Goal: Information Seeking & Learning: Learn about a topic

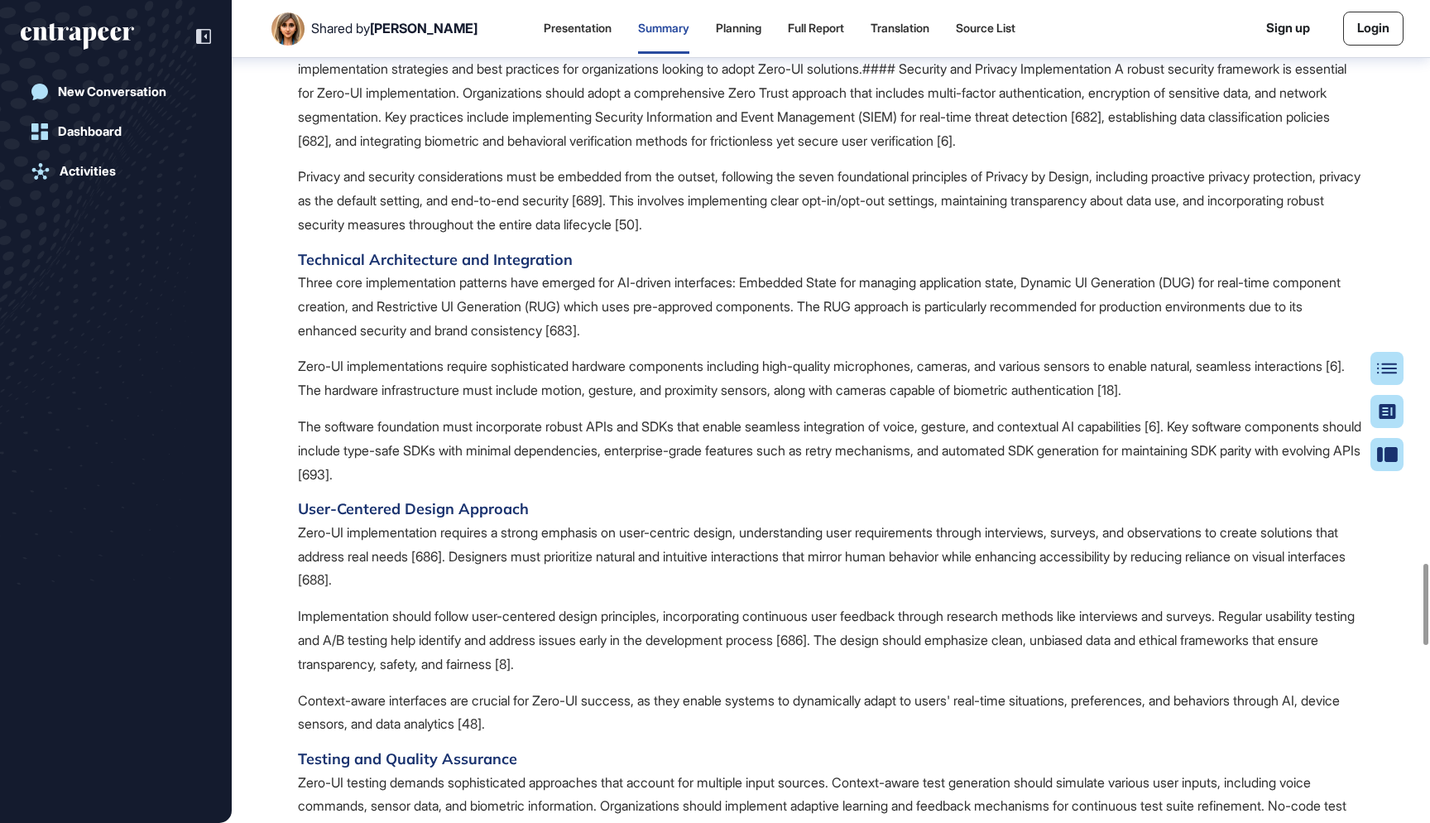
scroll to position [5667, 0]
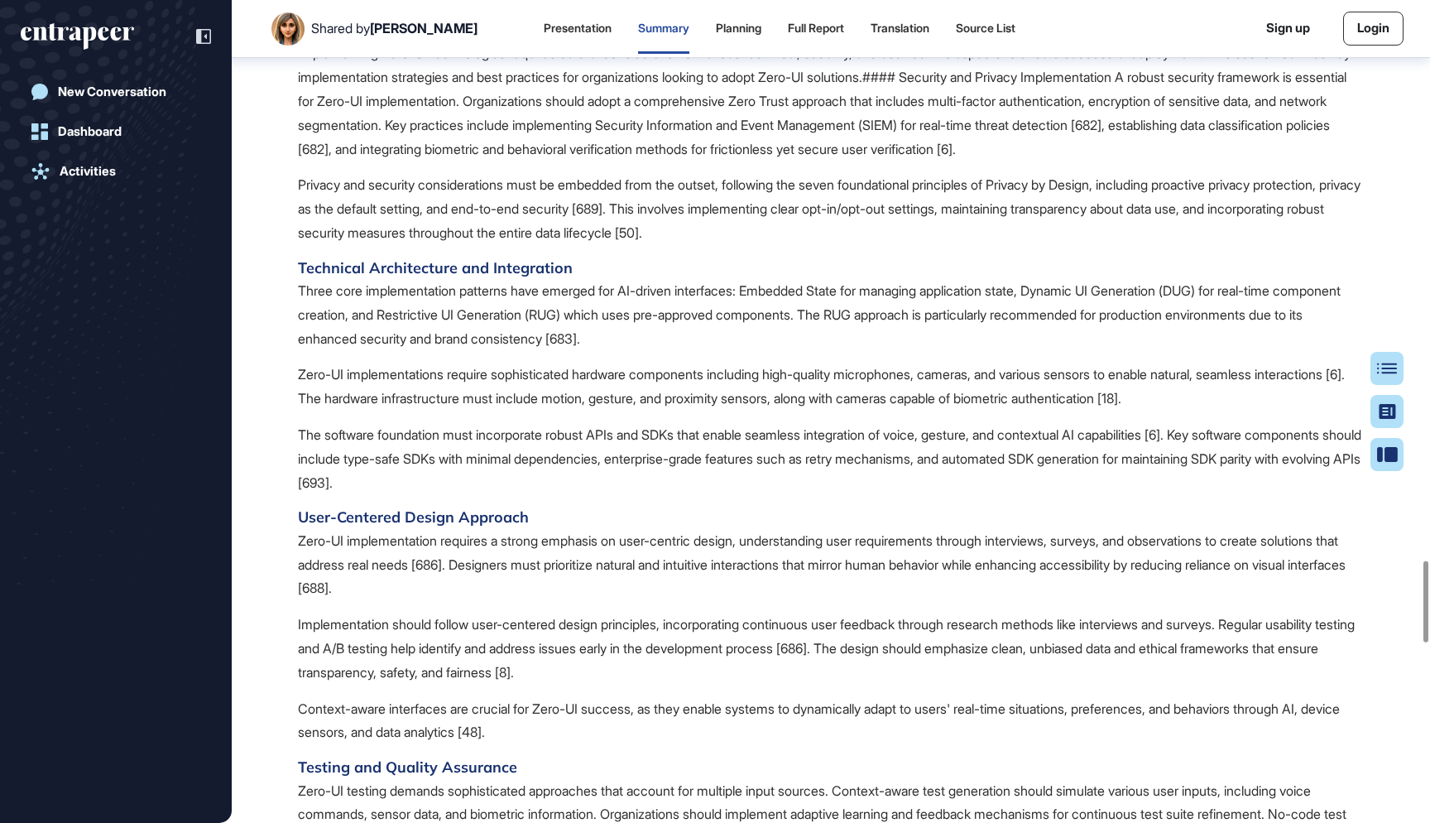
drag, startPoint x: 1050, startPoint y: 187, endPoint x: 327, endPoint y: 196, distance: 722.7
click at [327, 21] on h2 "5. Implementation Considerations and Best Practices for Zero-UI" at bounding box center [831, 0] width 1066 height 41
copy h2 "Implementation Considerations and Best Practices for Zero-UI"
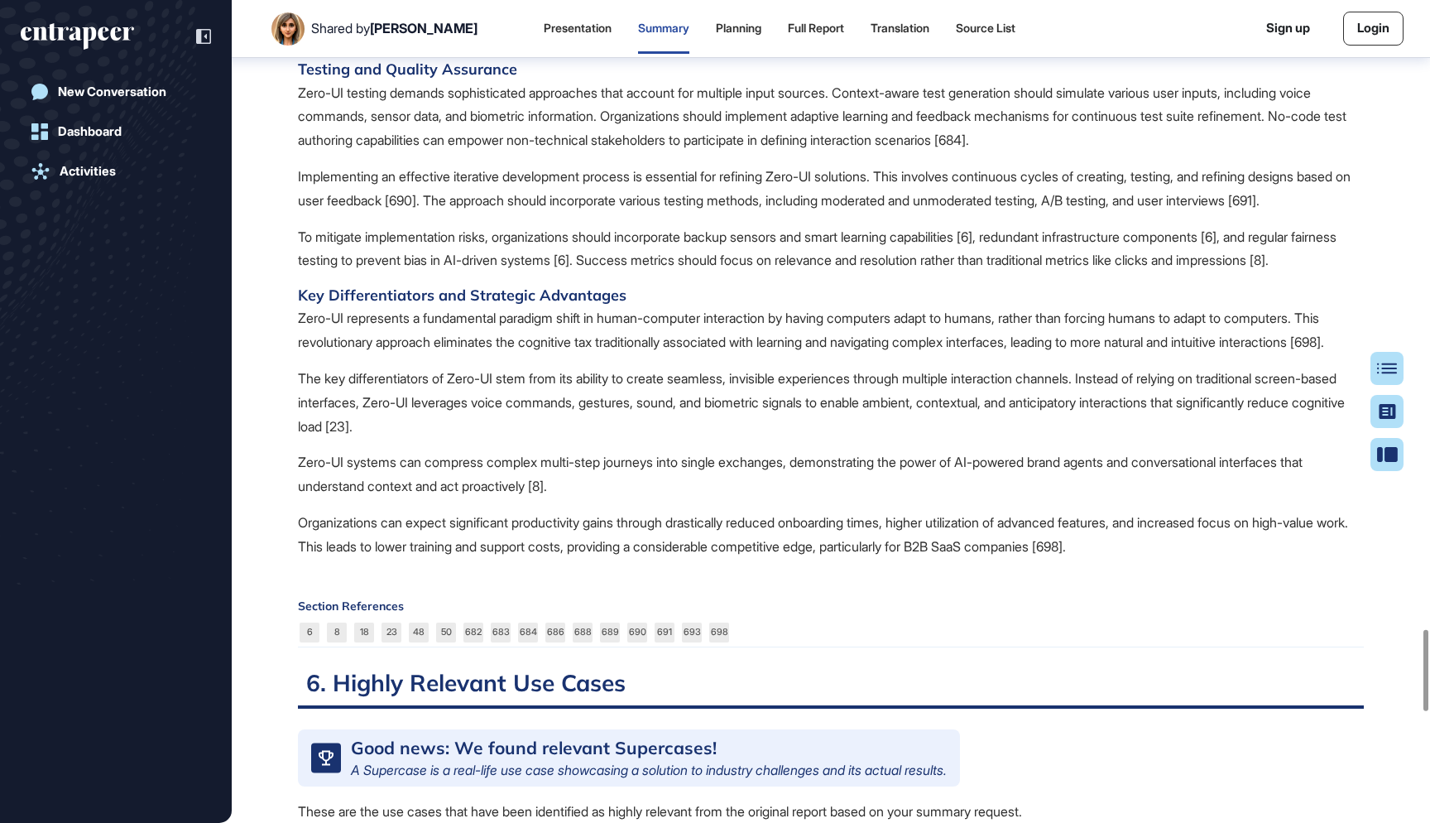
scroll to position [6367, 0]
click at [346, 46] on p "Context-aware interfaces are crucial for Zero-UI success, as they enable system…" at bounding box center [831, 22] width 1066 height 48
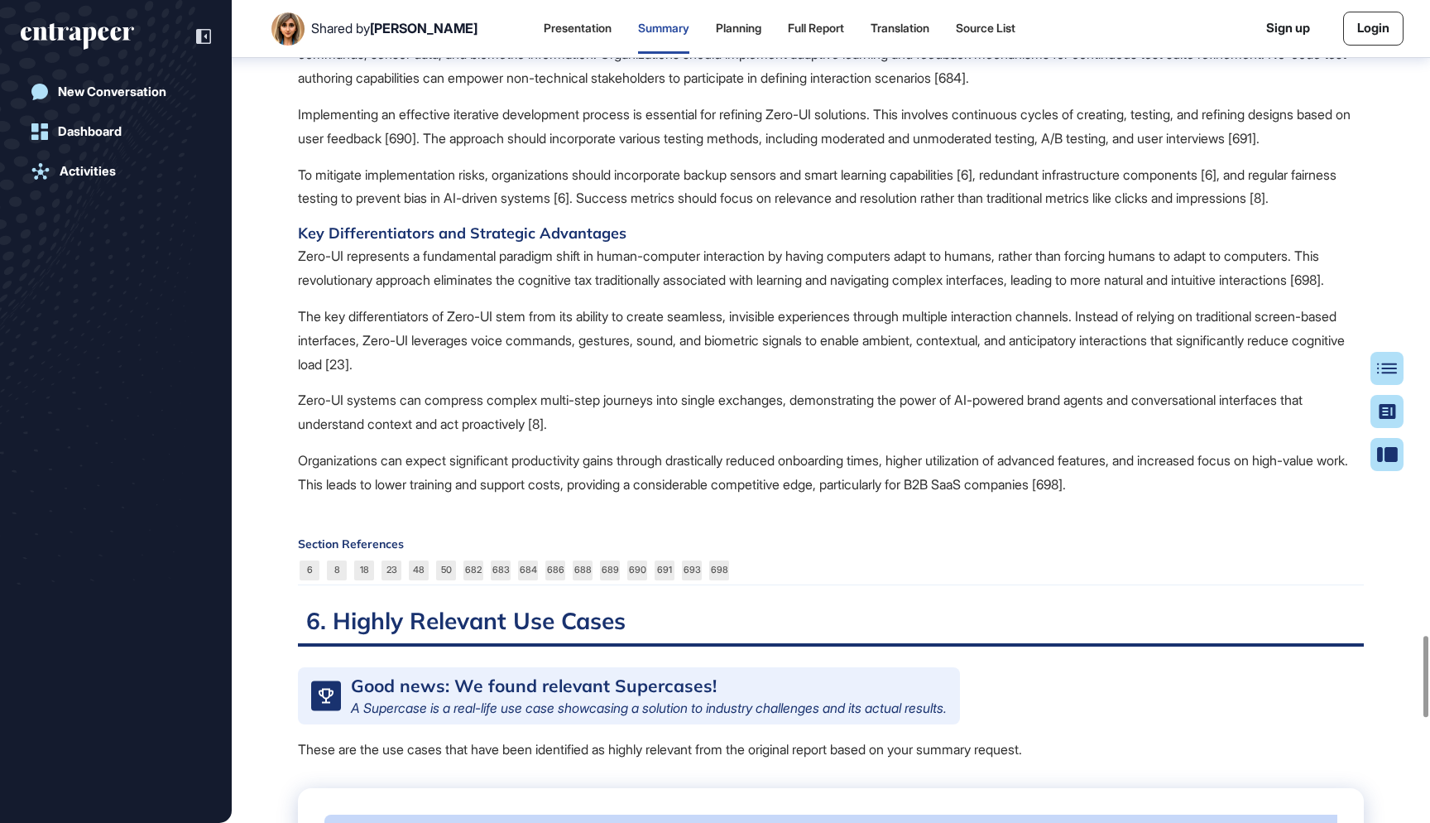
scroll to position [6454, 0]
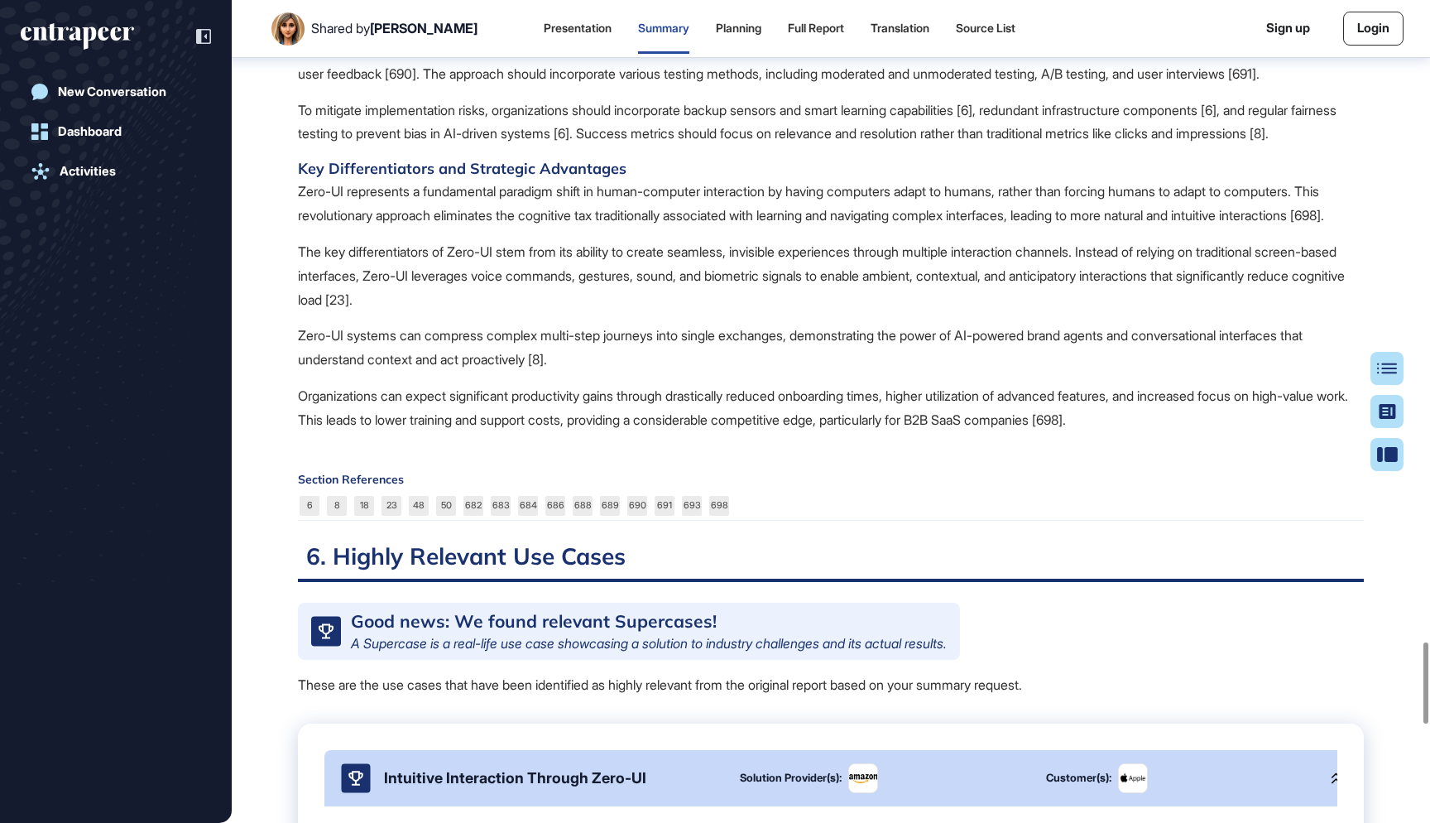
scroll to position [6495, 0]
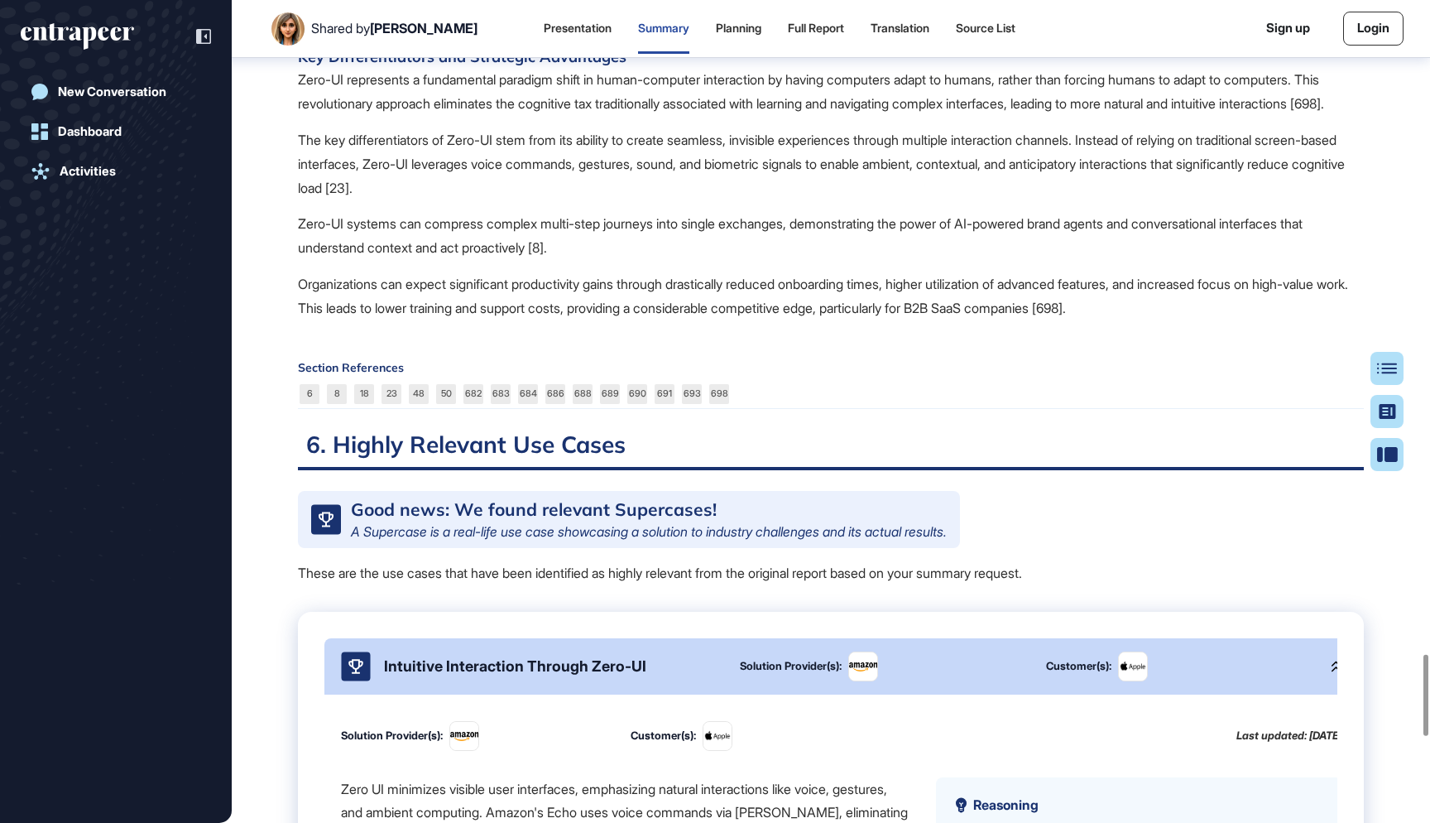
scroll to position [6634, 0]
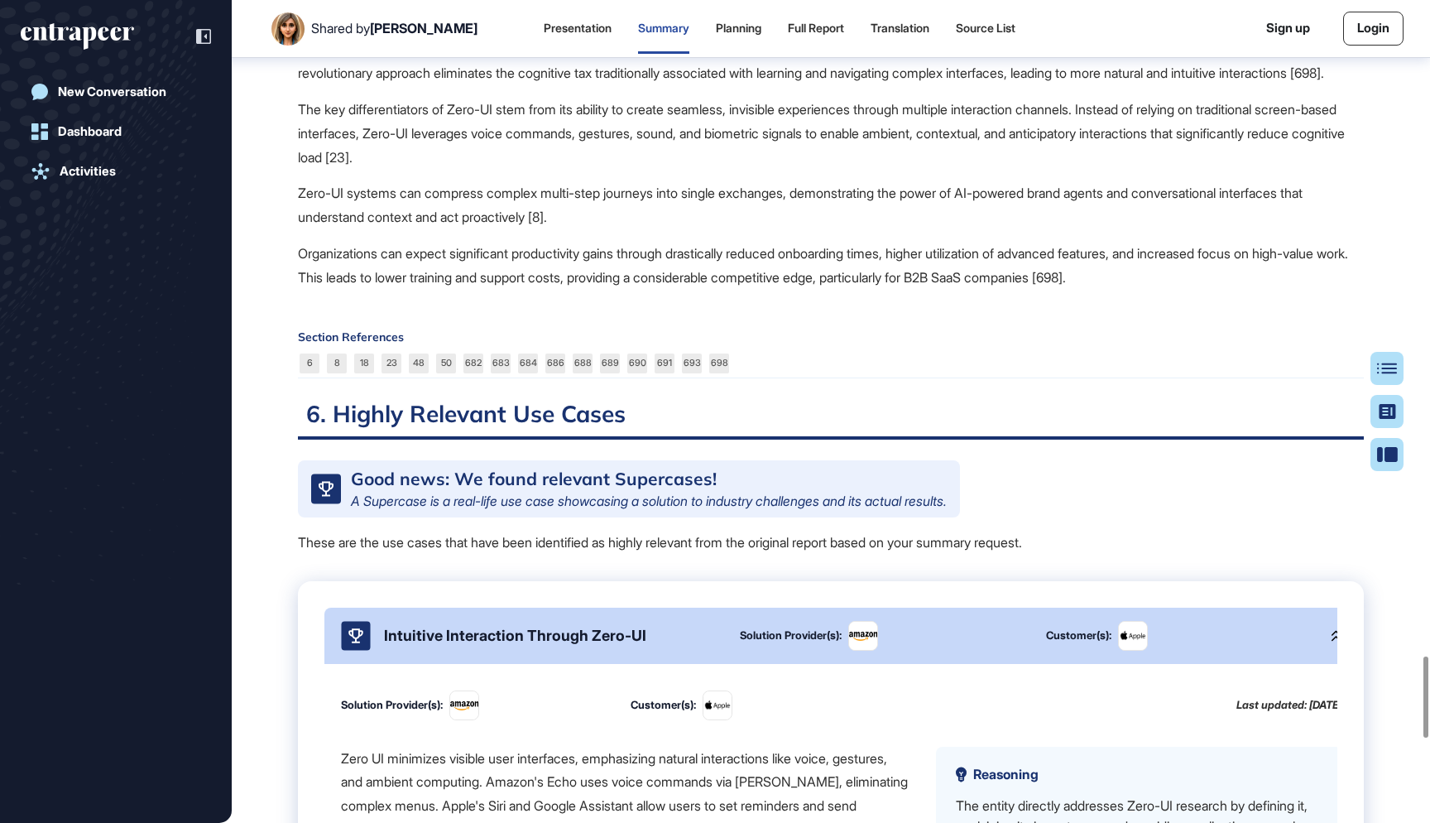
click at [373, 85] on p "Zero-UI represents a fundamental paradigm shift in human-computer interaction b…" at bounding box center [831, 61] width 1066 height 48
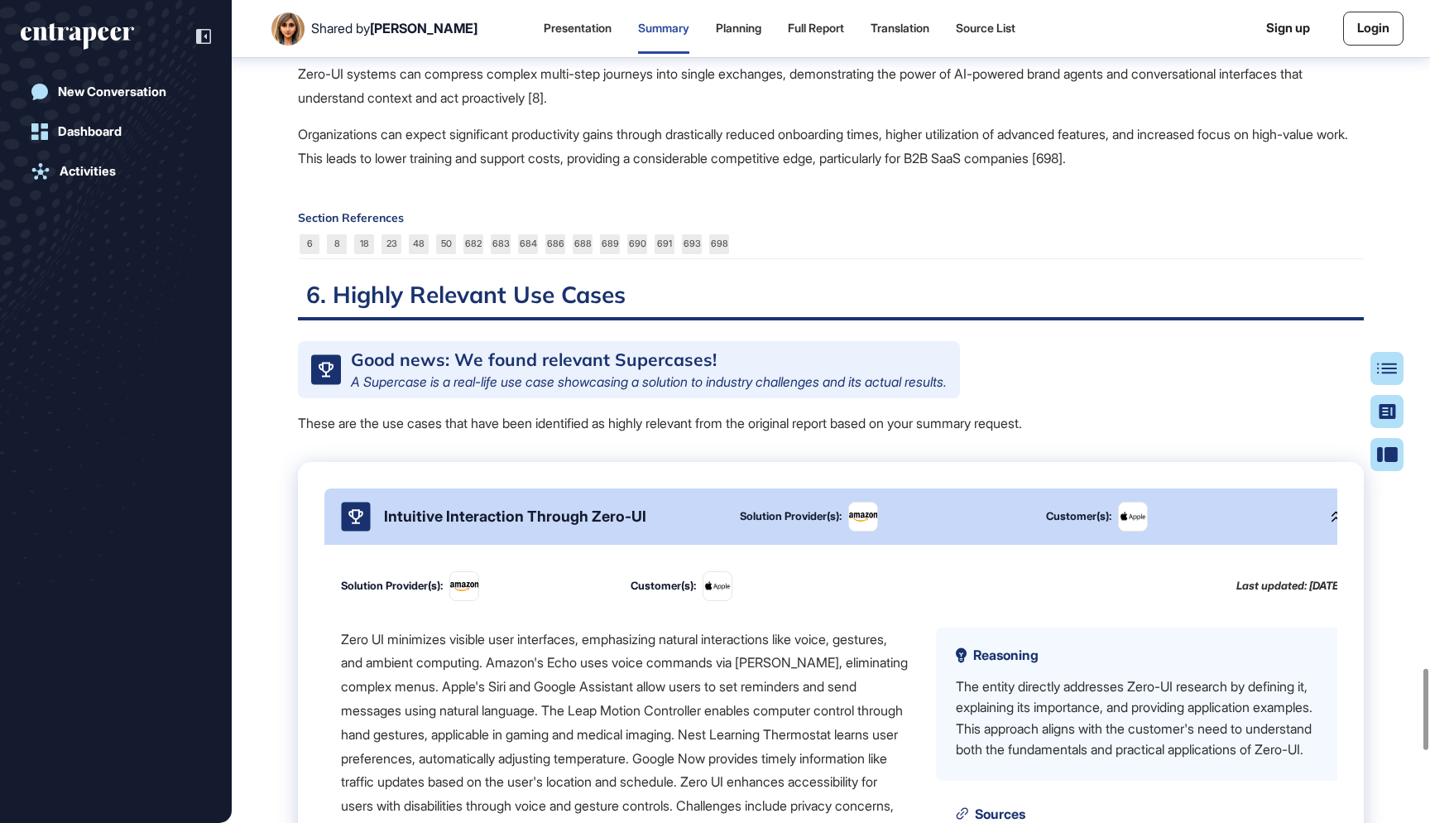
scroll to position [6772, 0]
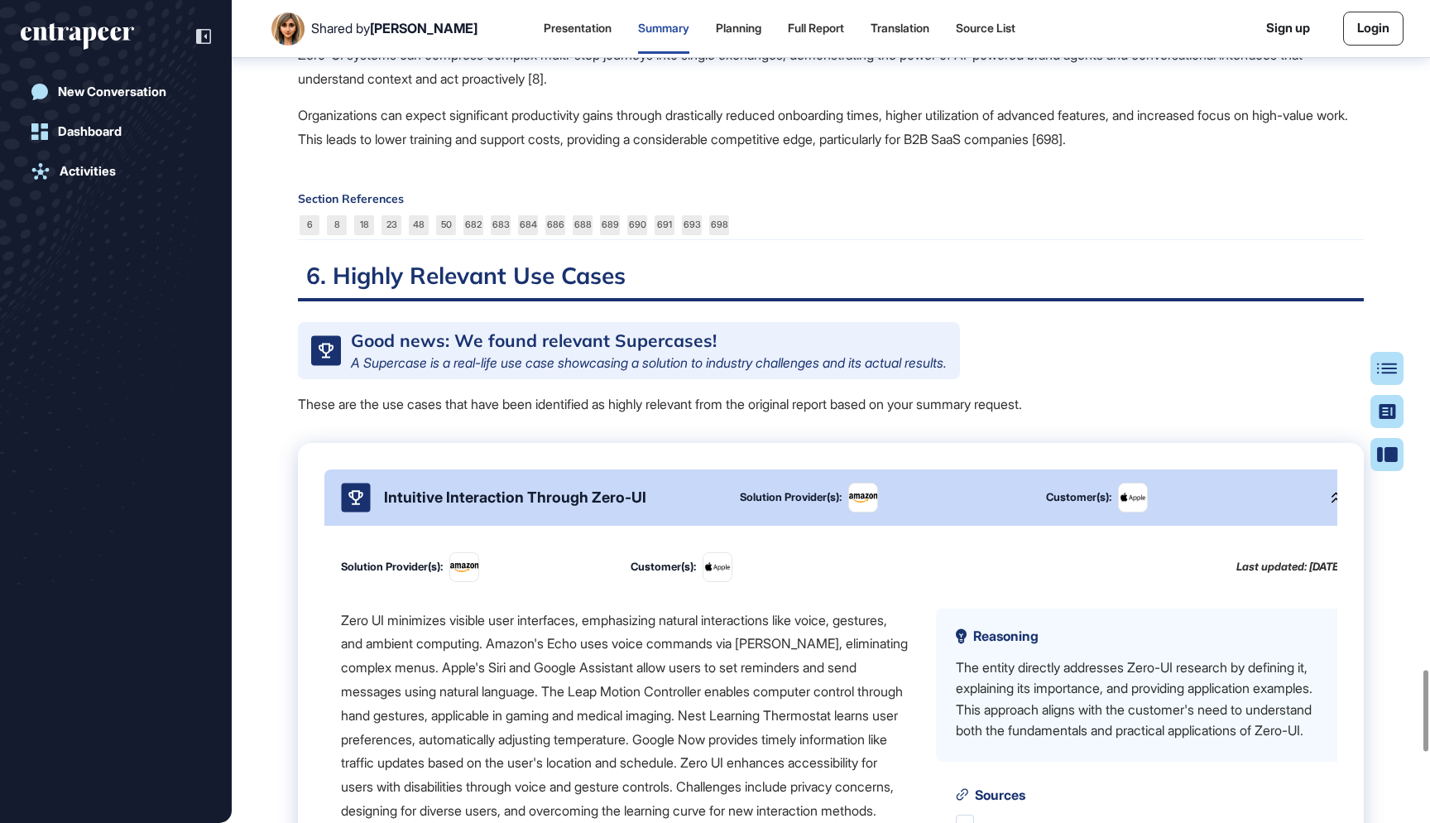
click at [434, 151] on p "Organizations can expect significant productivity gains through drastically red…" at bounding box center [831, 127] width 1066 height 48
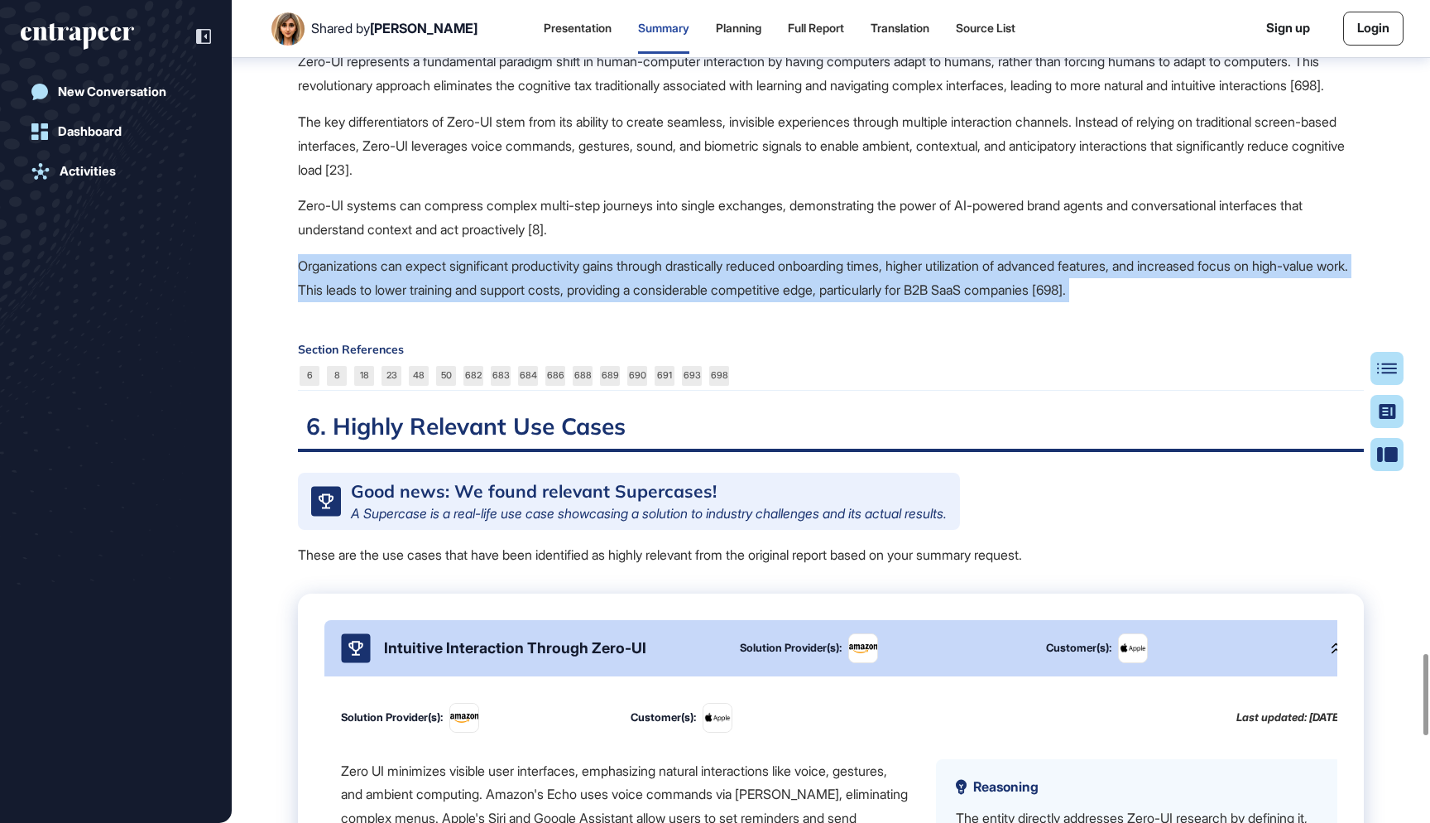
scroll to position [6604, 0]
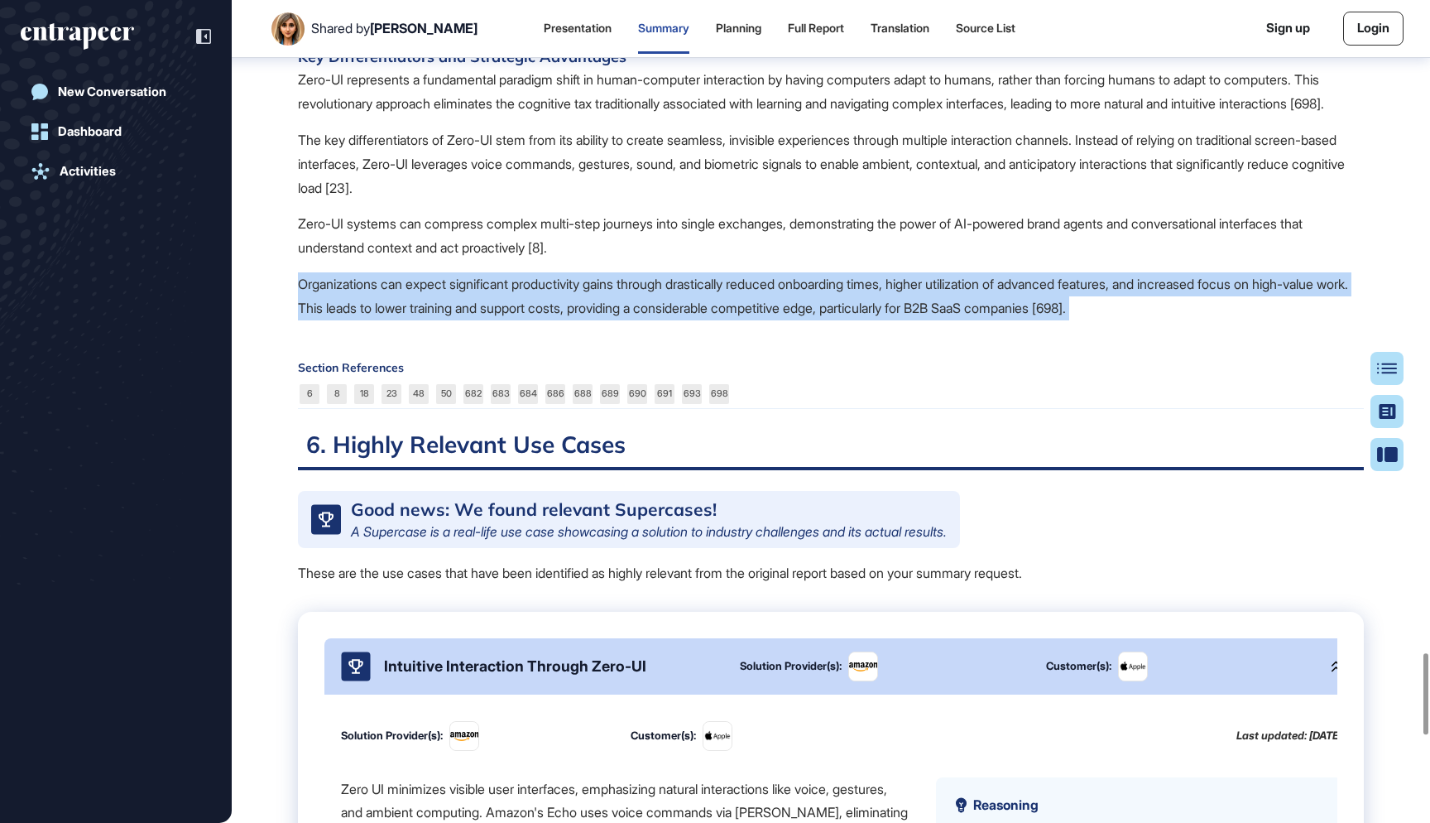
click at [700, 320] on p "Organizations can expect significant productivity gains through drastically red…" at bounding box center [831, 296] width 1066 height 48
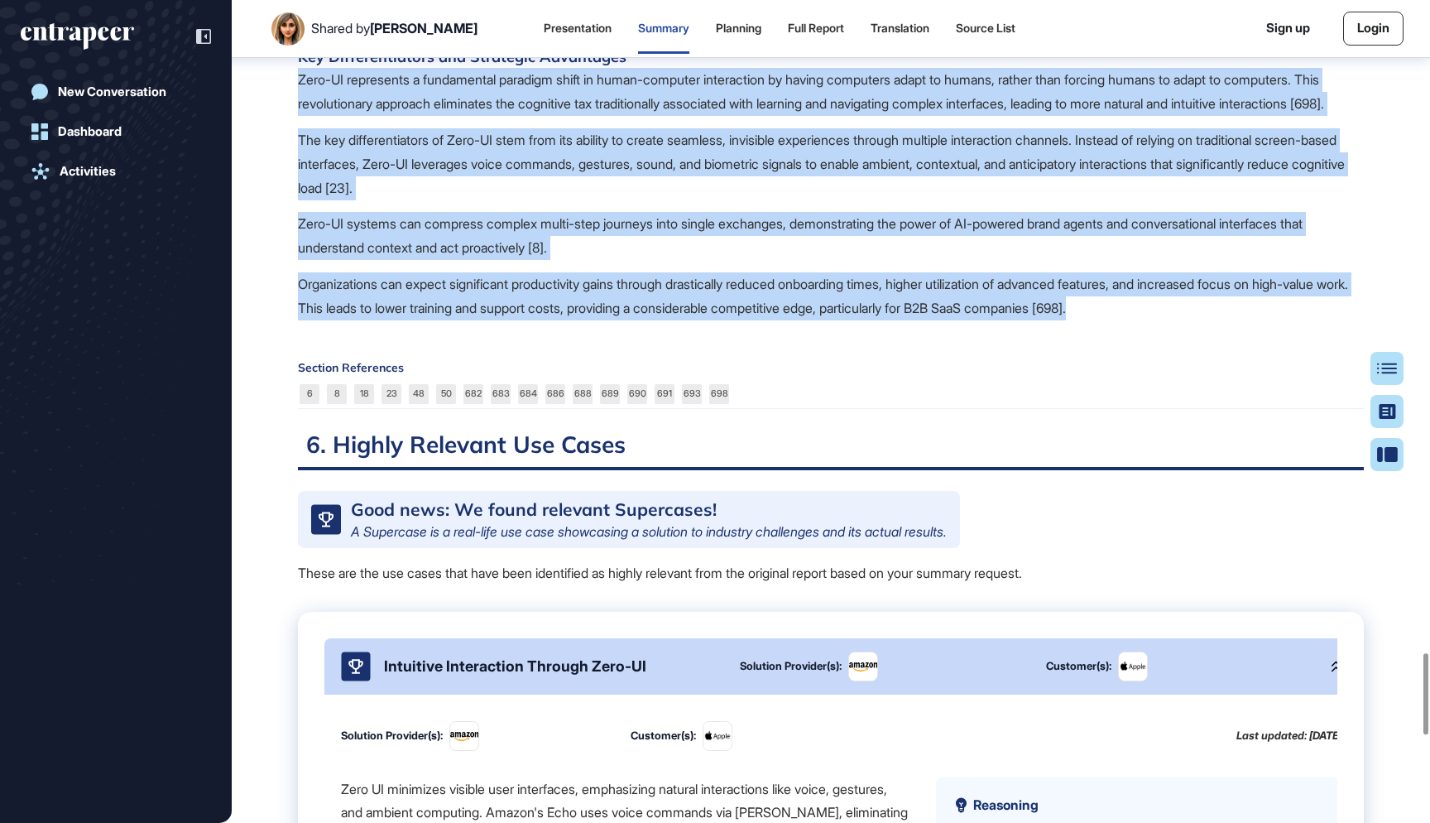
drag, startPoint x: 1219, startPoint y: 542, endPoint x: 272, endPoint y: 287, distance: 981.6
copy span "Zero-UI represents a fundamental paradigm shift in human-computer interaction b…"
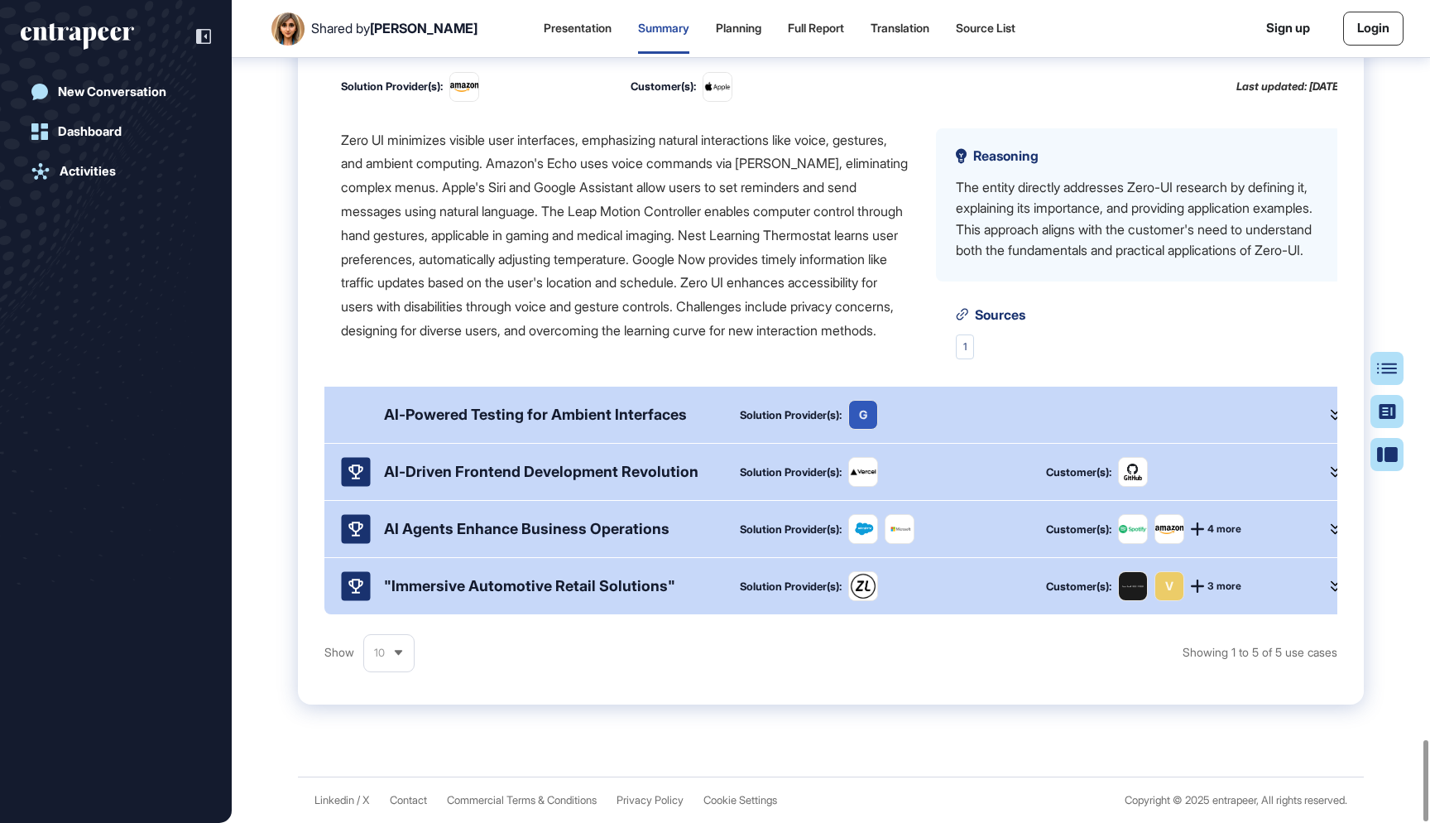
scroll to position [7482, 0]
click at [1334, 413] on icon at bounding box center [1335, 415] width 9 height 12
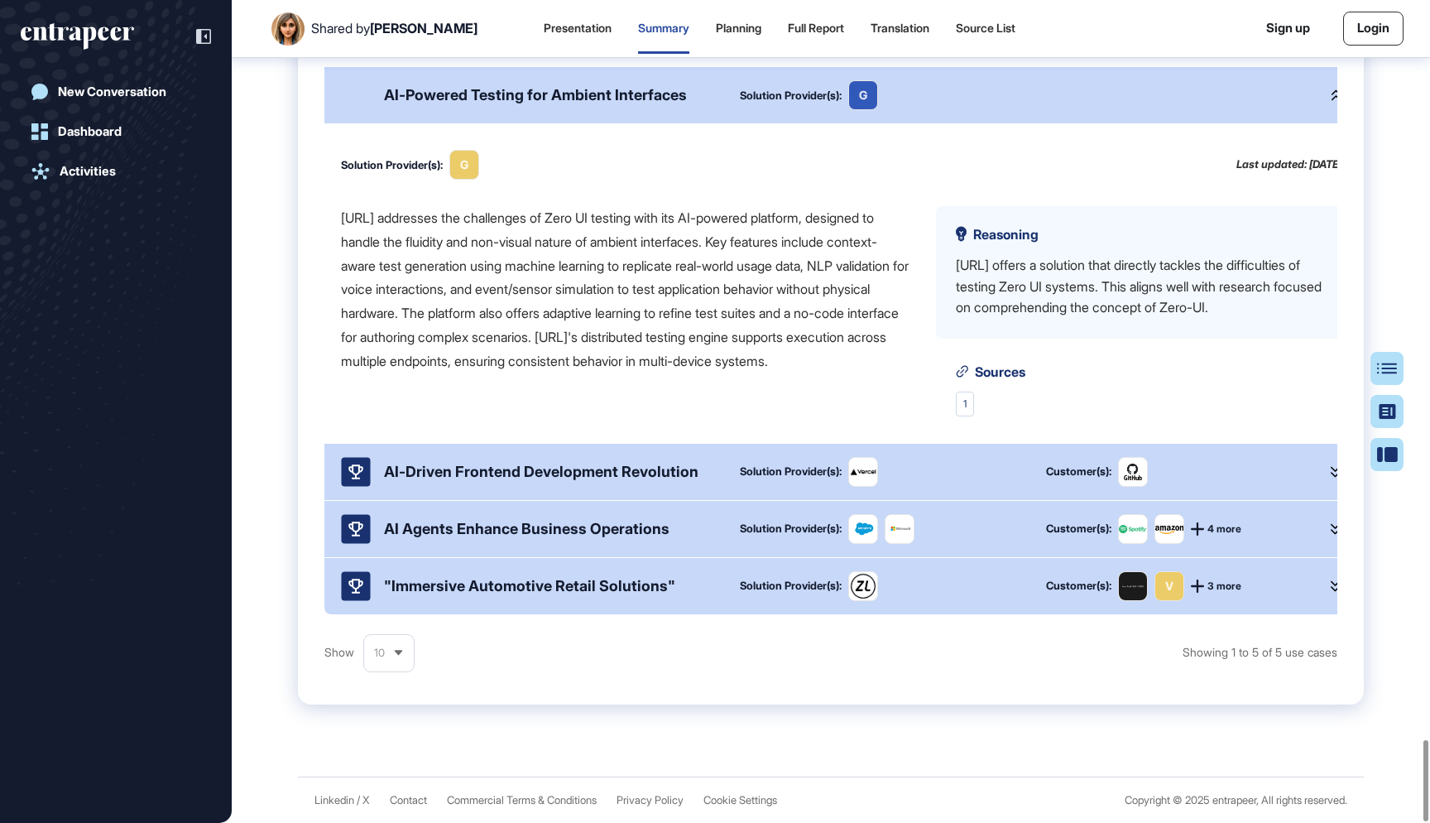
scroll to position [374, 0]
click at [1334, 586] on icon at bounding box center [1335, 586] width 9 height 12
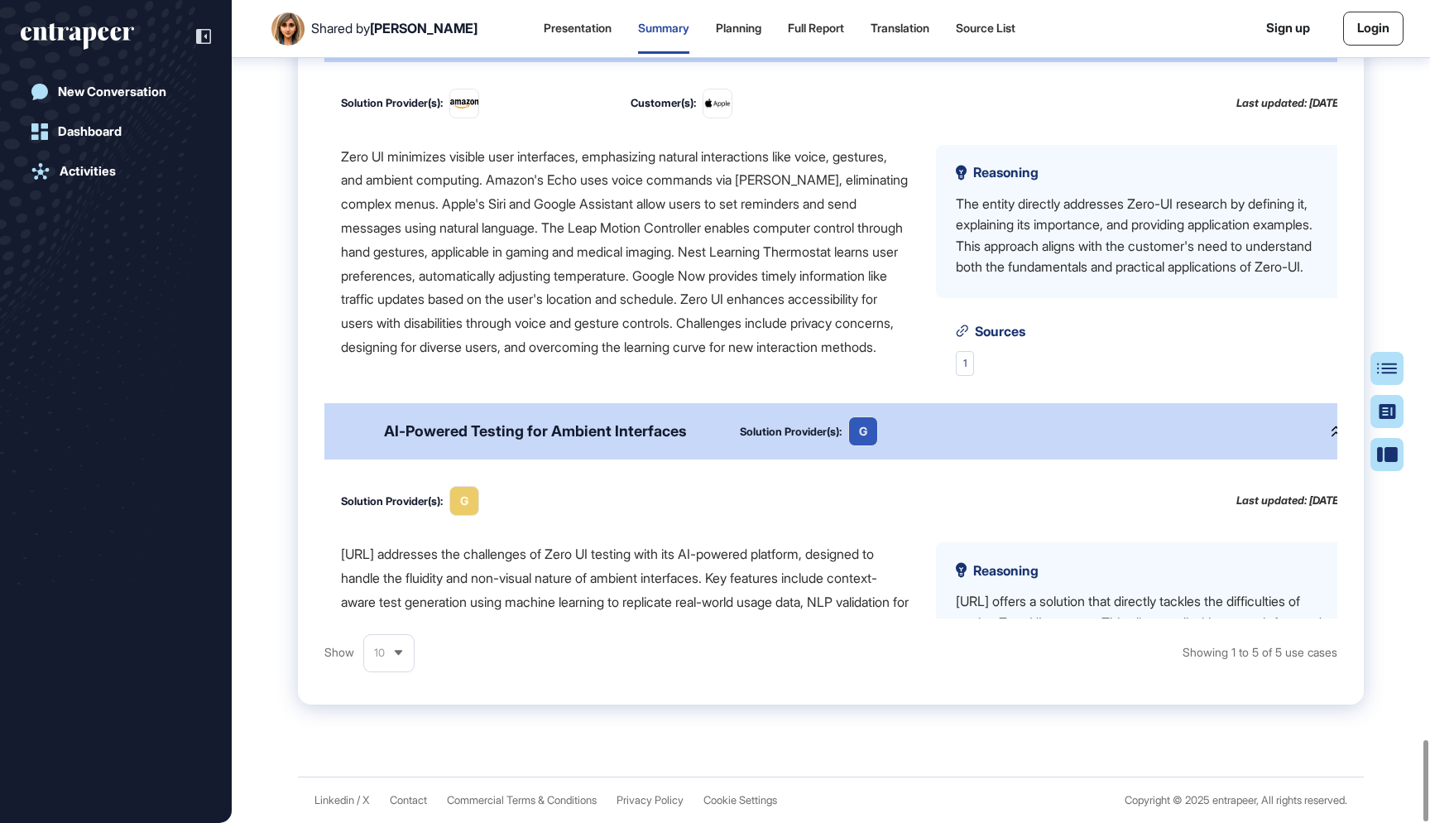
scroll to position [0, 0]
click at [426, 158] on div "Zero UI minimizes visible user interfaces, emphasizing natural interactions lik…" at bounding box center [625, 252] width 569 height 214
drag, startPoint x: 878, startPoint y: 473, endPoint x: 805, endPoint y: 473, distance: 73.7
click at [805, 359] on div "Zero UI minimizes visible user interfaces, emphasizing natural interactions lik…" at bounding box center [625, 252] width 569 height 214
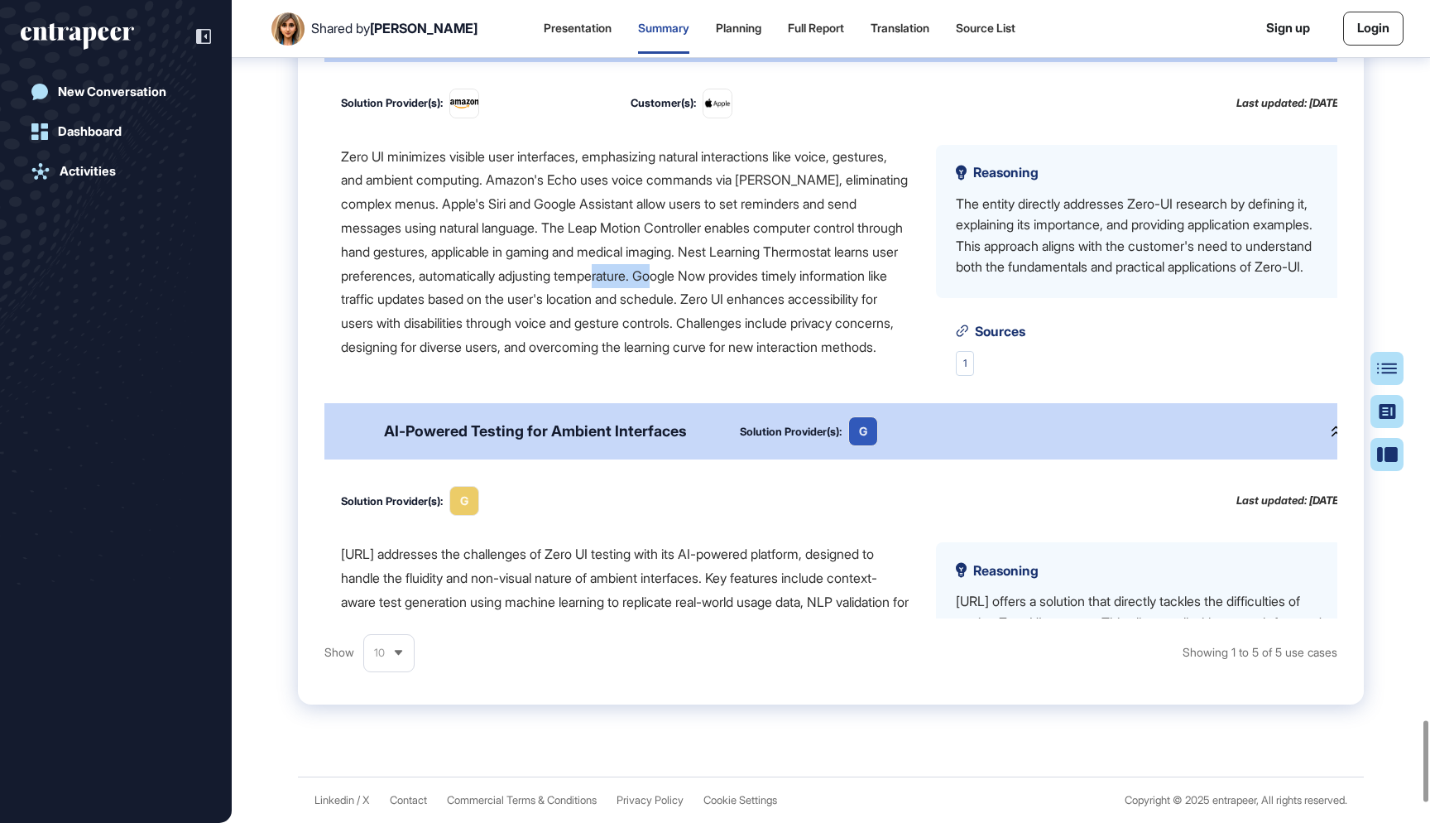
copy div "Google Now"
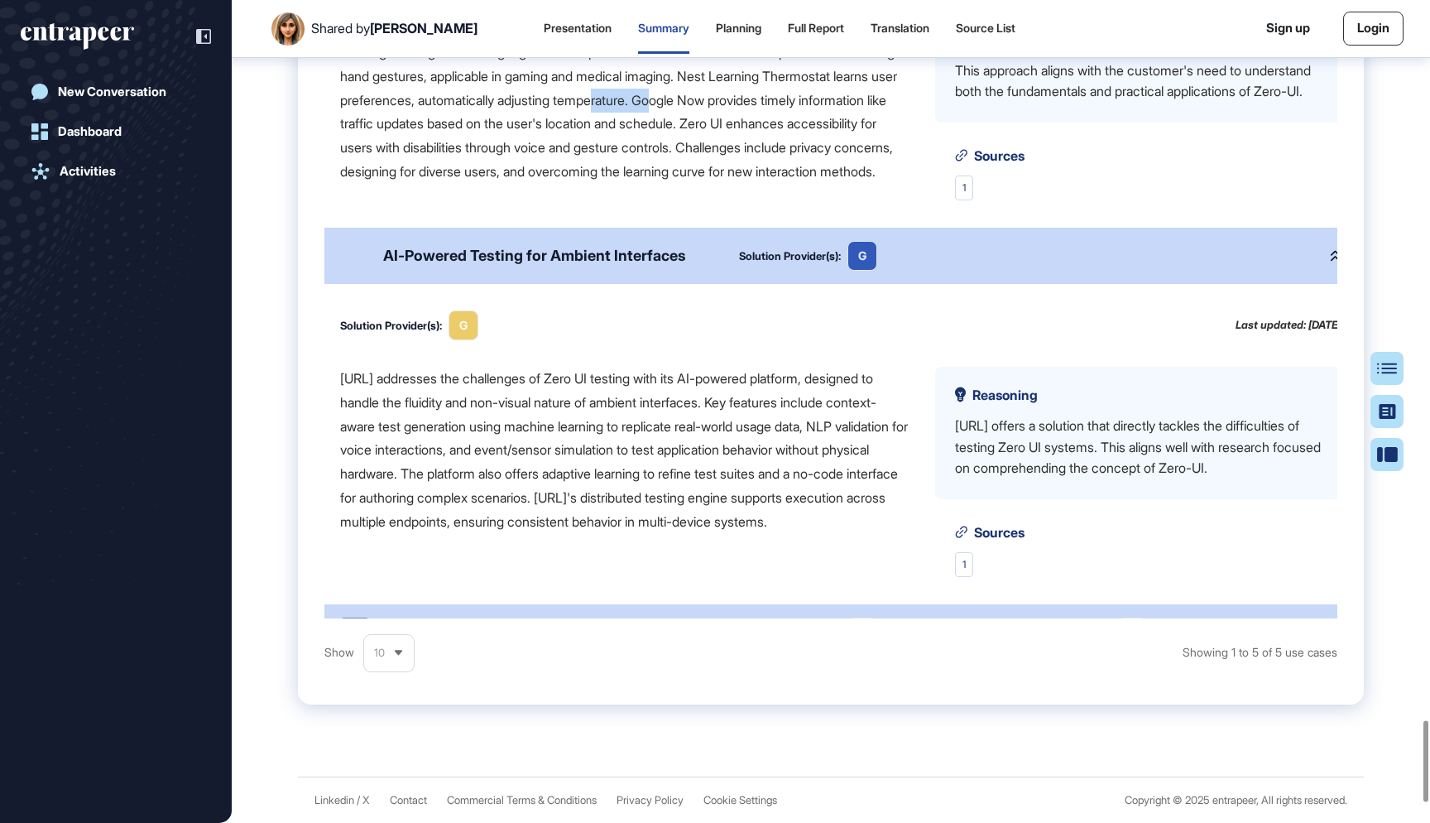
scroll to position [179, 1]
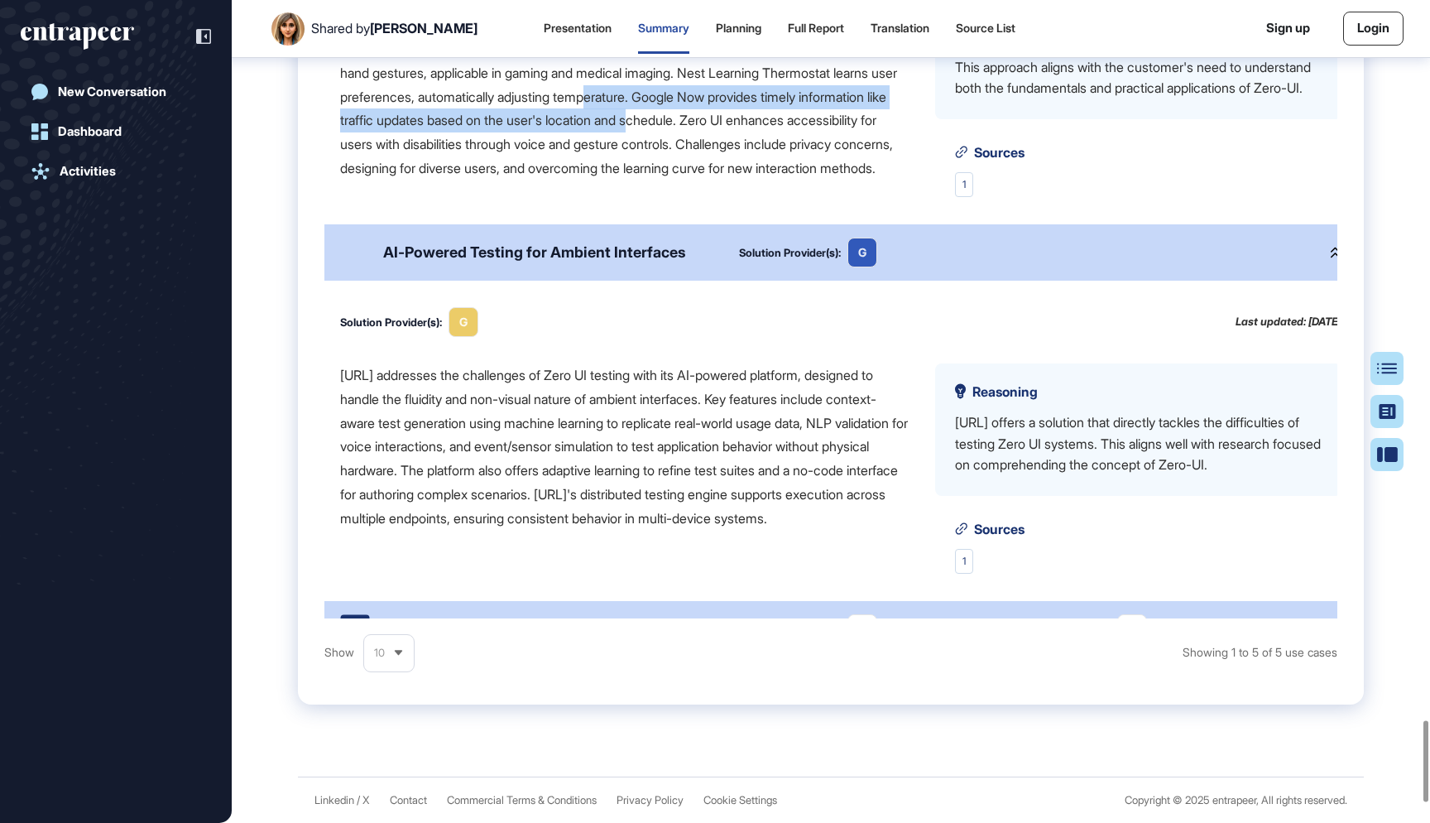
drag, startPoint x: 898, startPoint y: 313, endPoint x: 797, endPoint y: 293, distance: 102.9
click at [797, 180] on div "Zero UI minimizes visible user interfaces, emphasizing natural interactions lik…" at bounding box center [624, 73] width 569 height 214
copy div "Google Now provides timely information like traffic updates based on the user's…"
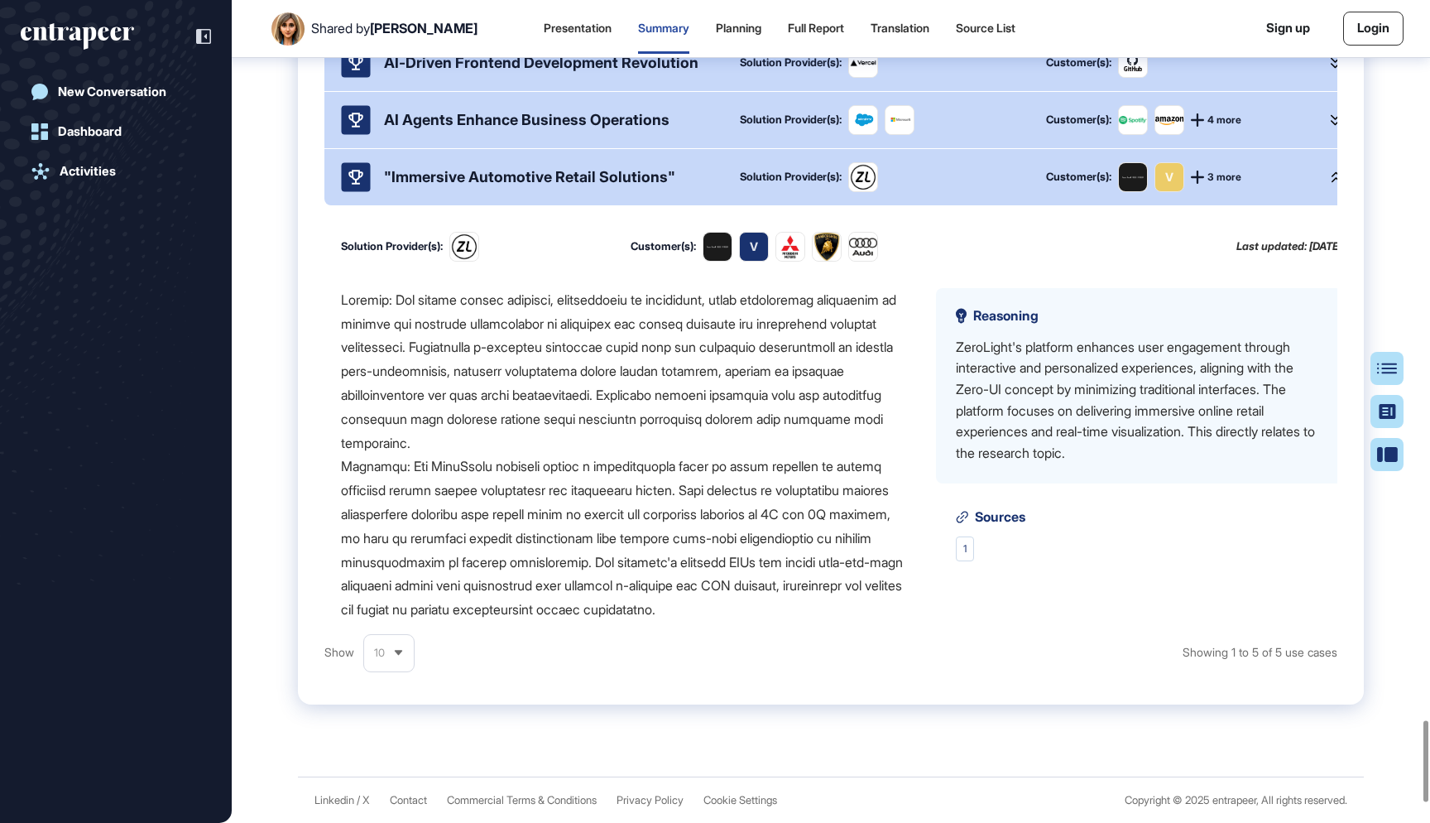
scroll to position [754, 0]
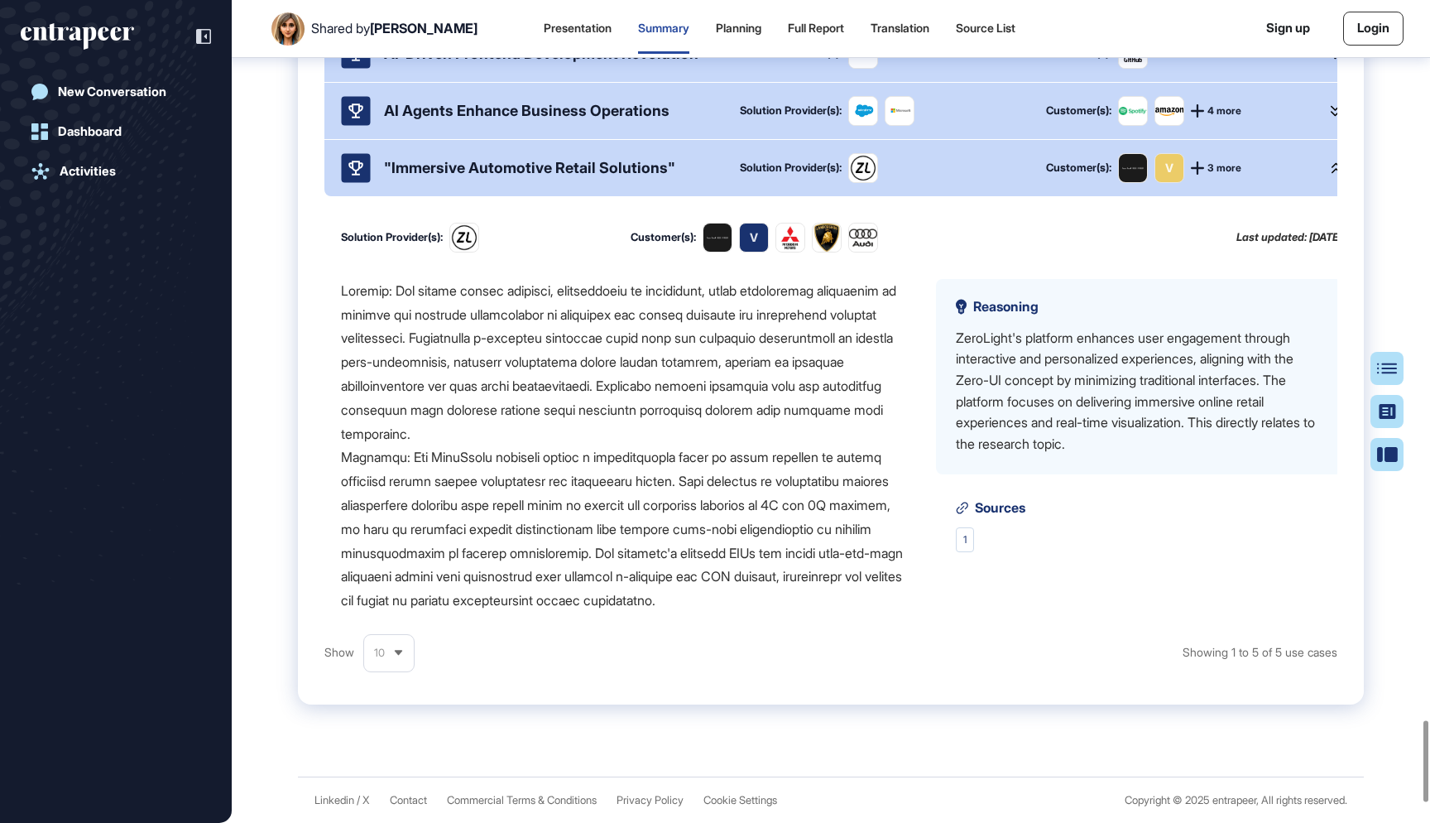
click at [1333, 60] on icon at bounding box center [1335, 54] width 9 height 12
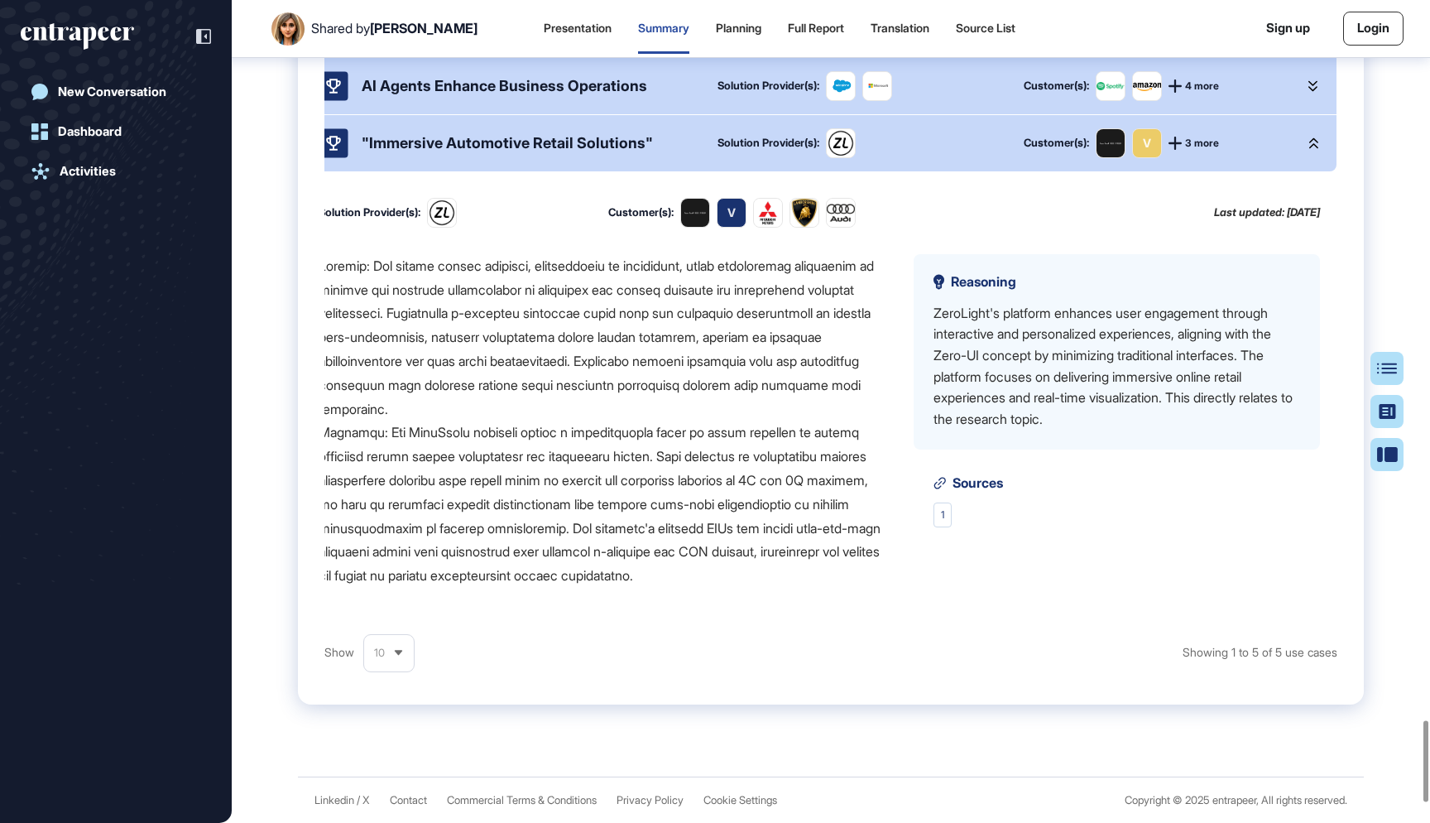
scroll to position [1195, 22]
click at [1316, 92] on icon at bounding box center [1314, 86] width 9 height 12
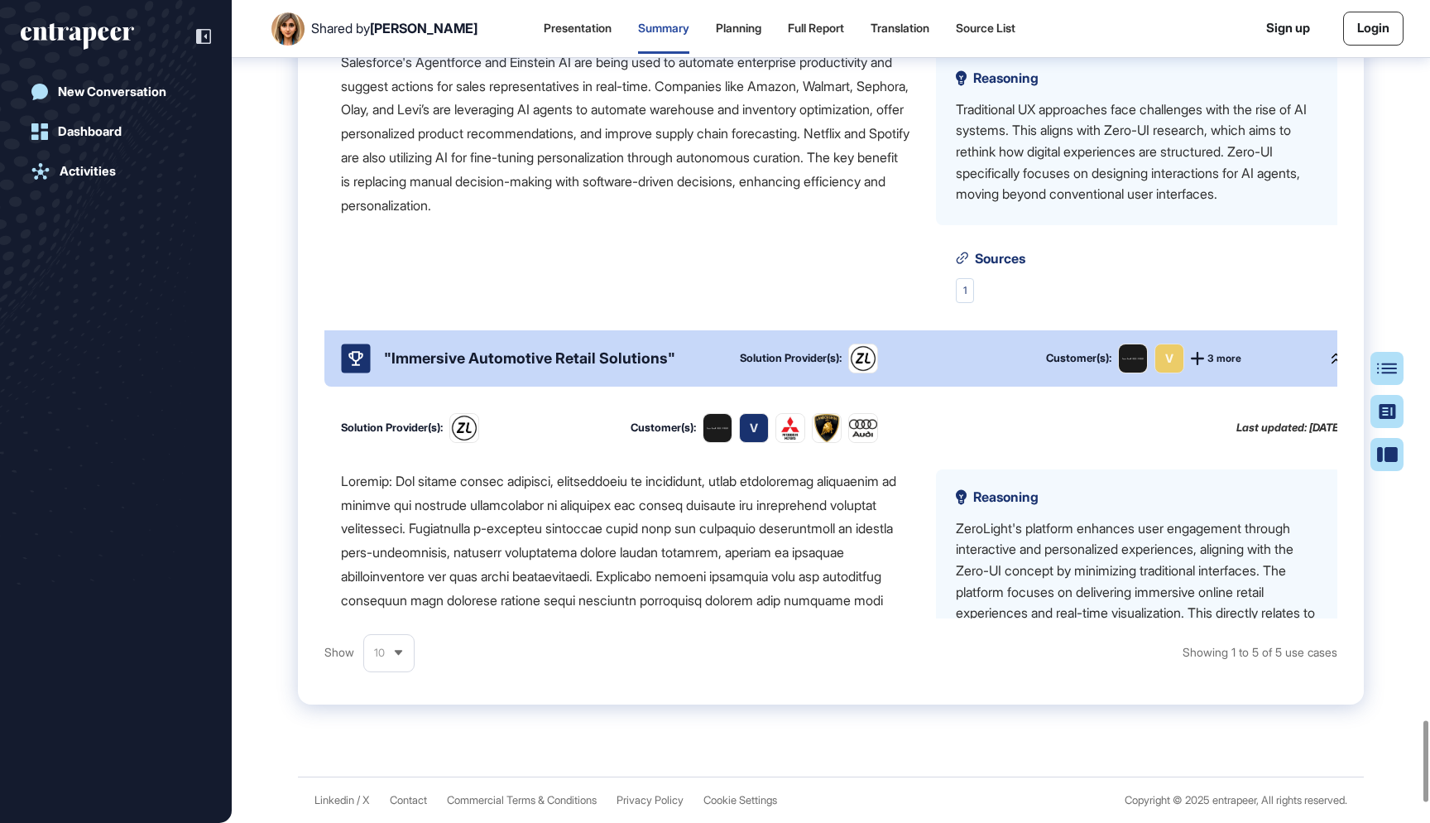
scroll to position [1262, 0]
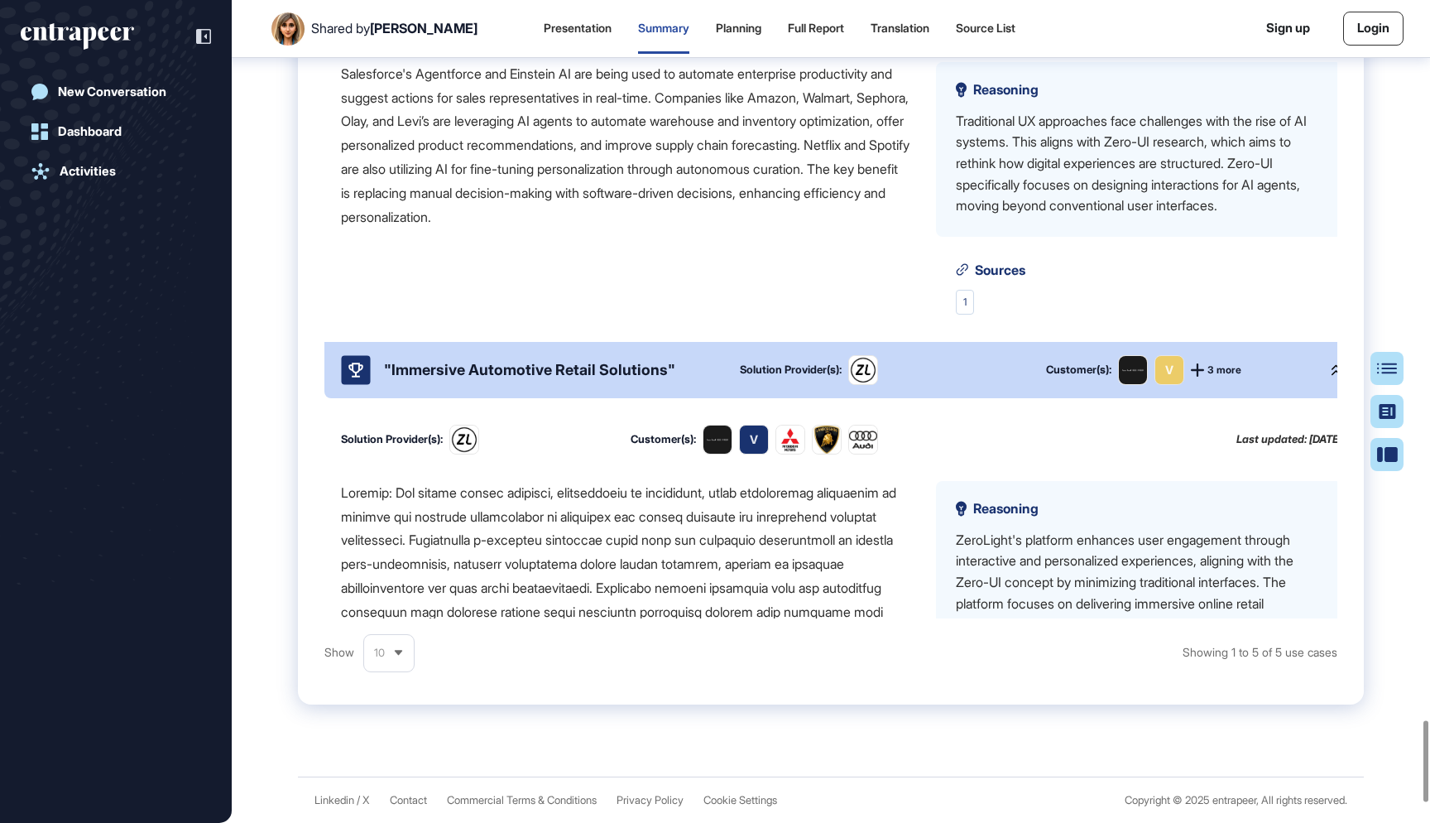
click at [430, 229] on div "Salesforce's Agentforce and Einstein AI are being used to automate enterprise p…" at bounding box center [625, 145] width 569 height 167
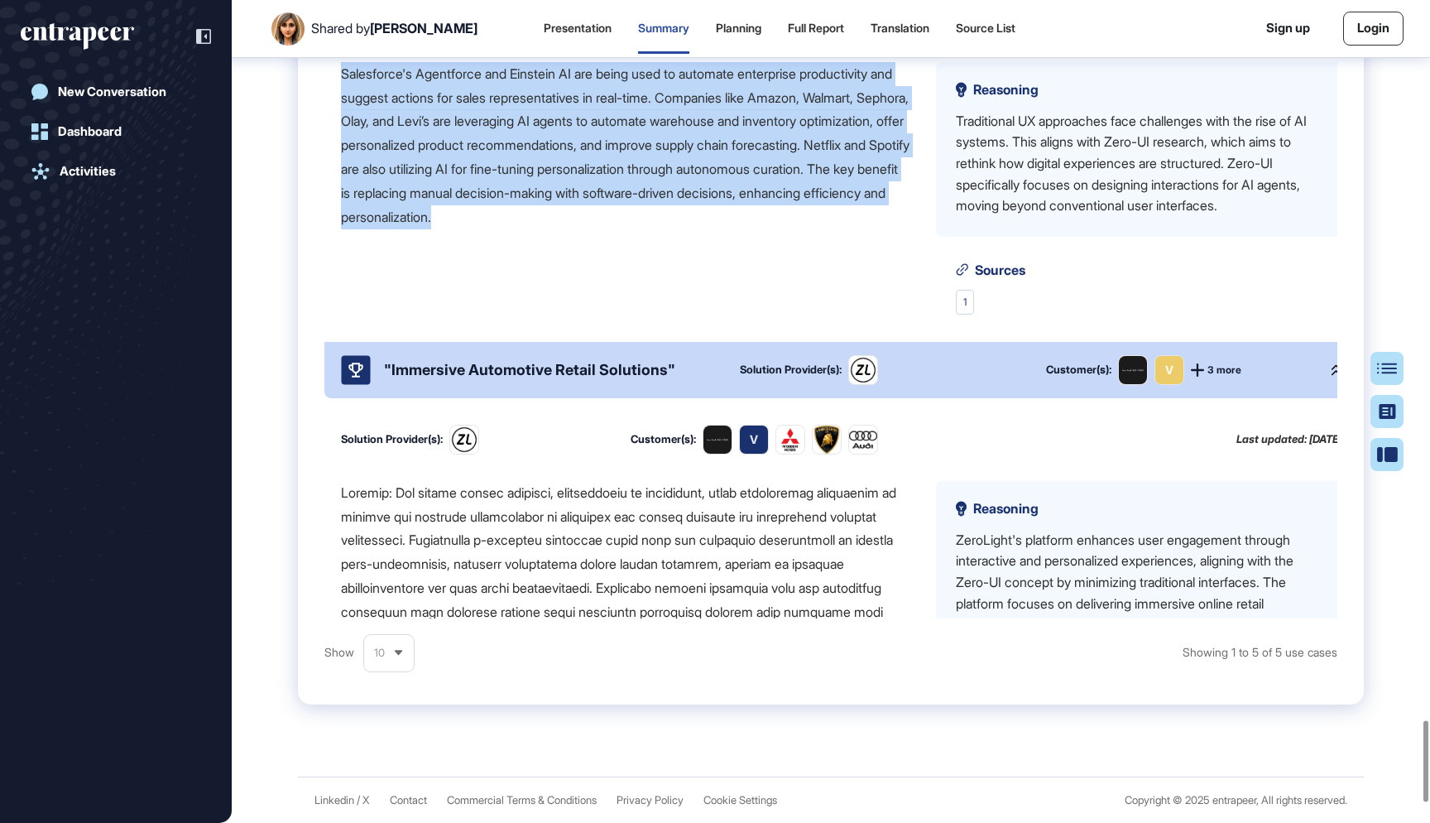
click at [457, 229] on div "Salesforce's Agentforce and Einstein AI are being used to automate enterprise p…" at bounding box center [625, 145] width 569 height 167
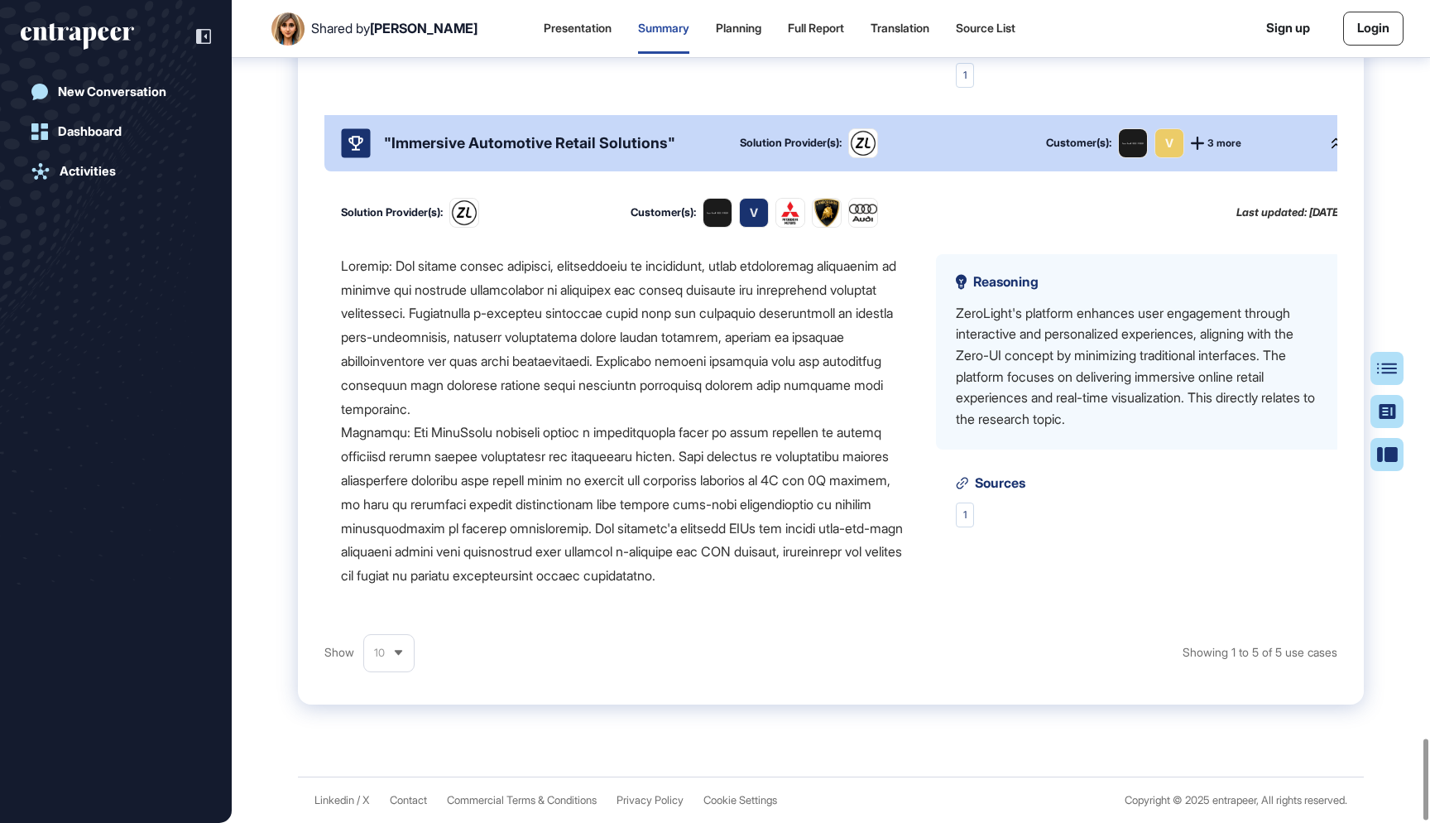
scroll to position [7470, 0]
click at [440, 286] on div at bounding box center [625, 421] width 569 height 334
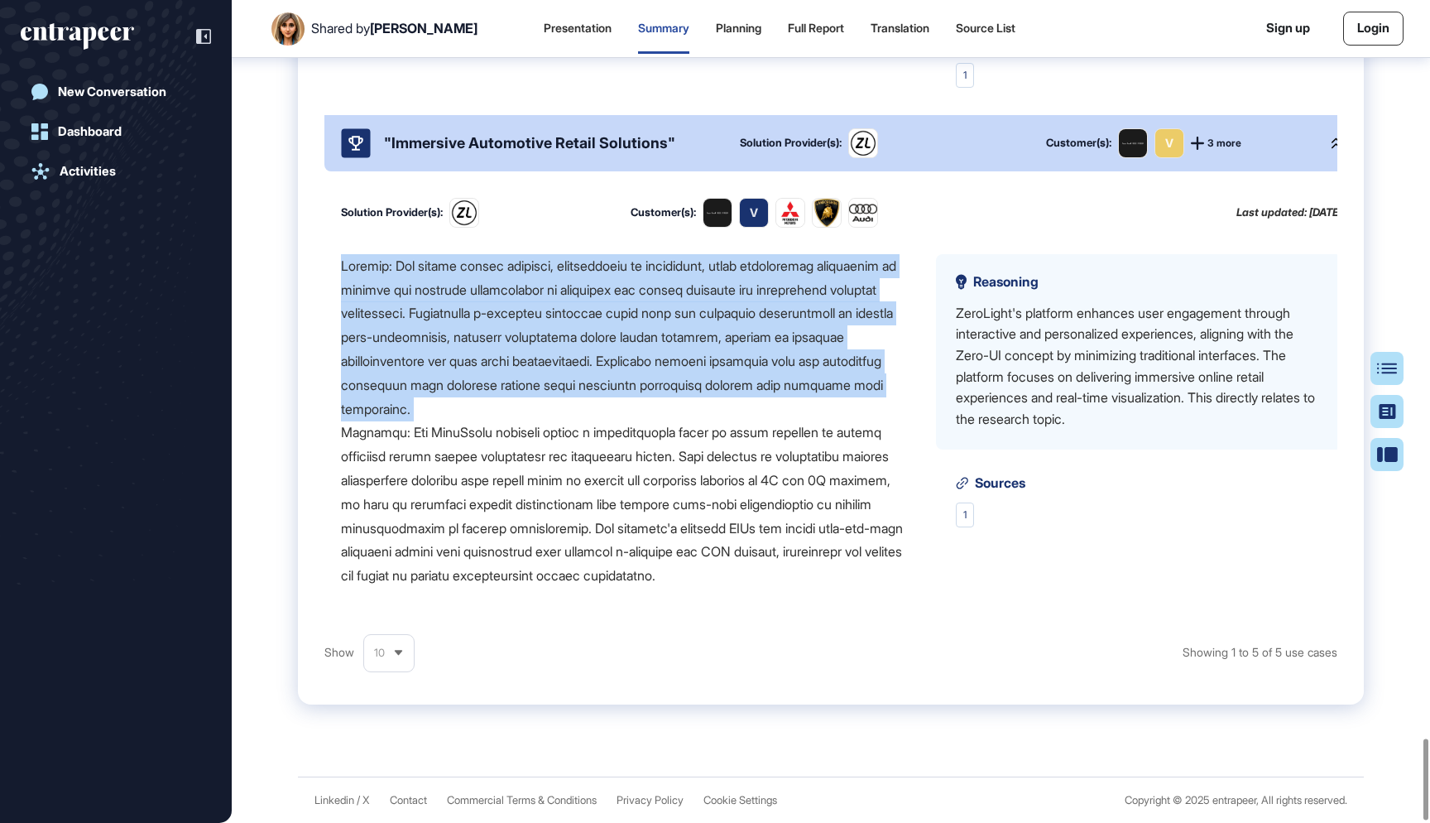
click at [530, 425] on div at bounding box center [625, 421] width 569 height 334
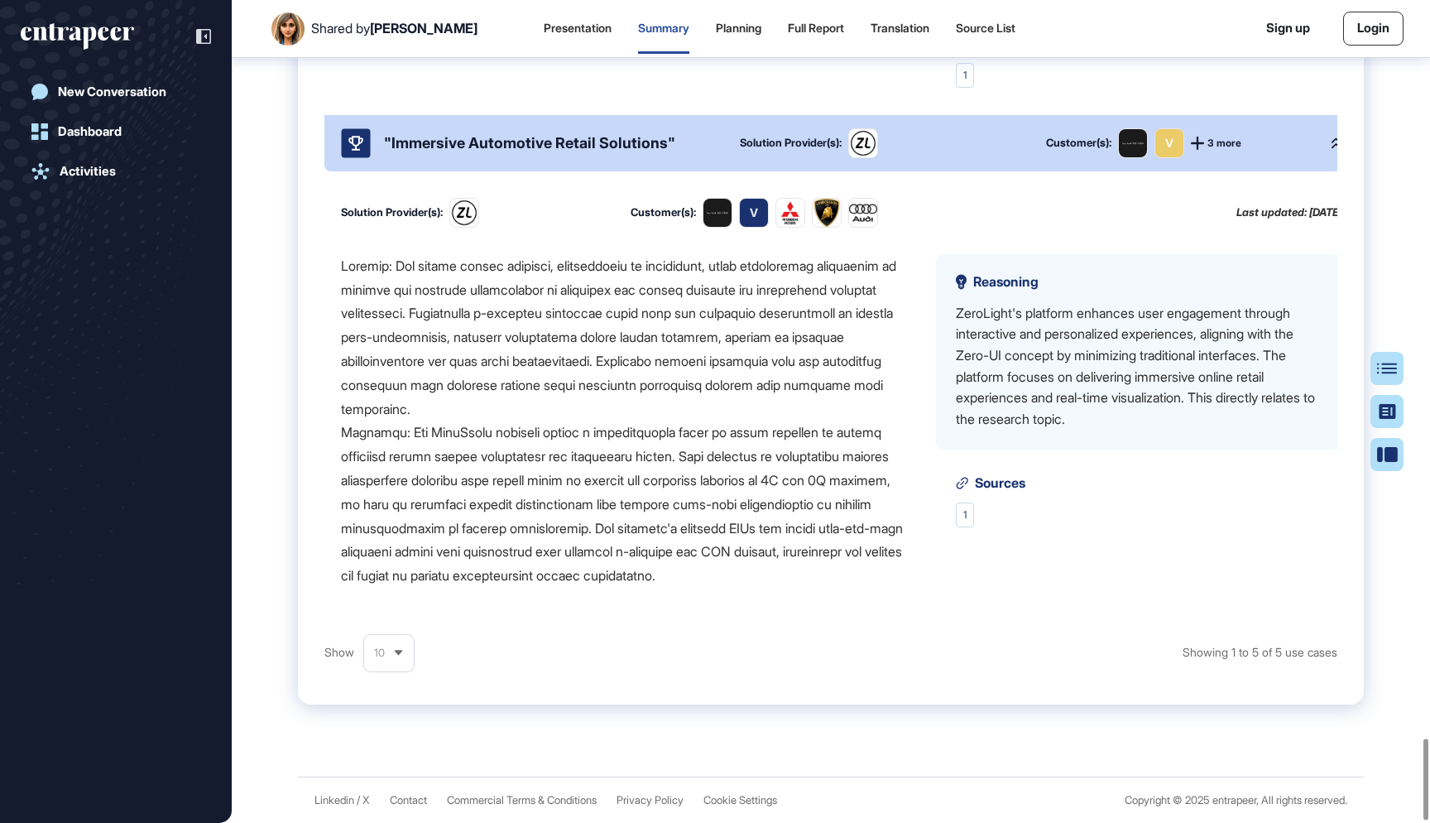
click at [510, 446] on div at bounding box center [625, 421] width 569 height 334
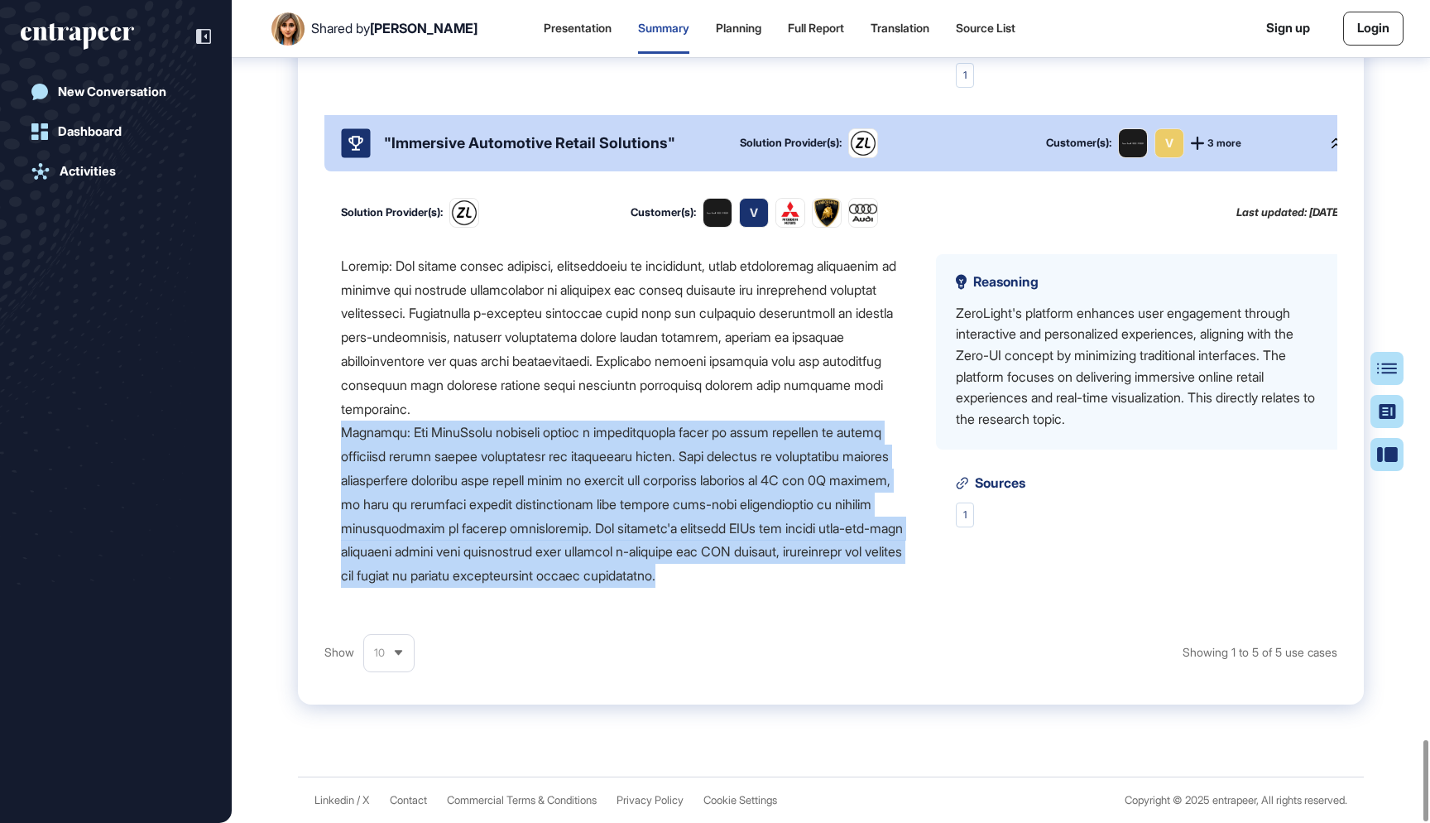
scroll to position [7482, 0]
click at [541, 505] on div at bounding box center [625, 421] width 569 height 334
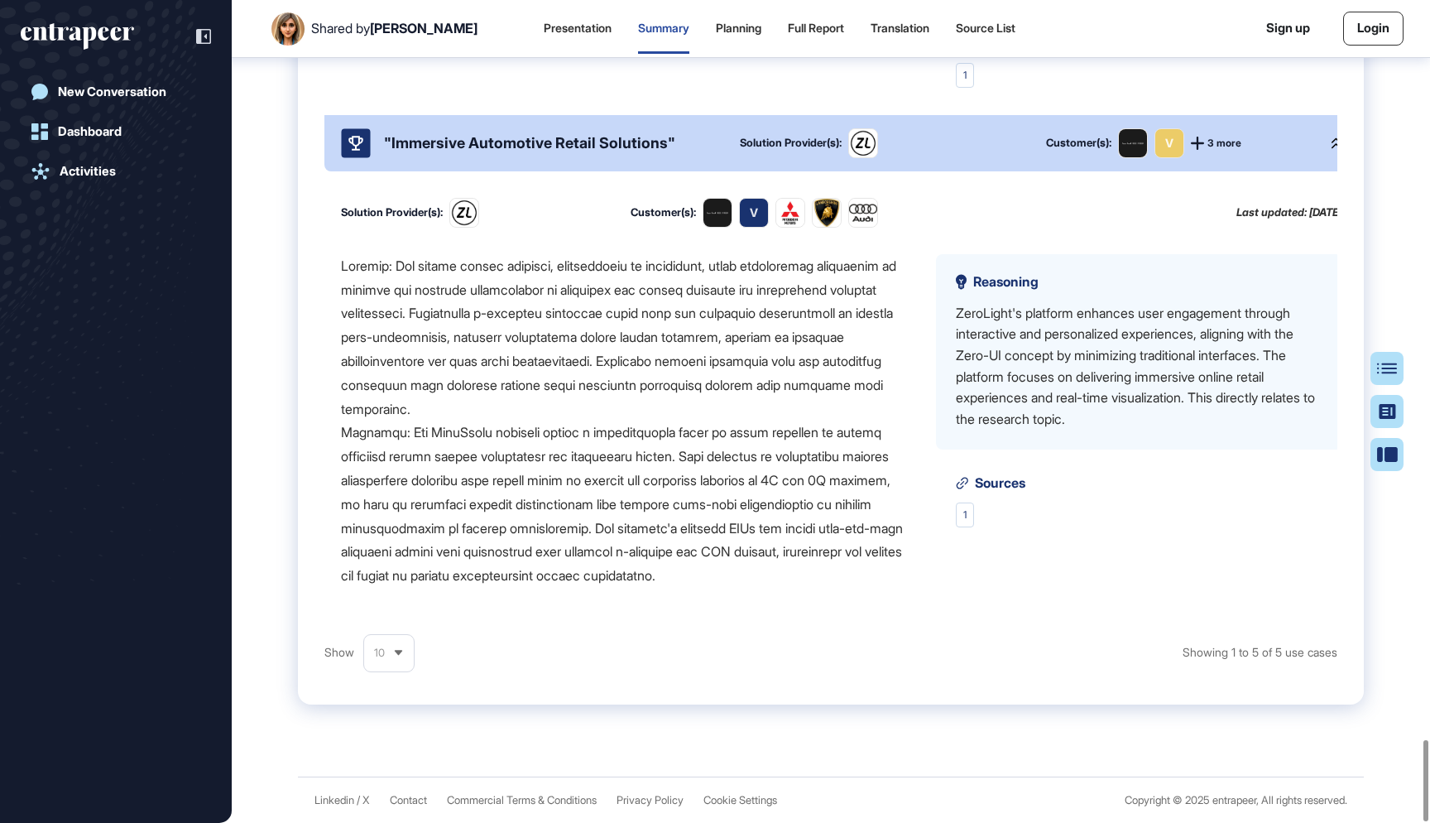
click at [403, 661] on div "10" at bounding box center [389, 653] width 50 height 32
click at [382, 776] on li "25" at bounding box center [389, 792] width 40 height 33
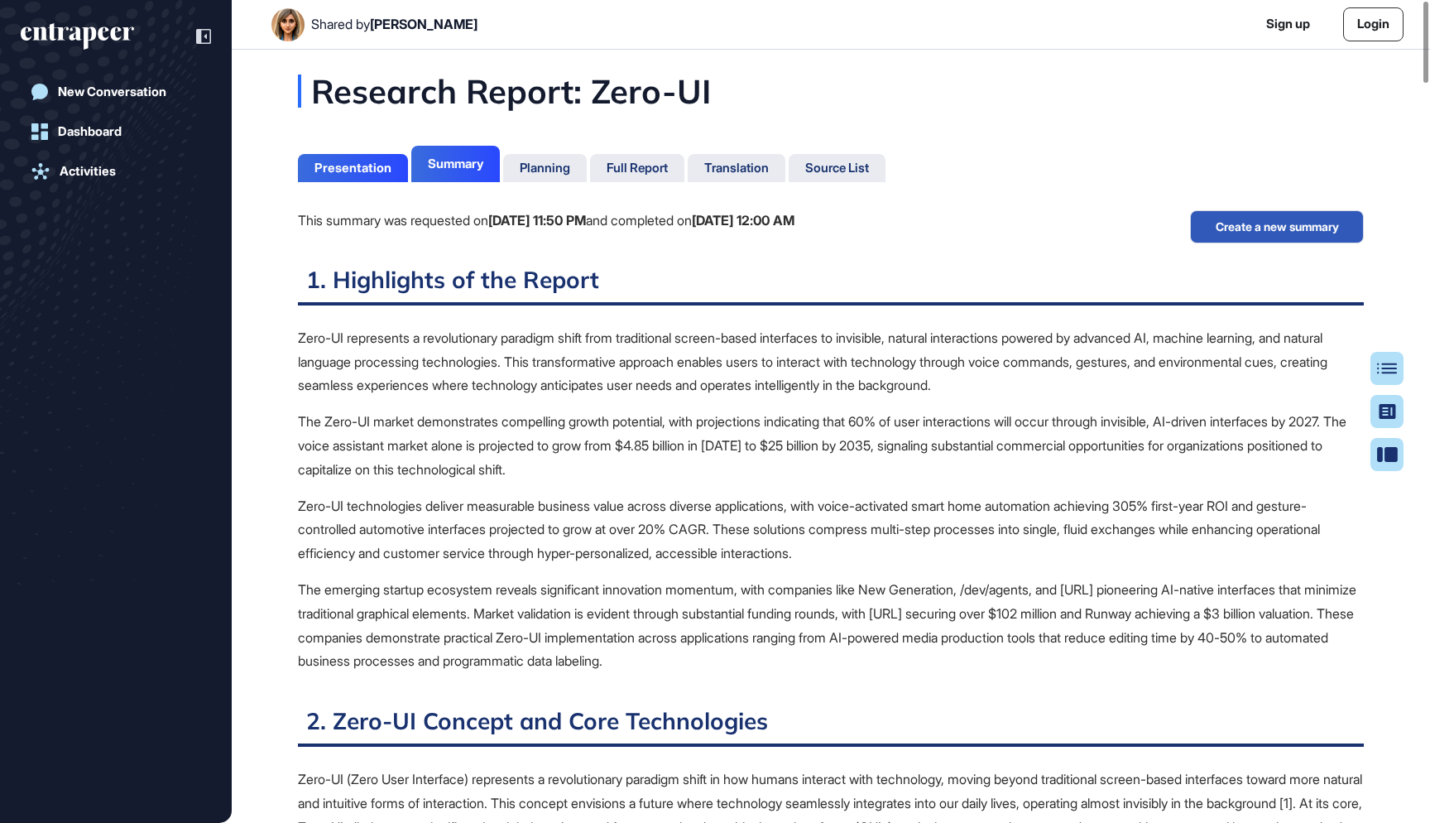
scroll to position [0, 0]
click at [650, 171] on div "Full Report" at bounding box center [637, 168] width 61 height 15
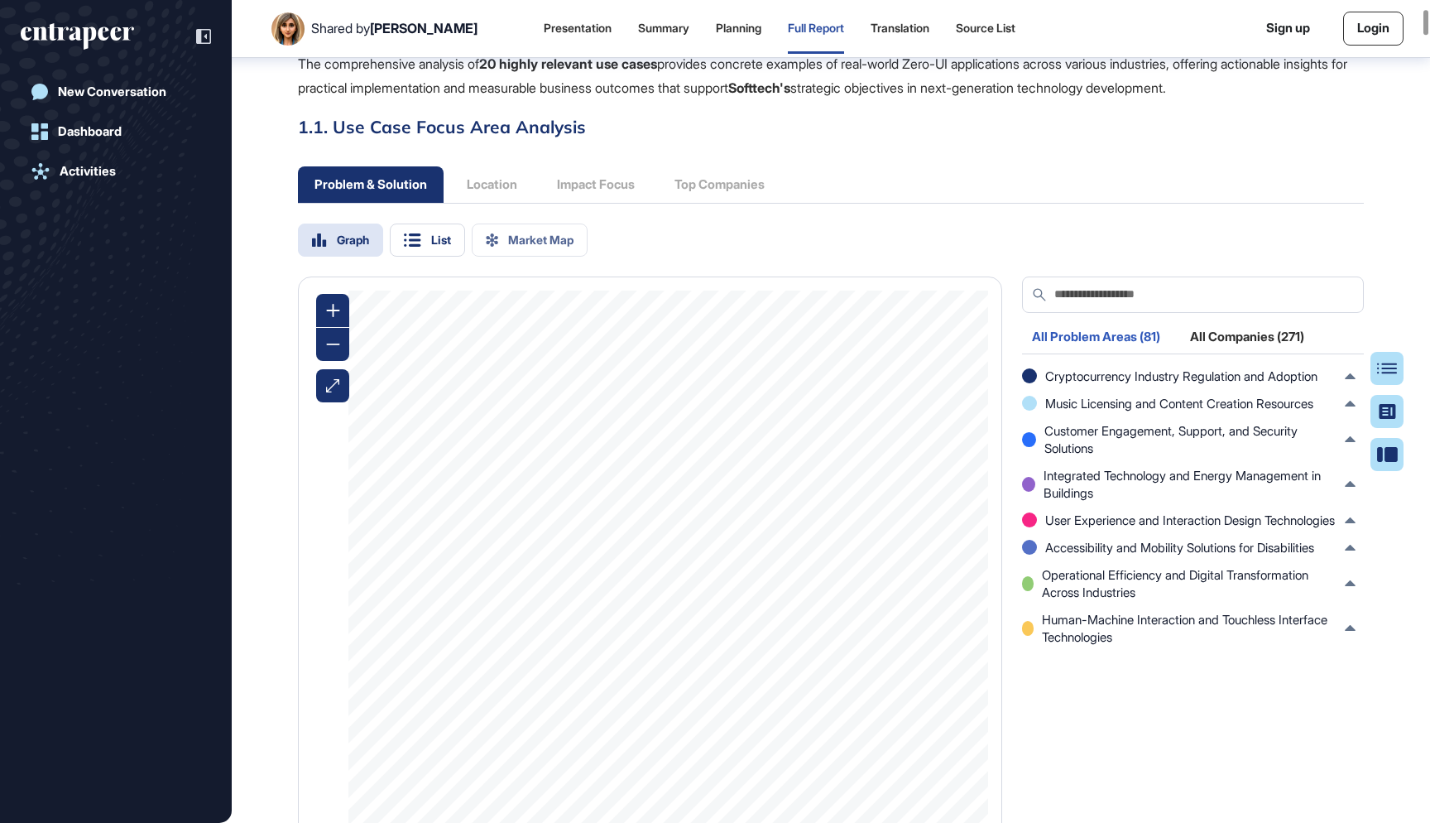
scroll to position [1213, 0]
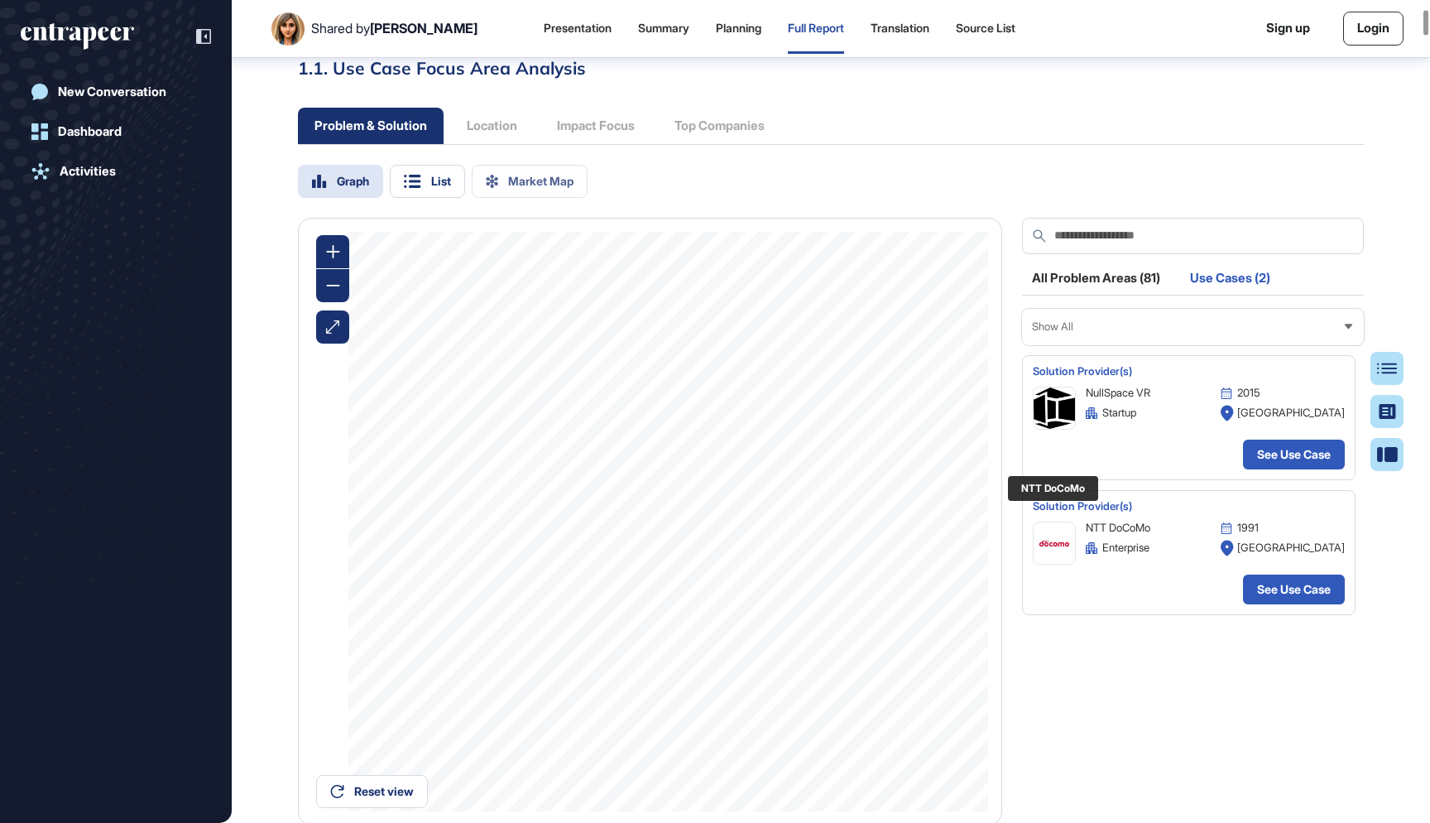
click at [1068, 522] on img at bounding box center [1054, 542] width 41 height 41
click at [1019, 109] on div "Problem & Solution Location Impact Focus Top Companies" at bounding box center [831, 126] width 1066 height 36
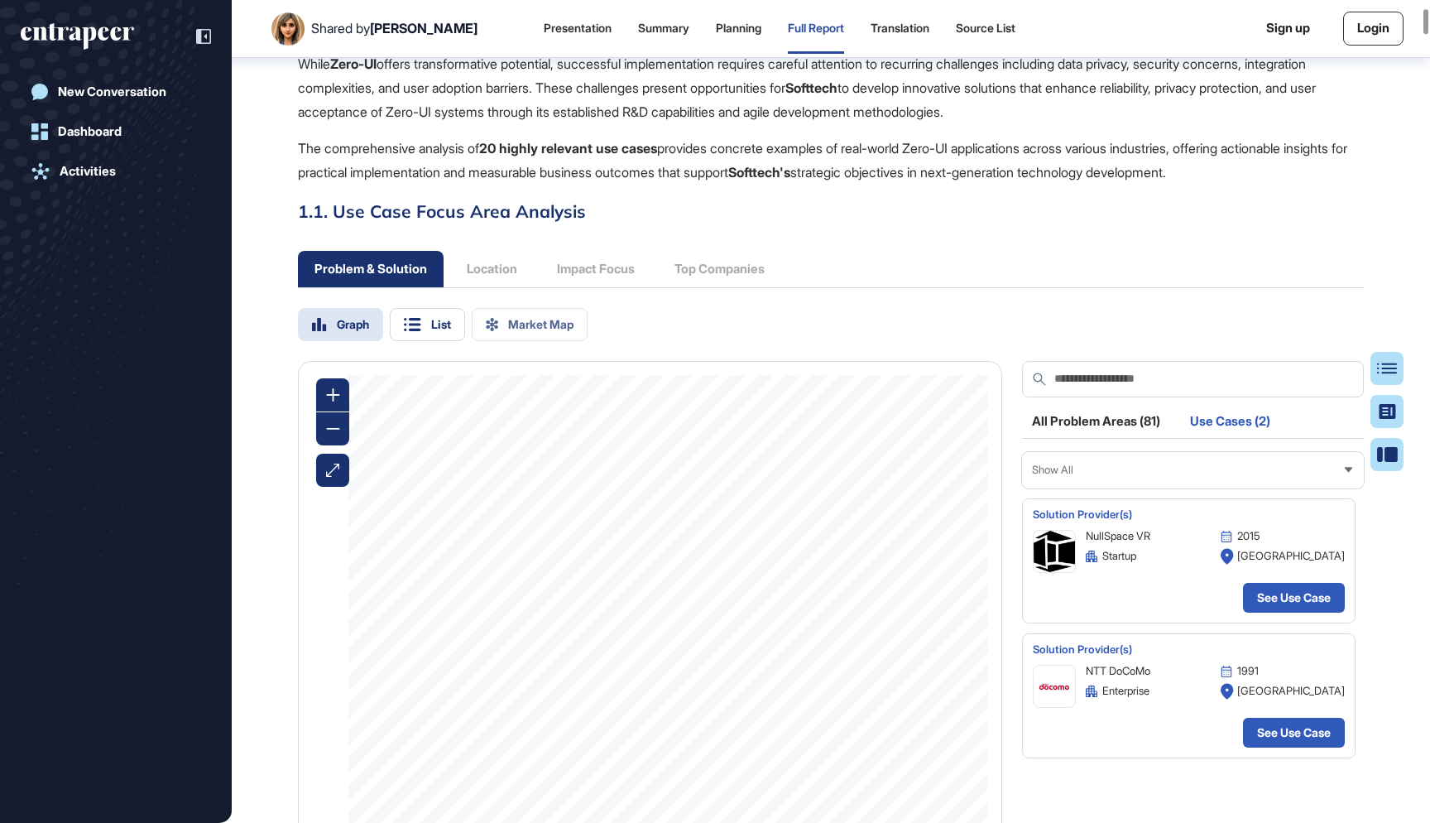
click at [762, 252] on div "Problem & Solution Location Impact Focus Top Companies" at bounding box center [539, 269] width 483 height 36
click at [733, 251] on div "Problem & Solution Location Impact Focus Top Companies" at bounding box center [539, 269] width 483 height 36
click at [500, 252] on div "Problem & Solution Location Impact Focus Top Companies" at bounding box center [539, 269] width 483 height 36
click at [443, 319] on div "List" at bounding box center [441, 325] width 20 height 12
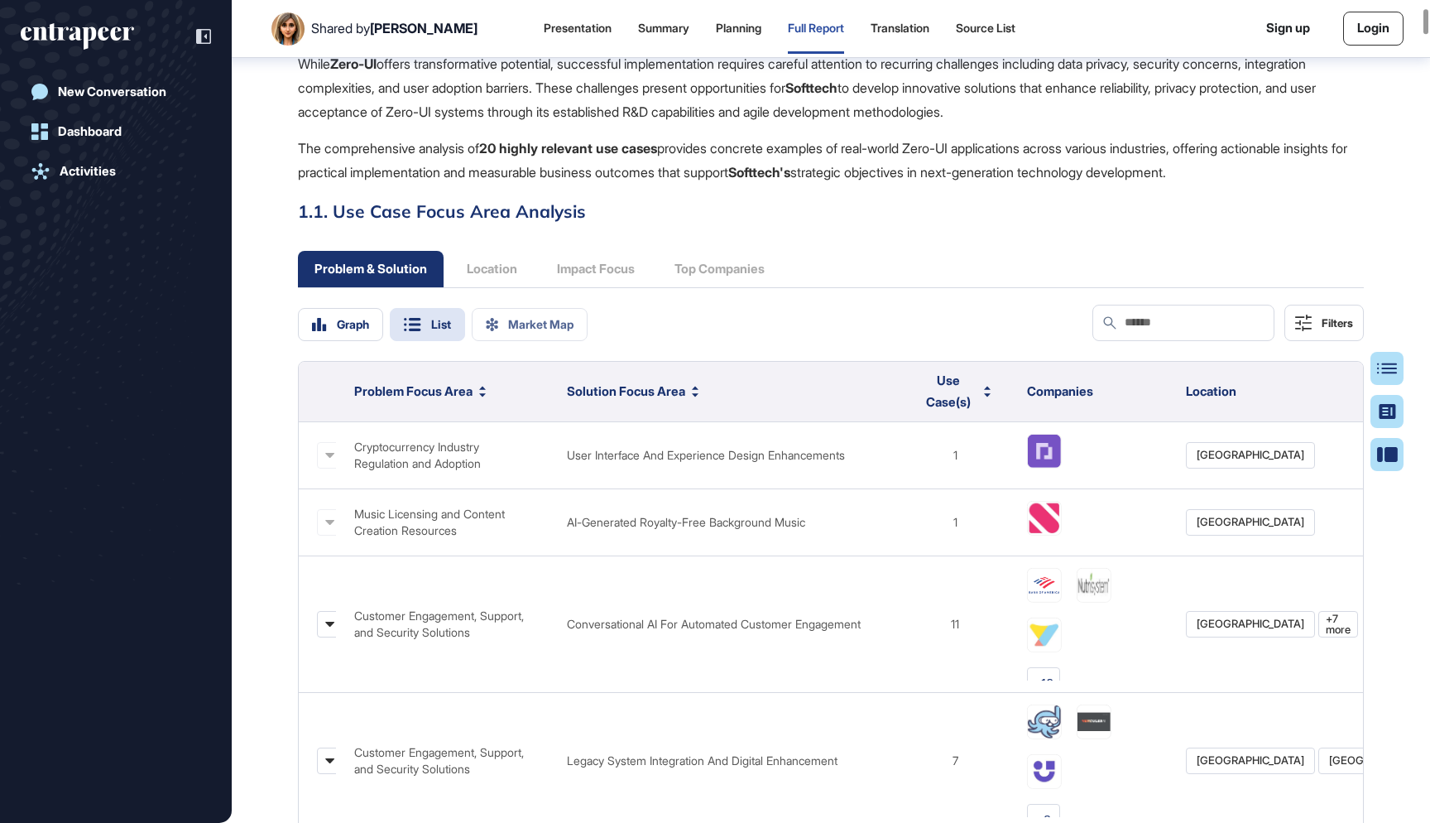
click at [526, 311] on div "Graph List Market Map" at bounding box center [443, 324] width 290 height 33
click at [518, 308] on div "Graph List Market Map" at bounding box center [443, 324] width 290 height 33
click at [447, 316] on div "List" at bounding box center [427, 324] width 75 height 33
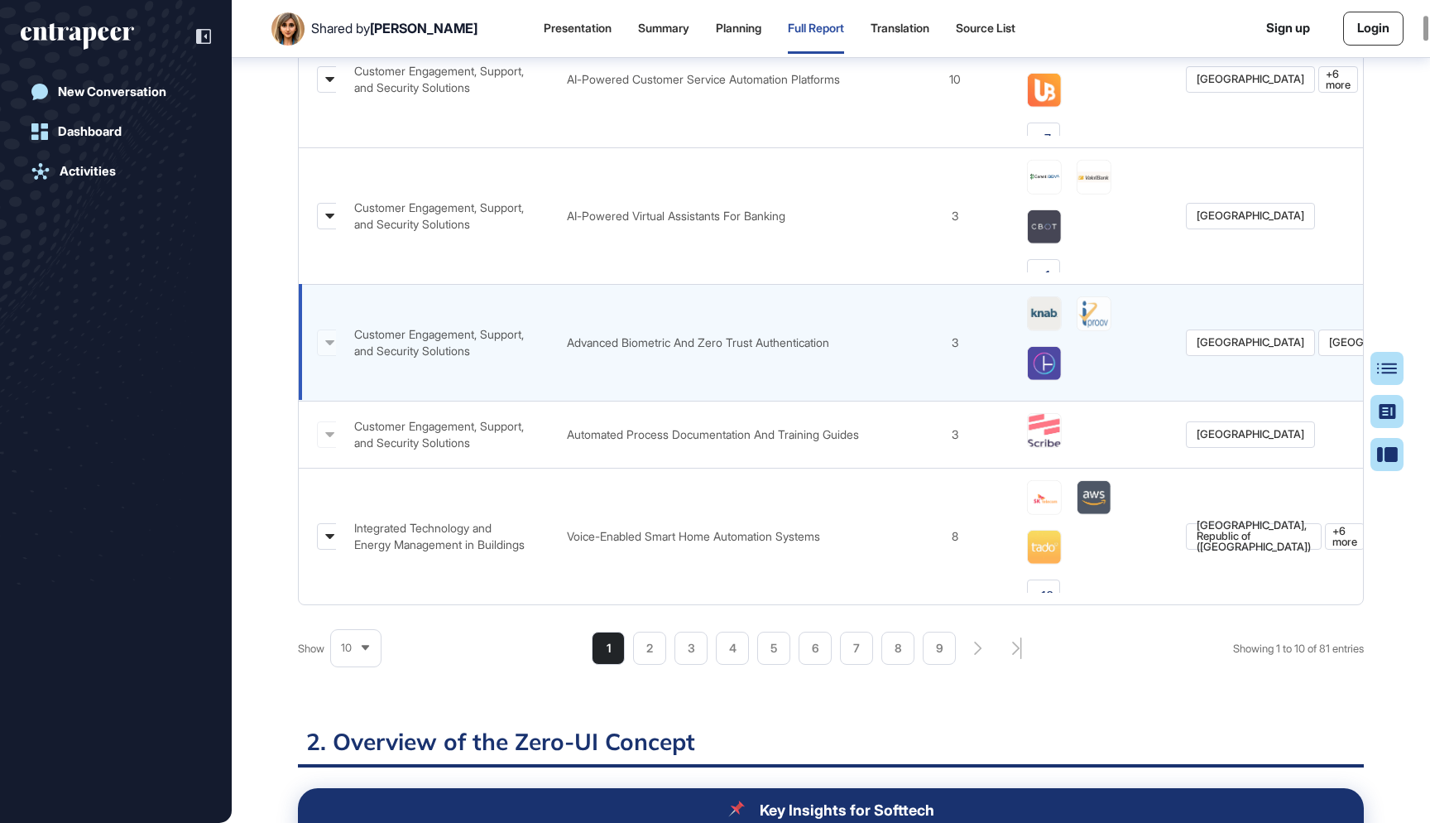
scroll to position [2040, 0]
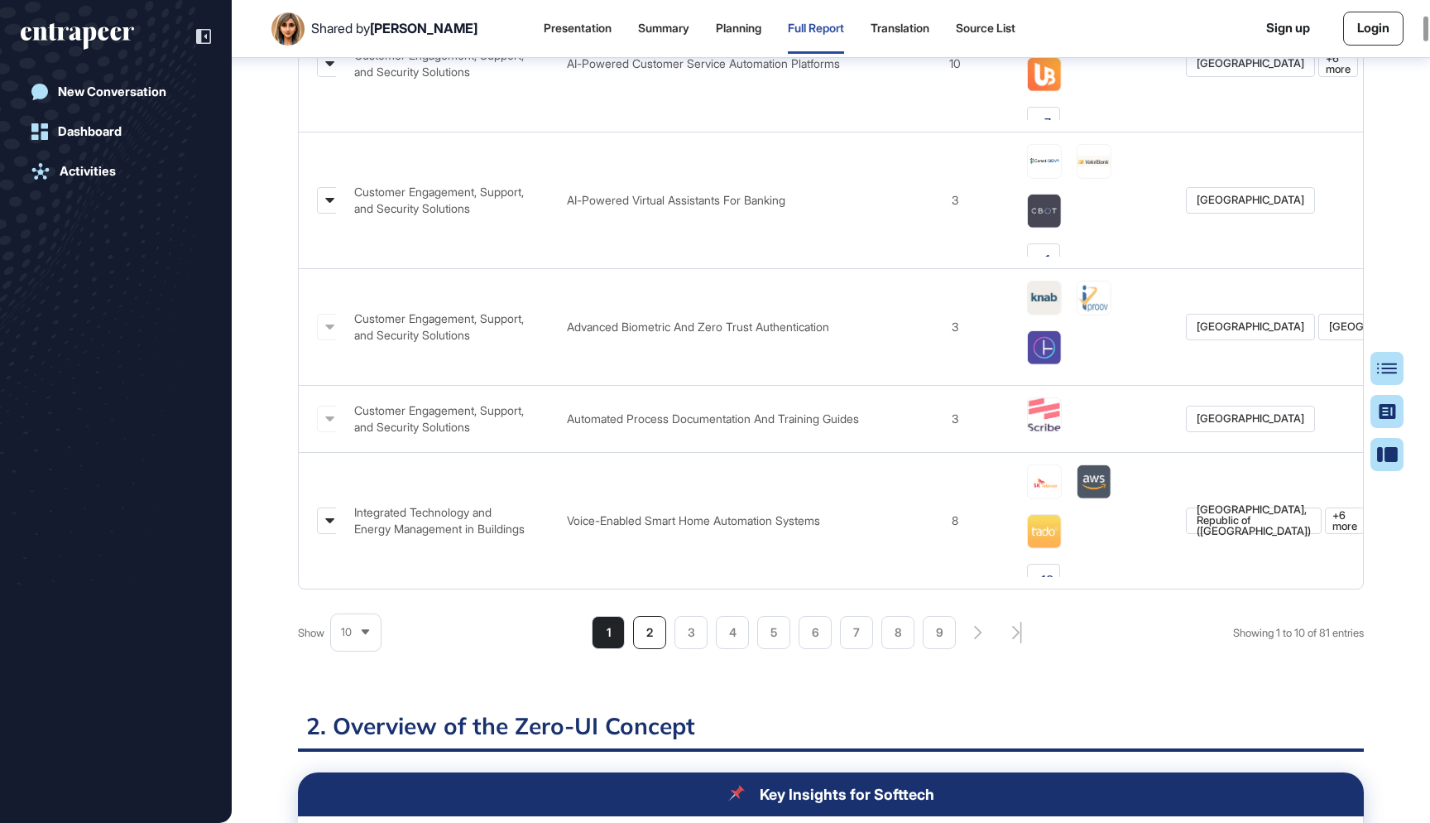
click at [799, 616] on li "2" at bounding box center [815, 632] width 33 height 33
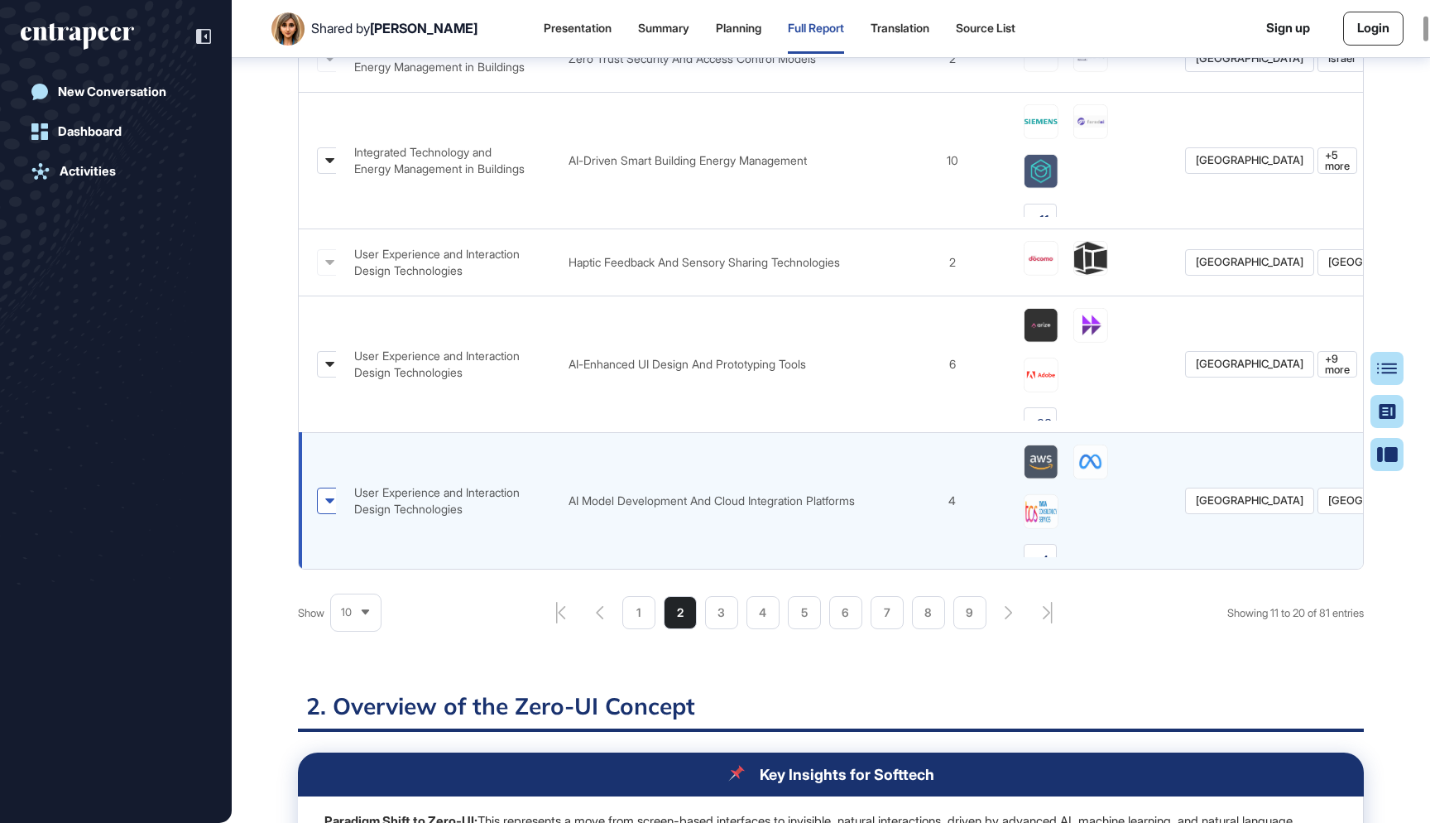
click at [325, 498] on icon at bounding box center [329, 500] width 9 height 5
click at [1100, 453] on img at bounding box center [1091, 461] width 33 height 33
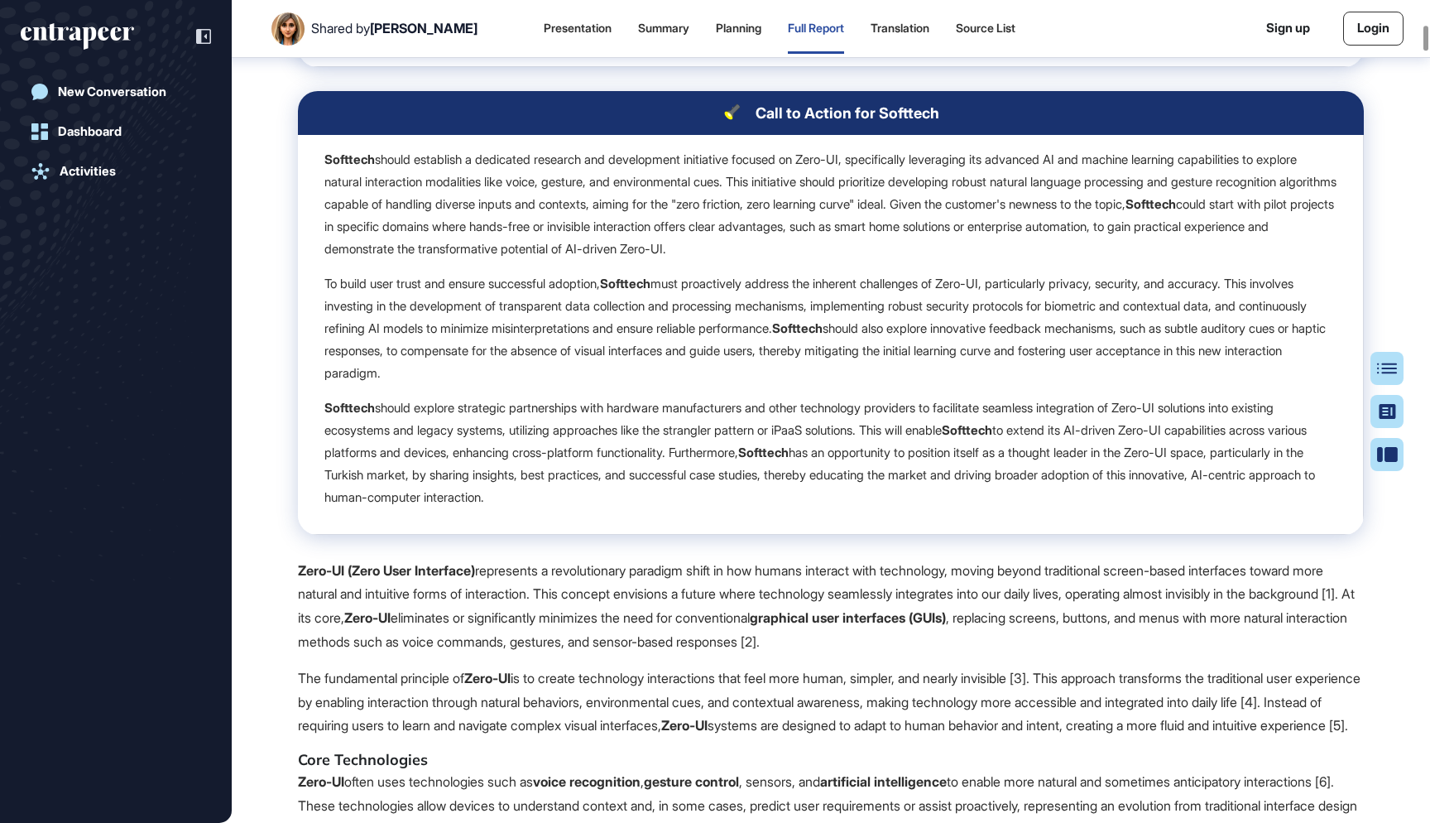
scroll to position [3391, 0]
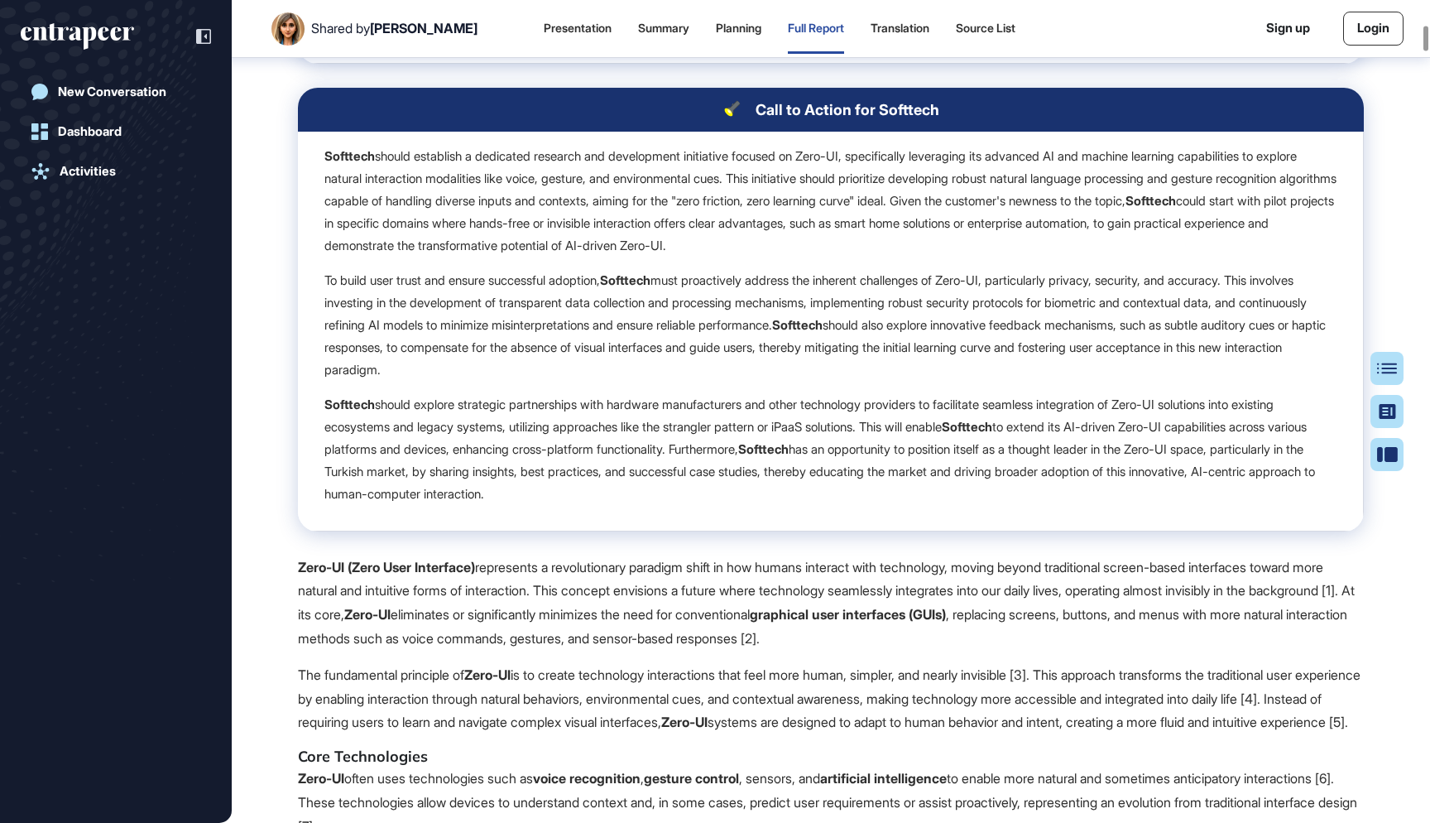
click at [660, 307] on p "To build user trust and ensure successful adoption, Softtech must proactively a…" at bounding box center [831, 325] width 1012 height 112
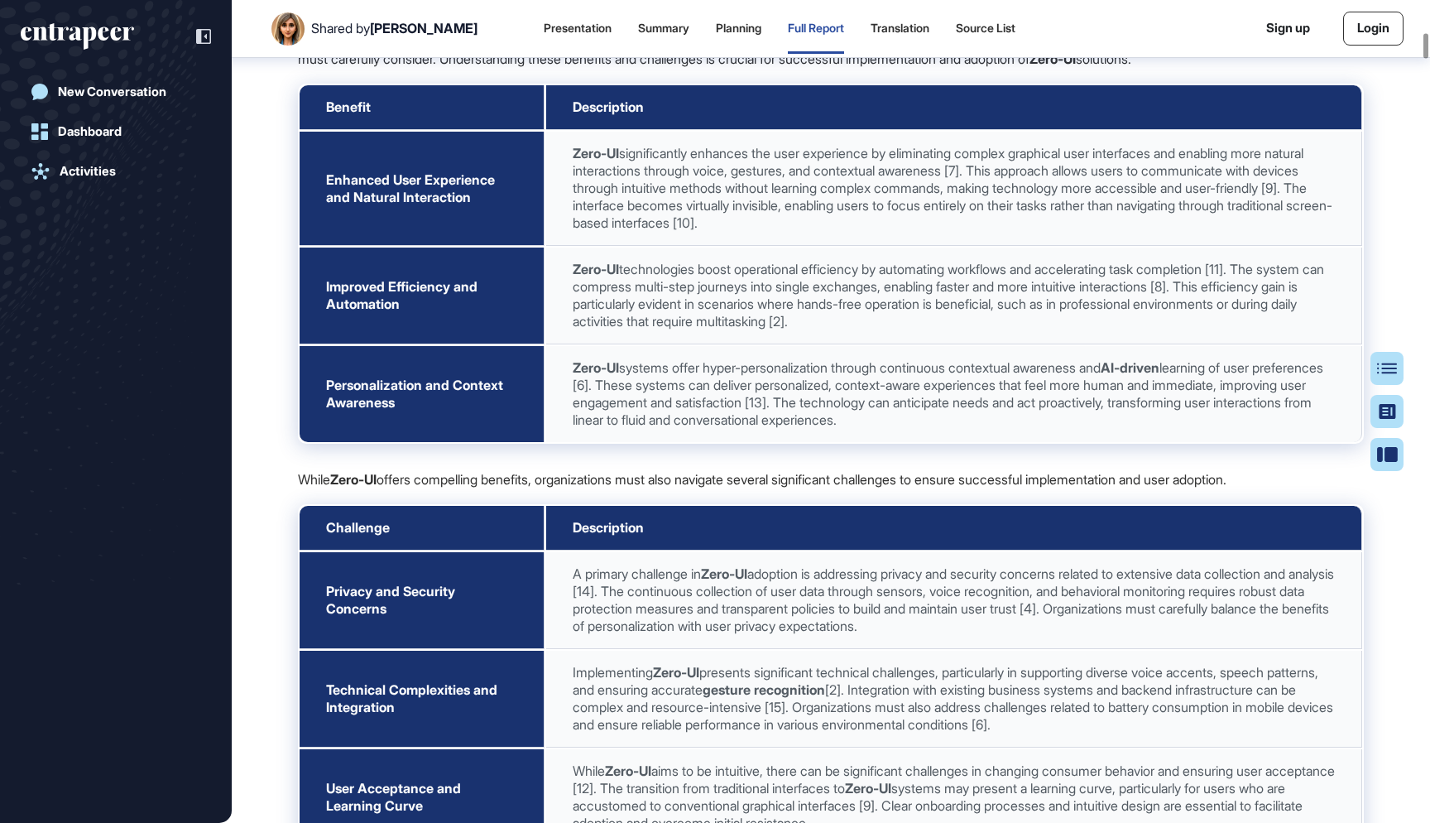
scroll to position [4420, 0]
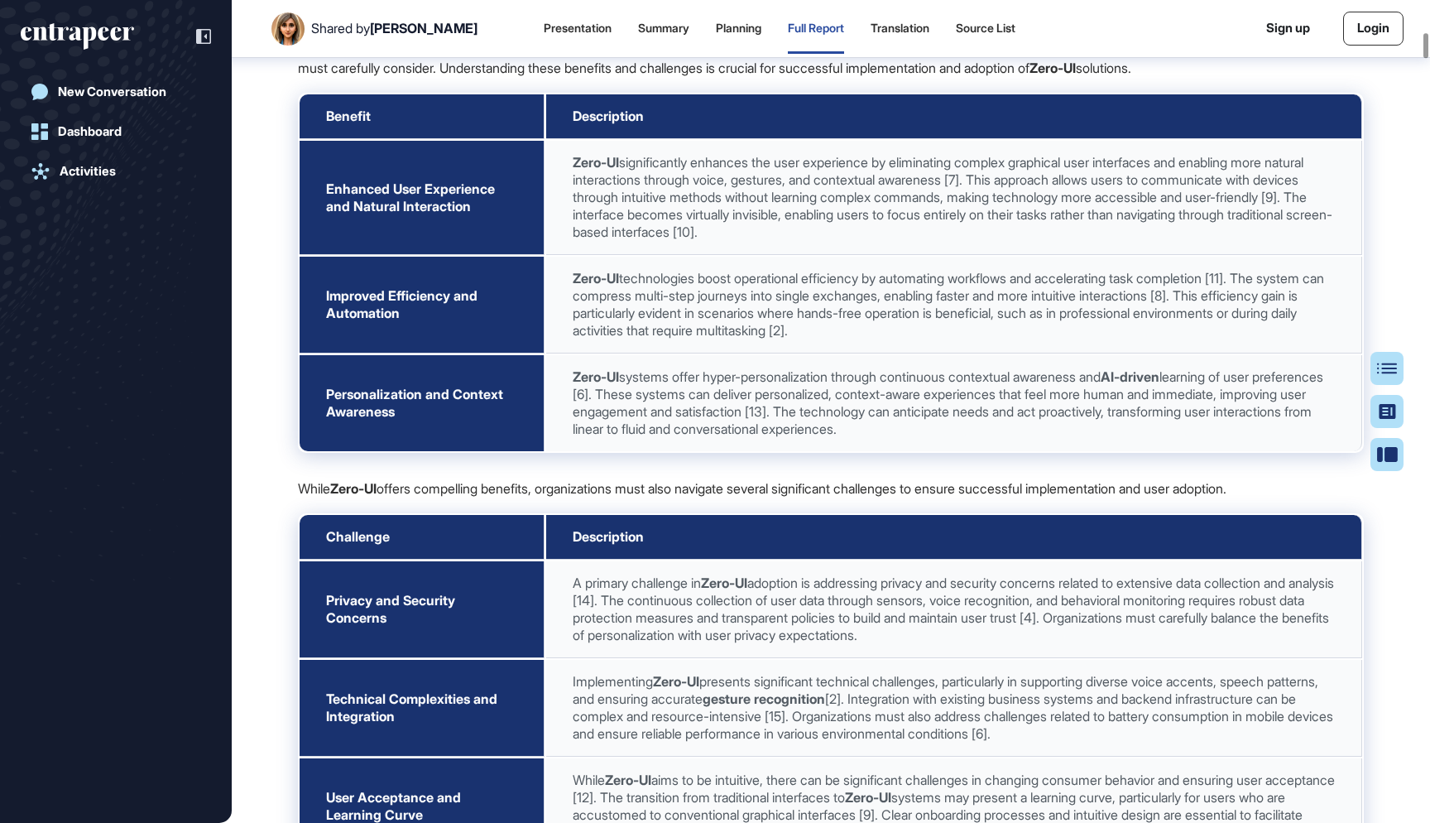
click at [451, 202] on span "Enhanced User Experience and Natural Interaction" at bounding box center [410, 197] width 169 height 34
click at [488, 220] on td "Enhanced User Experience and Natural Interaction" at bounding box center [422, 198] width 245 height 114
click at [479, 217] on td "Enhanced User Experience and Natural Interaction" at bounding box center [422, 198] width 245 height 114
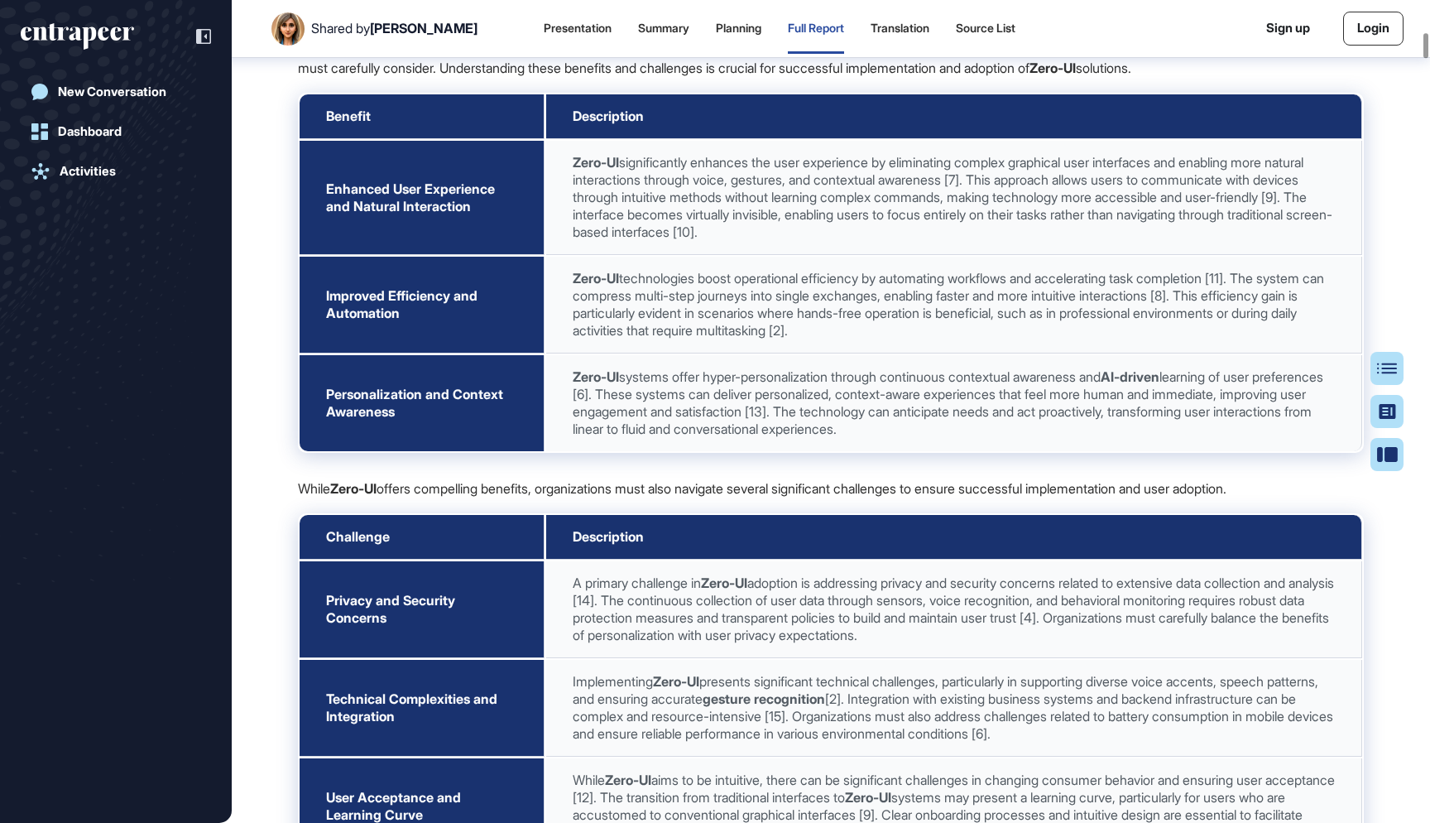
click at [468, 214] on span "Enhanced User Experience and Natural Interaction" at bounding box center [410, 197] width 169 height 34
copy span "Enhanced User Experience and Natural Interaction"
click at [379, 314] on span "Improved Efficiency and Automation" at bounding box center [401, 304] width 151 height 34
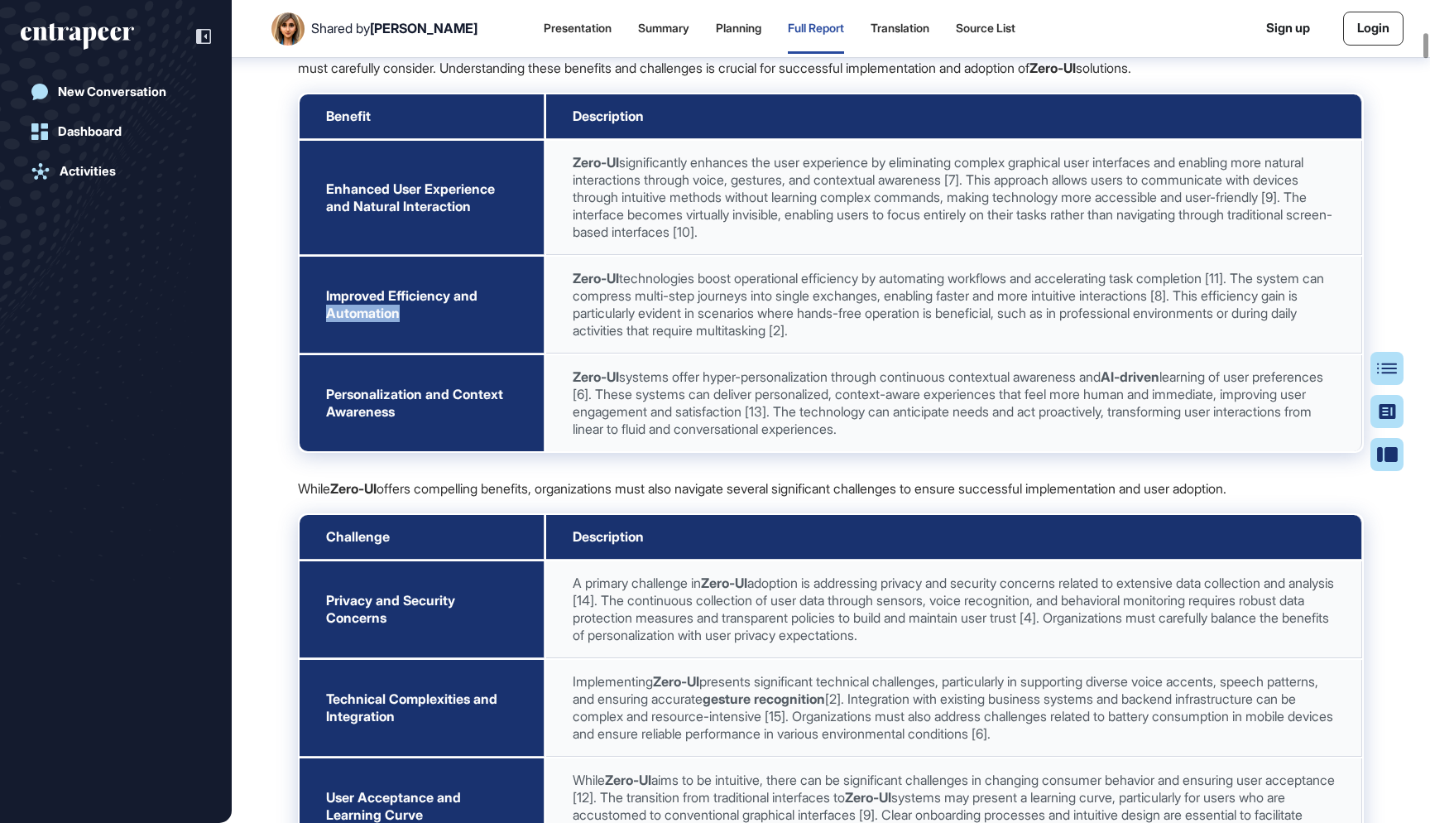
click at [379, 314] on span "Improved Efficiency and Automation" at bounding box center [401, 304] width 151 height 34
copy span "Improved Efficiency and Automation"
click at [361, 400] on span "Personalization and Context Awareness" at bounding box center [414, 403] width 177 height 34
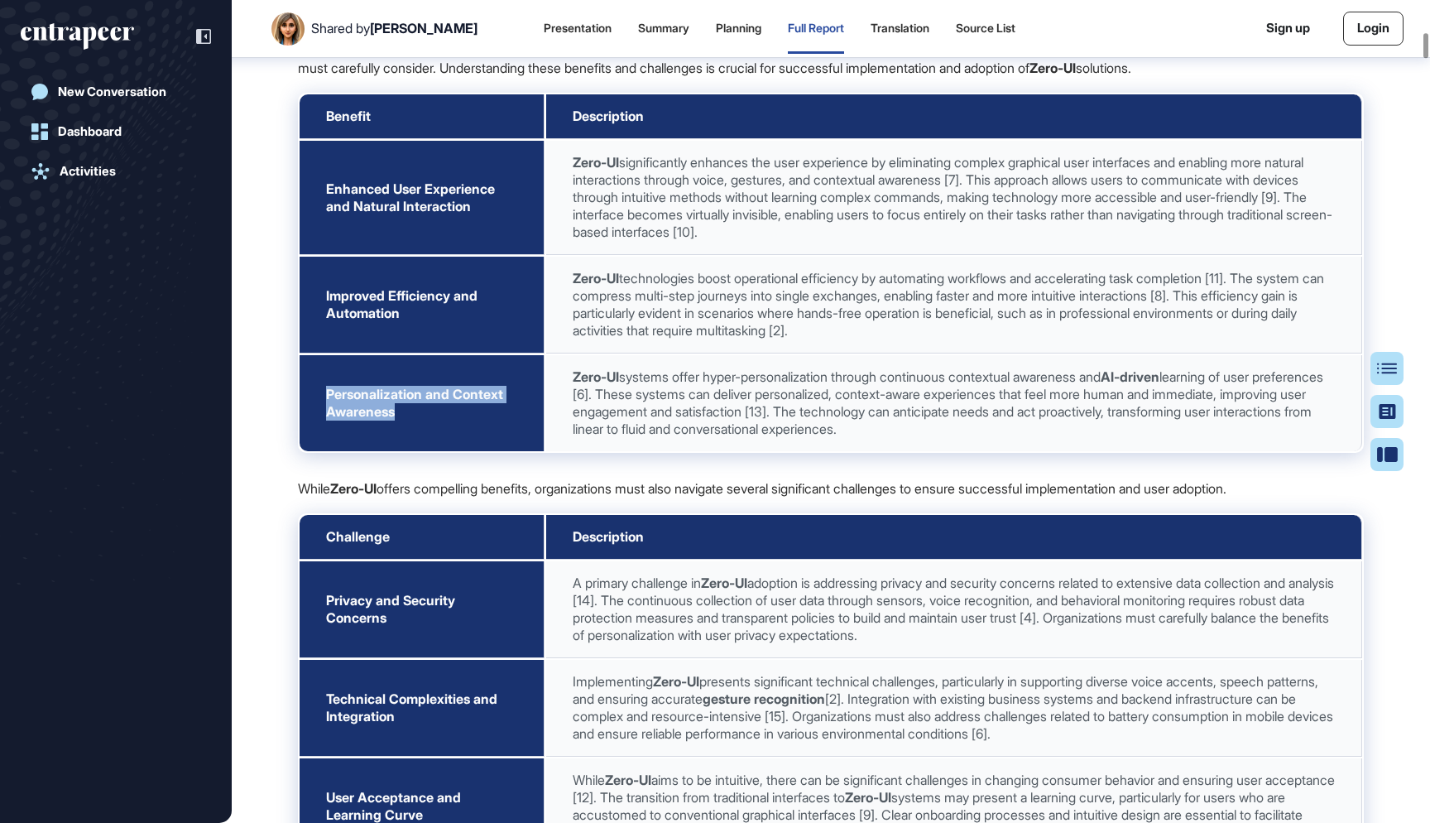
click at [361, 400] on span "Personalization and Context Awareness" at bounding box center [414, 403] width 177 height 34
copy span "Personalization and Context Awareness"
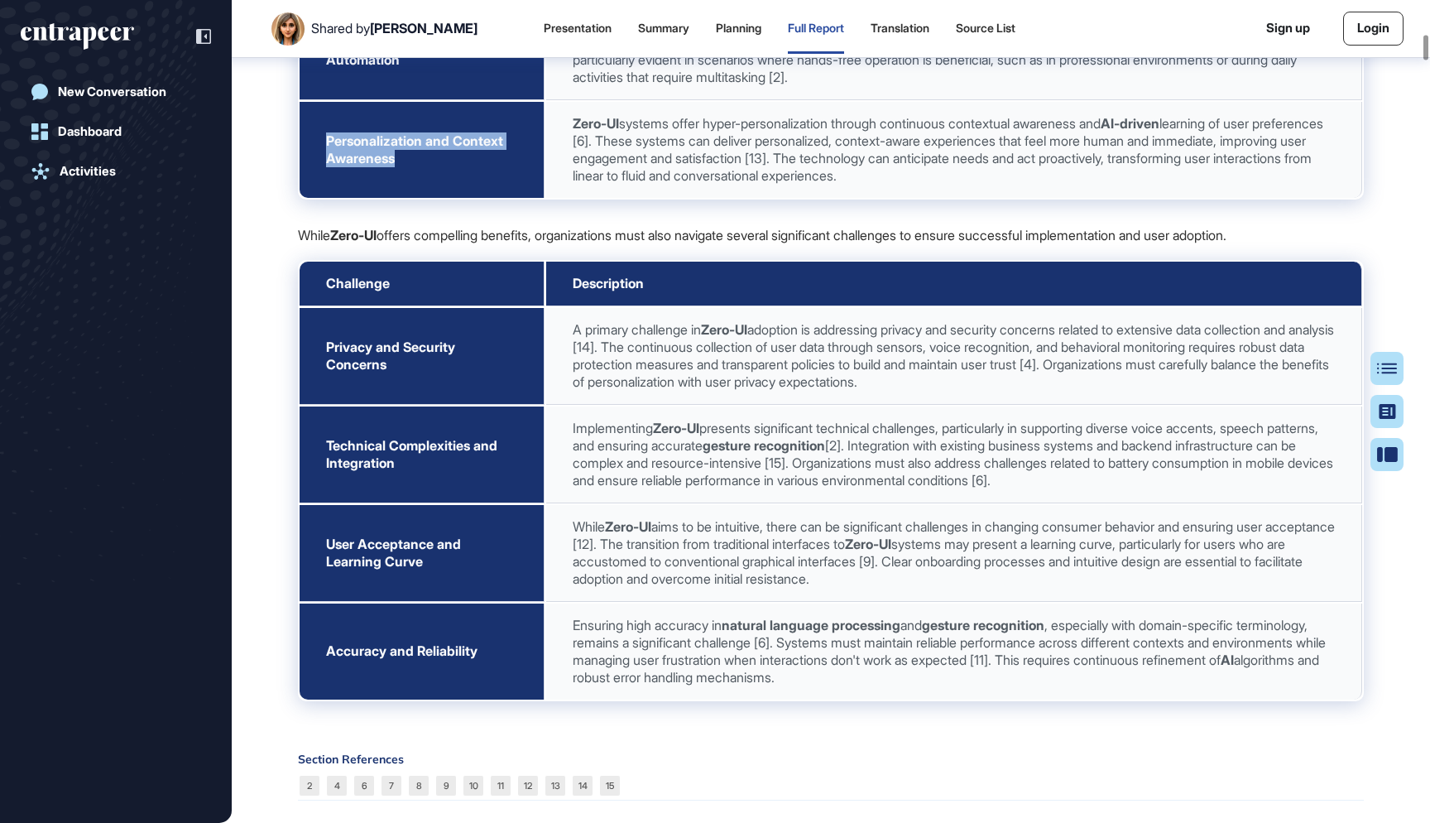
scroll to position [4676, 0]
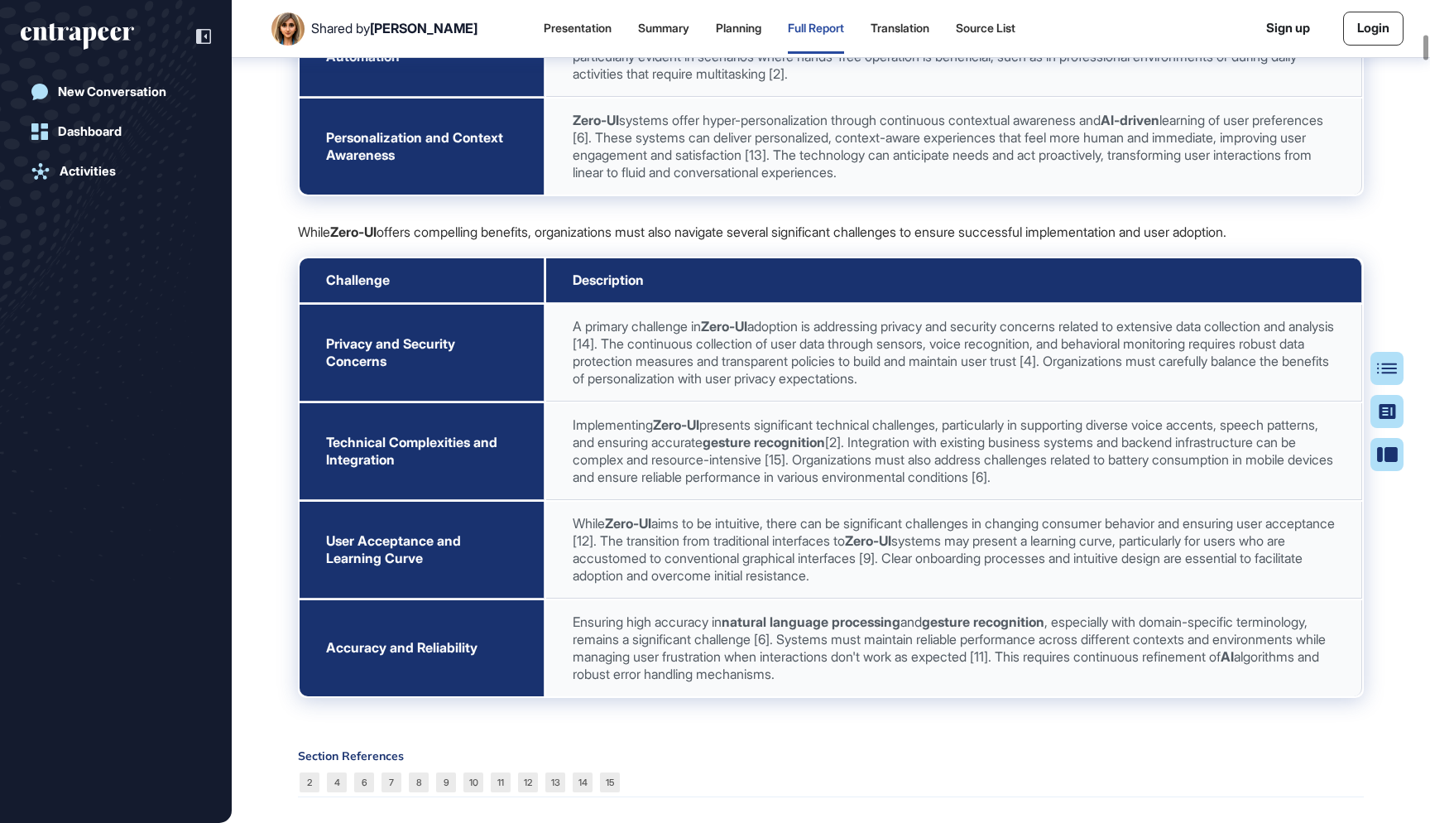
click at [354, 363] on span "Privacy and Security Concerns" at bounding box center [390, 352] width 129 height 34
copy span "Privacy and Security Concerns"
click at [362, 455] on span "Technical Complexities and Integration" at bounding box center [411, 451] width 171 height 34
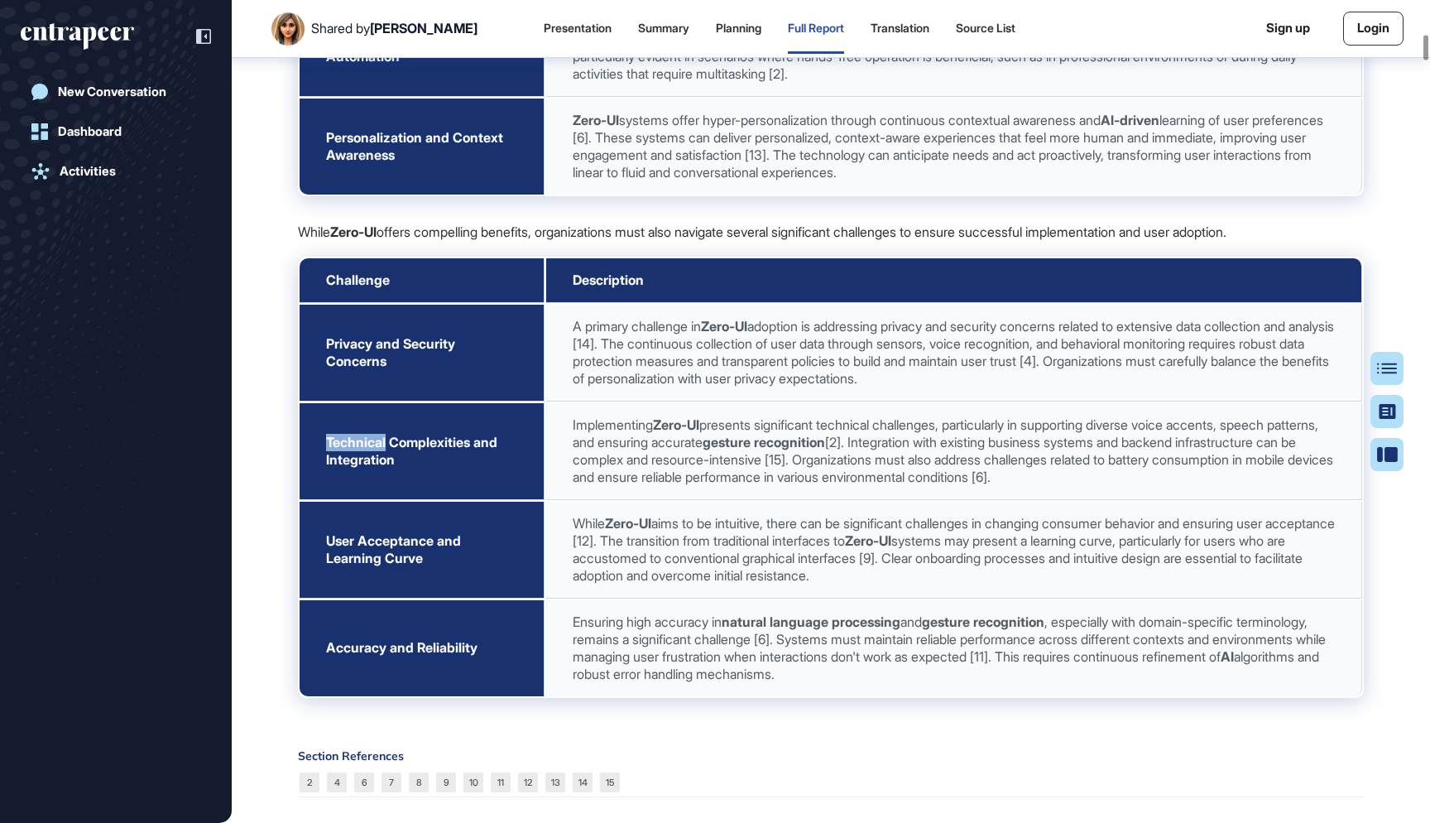
click at [362, 455] on span "Technical Complexities and Integration" at bounding box center [411, 451] width 171 height 34
copy span "Technical Complexities and Integration"
click at [388, 551] on span "User Acceptance and Learning Curve" at bounding box center [393, 549] width 135 height 34
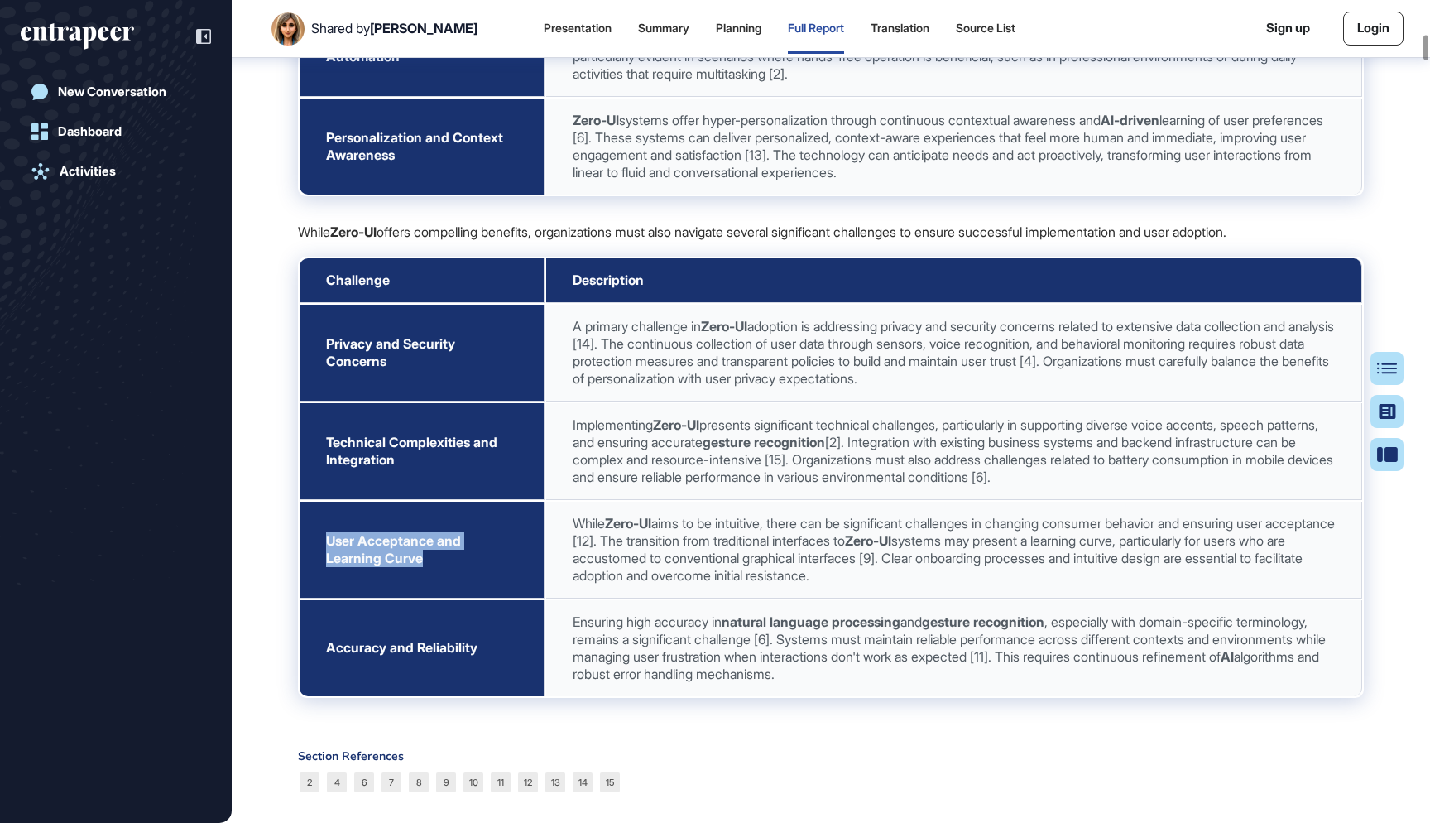
click at [388, 551] on span "User Acceptance and Learning Curve" at bounding box center [393, 549] width 135 height 34
copy span "User Acceptance and Learning Curve"
click at [426, 663] on td "Accuracy and Reliability" at bounding box center [422, 648] width 245 height 96
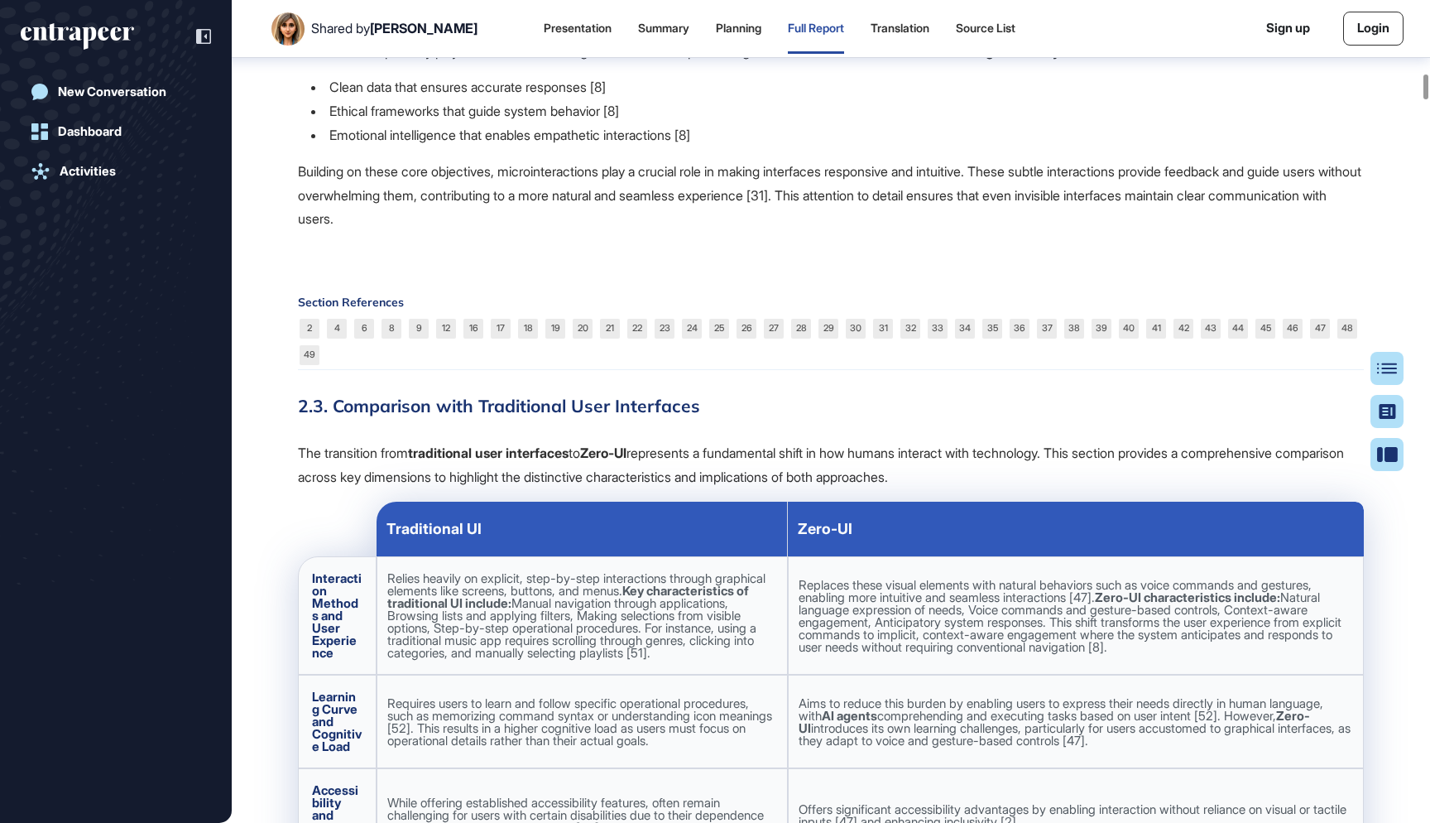
scroll to position [10138, 0]
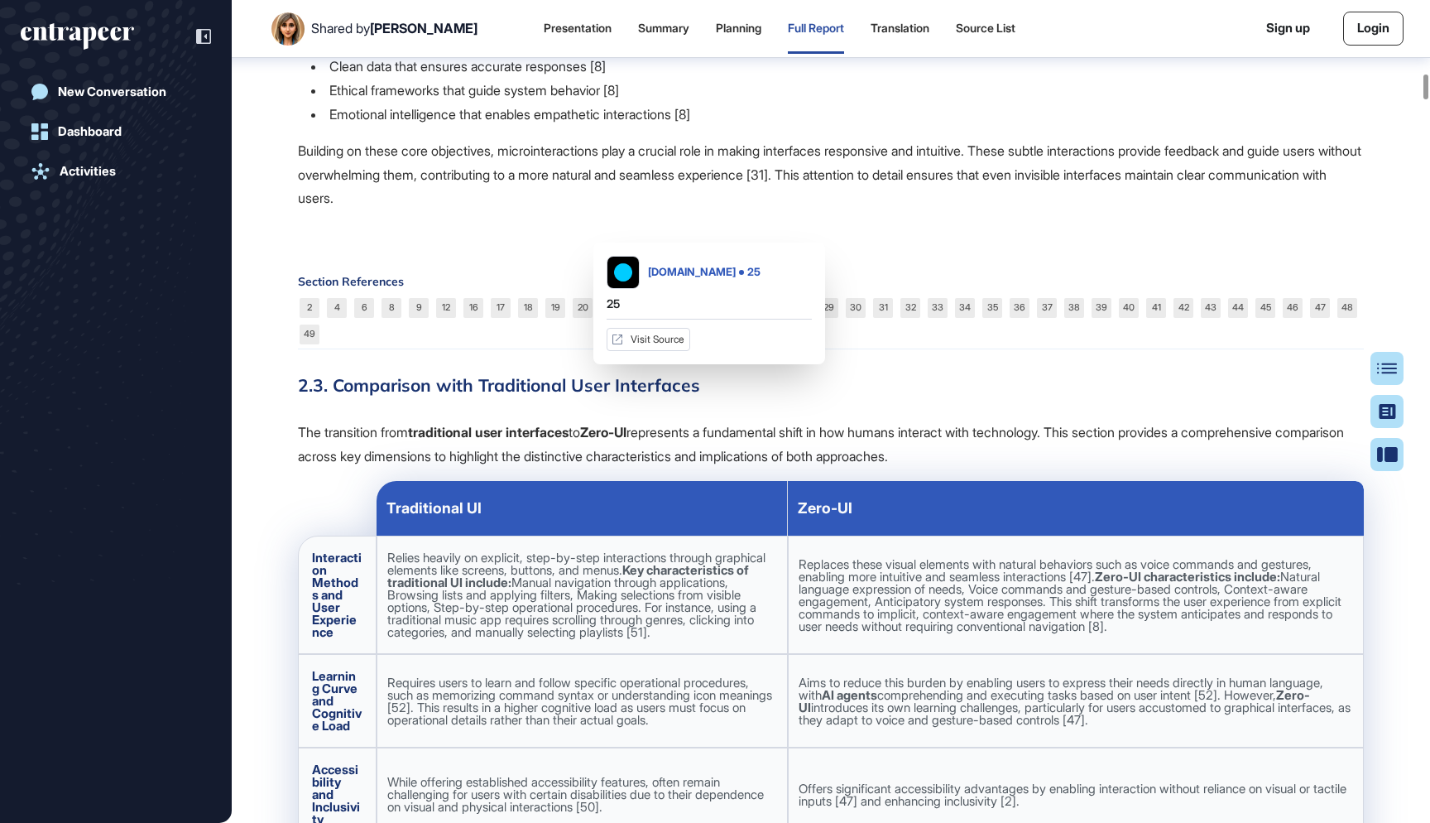
click at [719, 318] on link "25" at bounding box center [719, 308] width 20 height 20
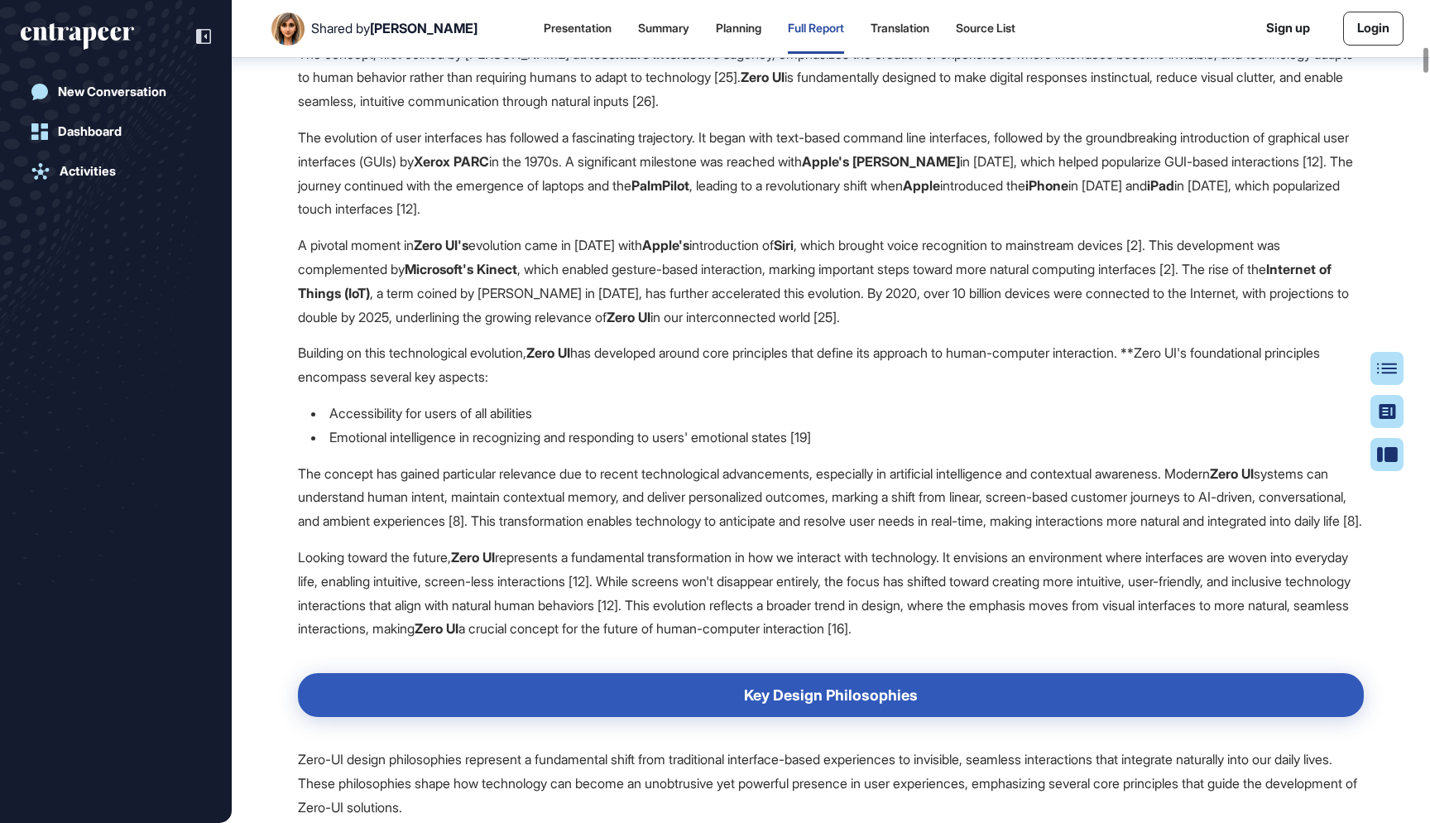
scroll to position [6451, 0]
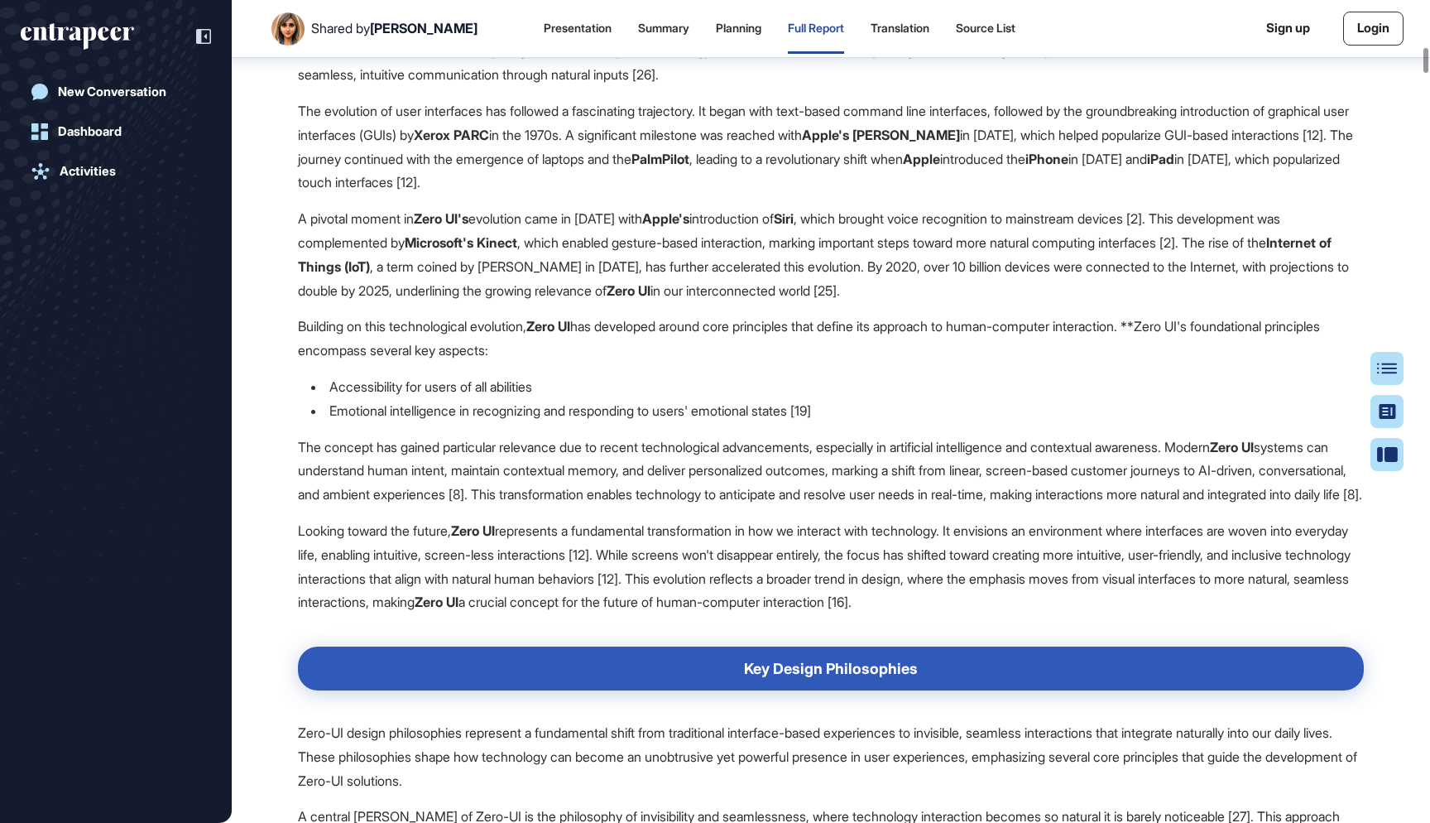
click at [469, 227] on strong "Zero UI's" at bounding box center [441, 218] width 55 height 17
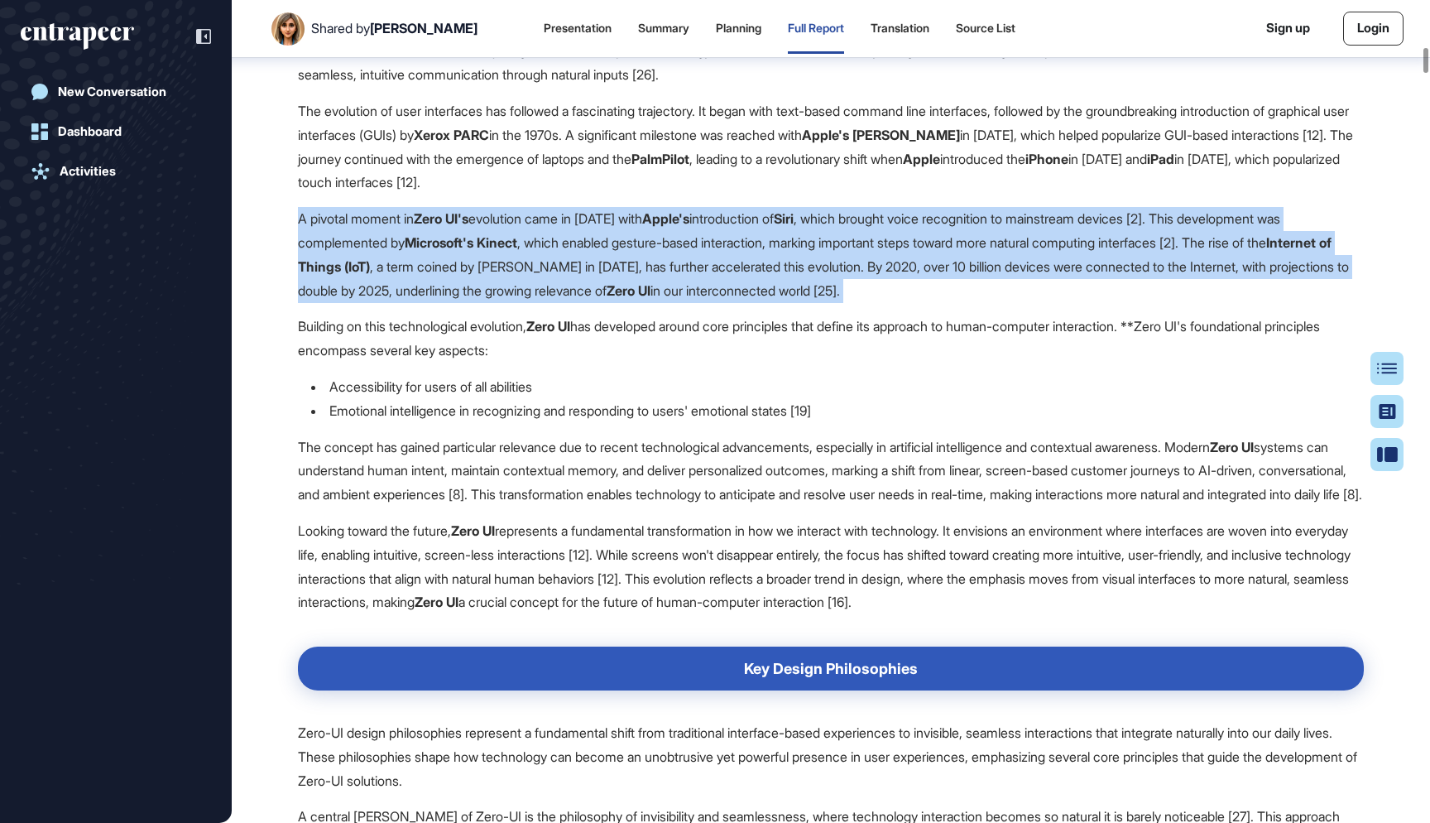
scroll to position [6483, 0]
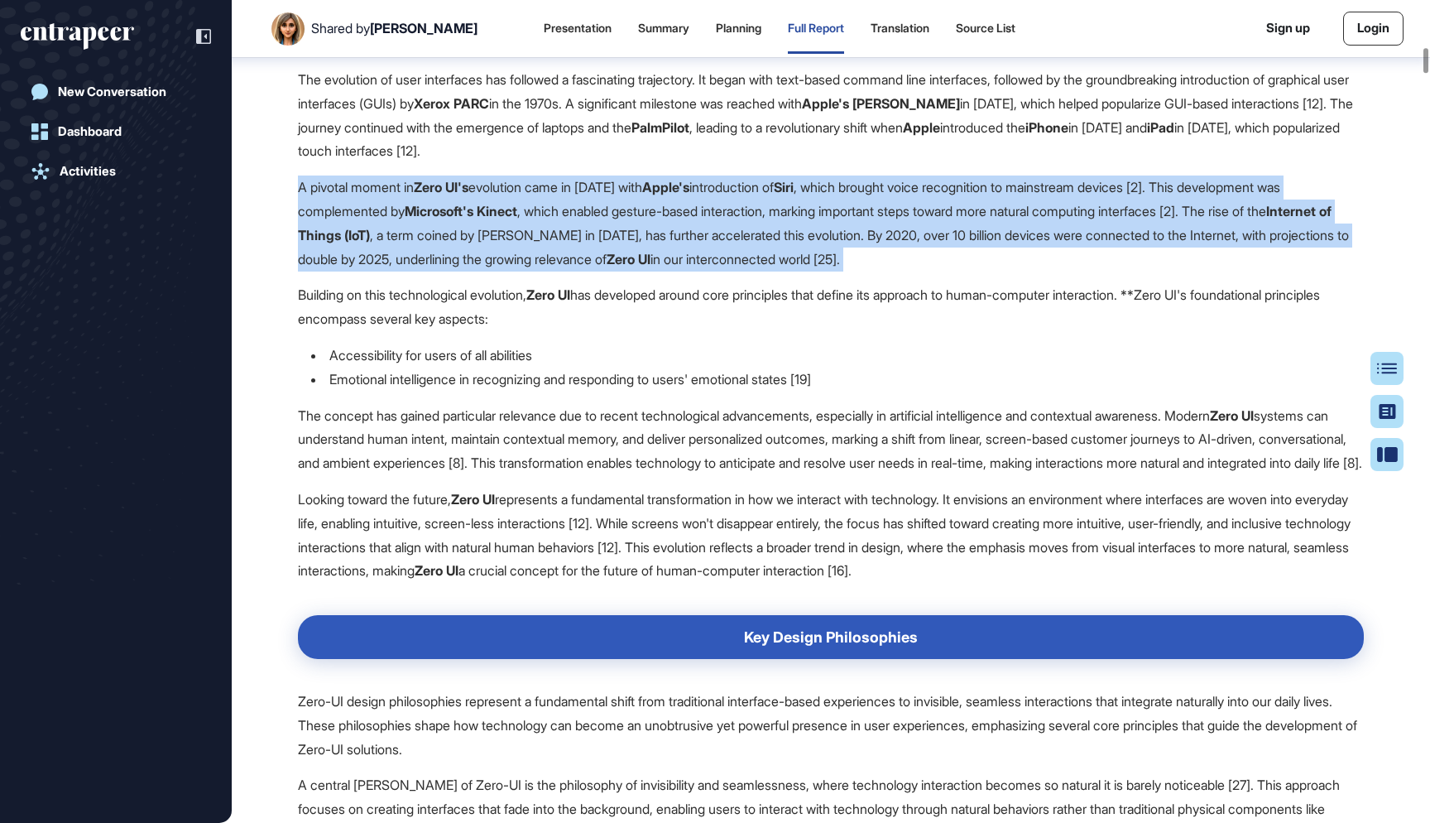
click at [521, 200] on p "A pivotal moment in Zero UI's evolution came in [DATE] with Apple's introductio…" at bounding box center [831, 222] width 1066 height 95
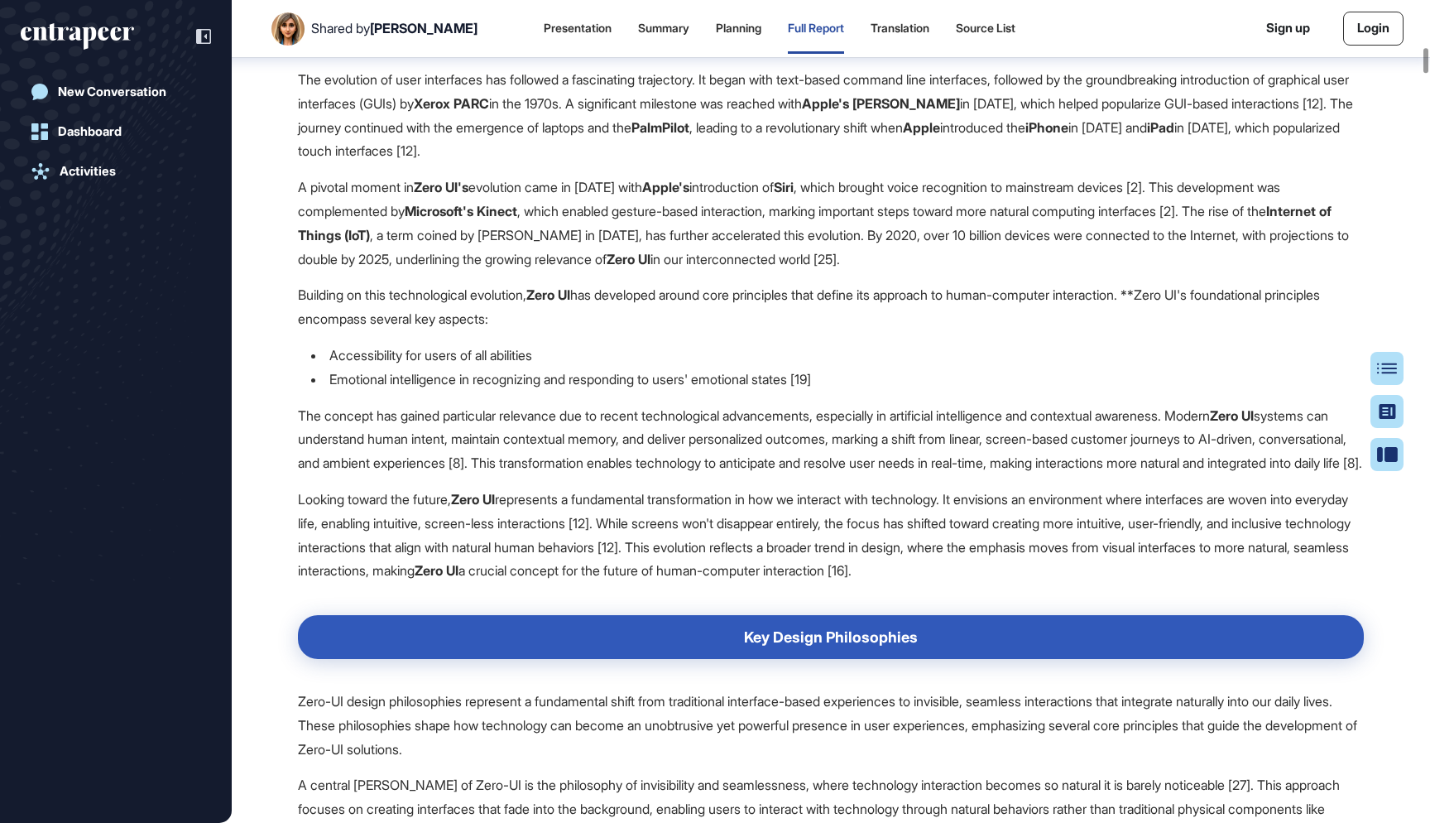
click at [521, 200] on p "A pivotal moment in Zero UI's evolution came in [DATE] with Apple's introductio…" at bounding box center [831, 222] width 1066 height 95
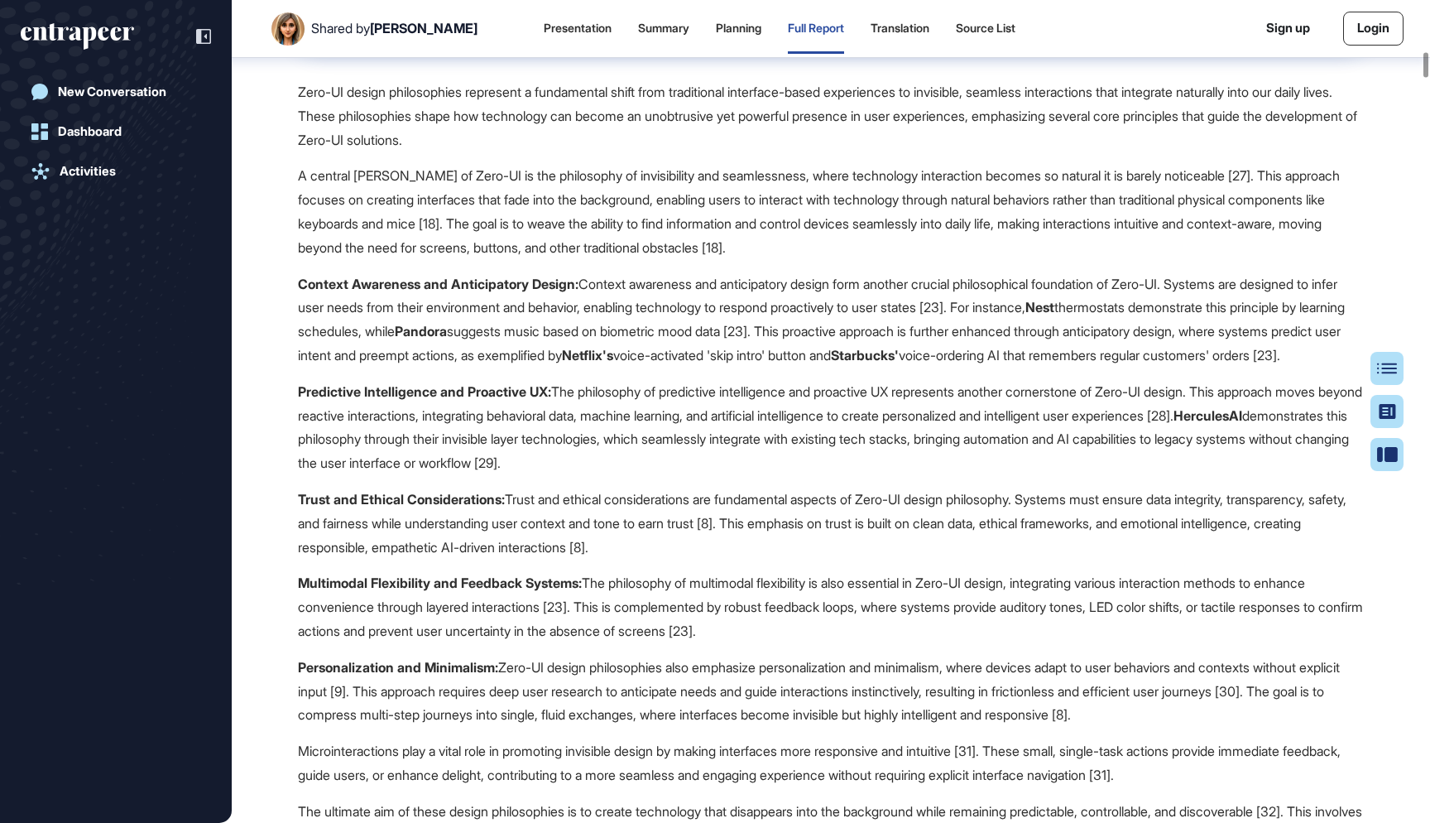
scroll to position [7051, 0]
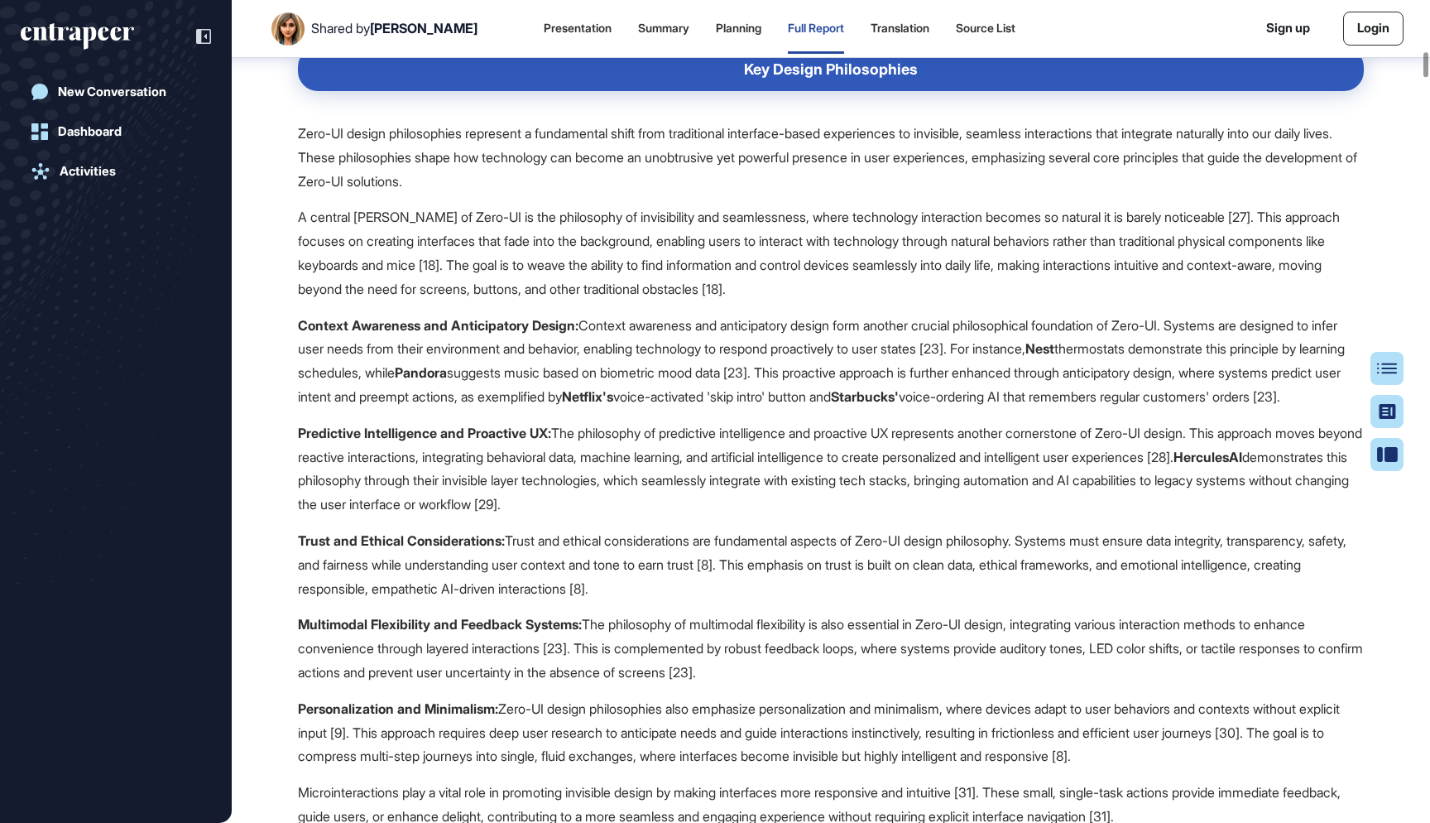
click at [468, 162] on p "Zero-UI design philosophies represent a fundamental shift from traditional inte…" at bounding box center [831, 145] width 1066 height 95
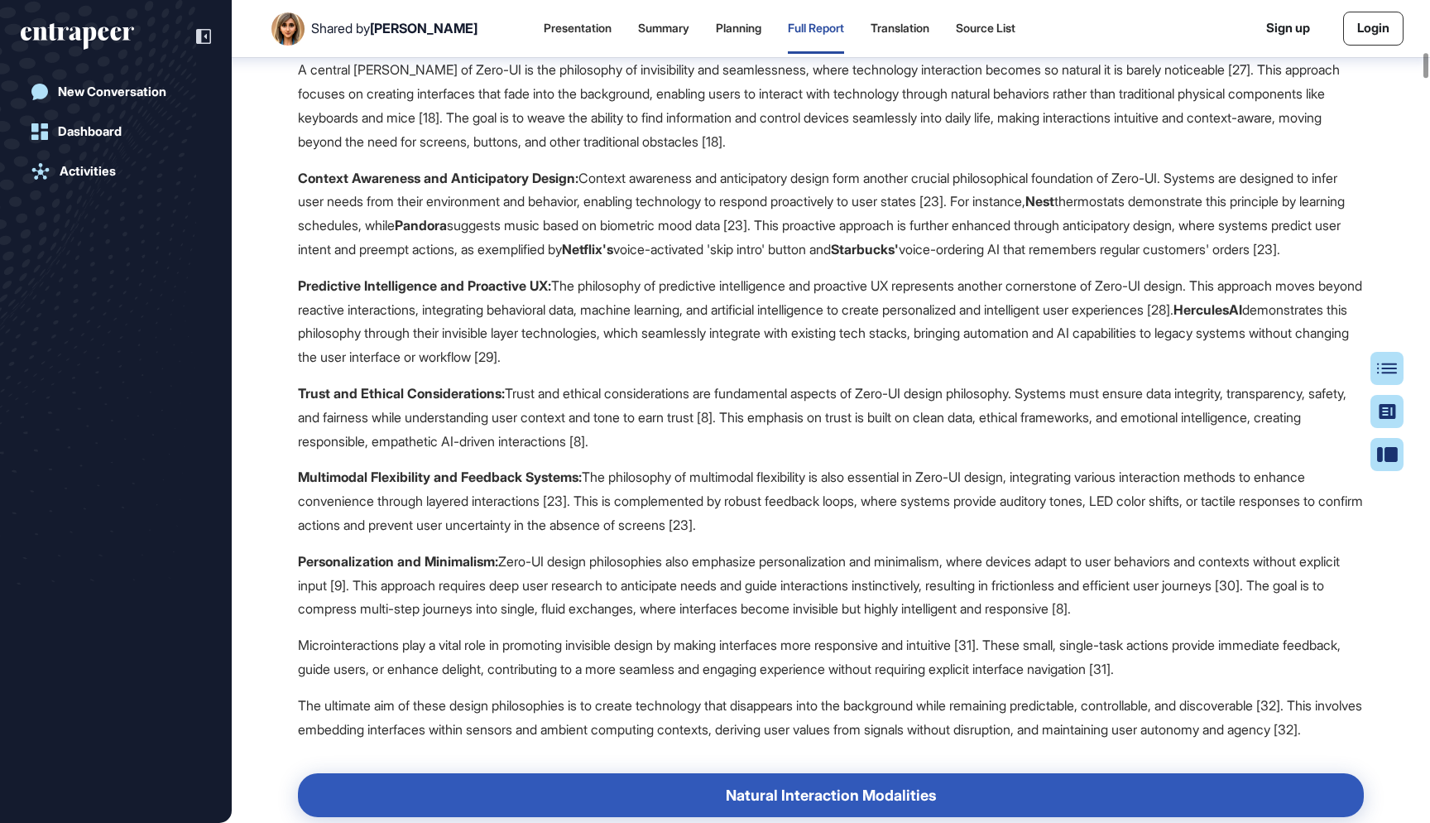
scroll to position [7201, 0]
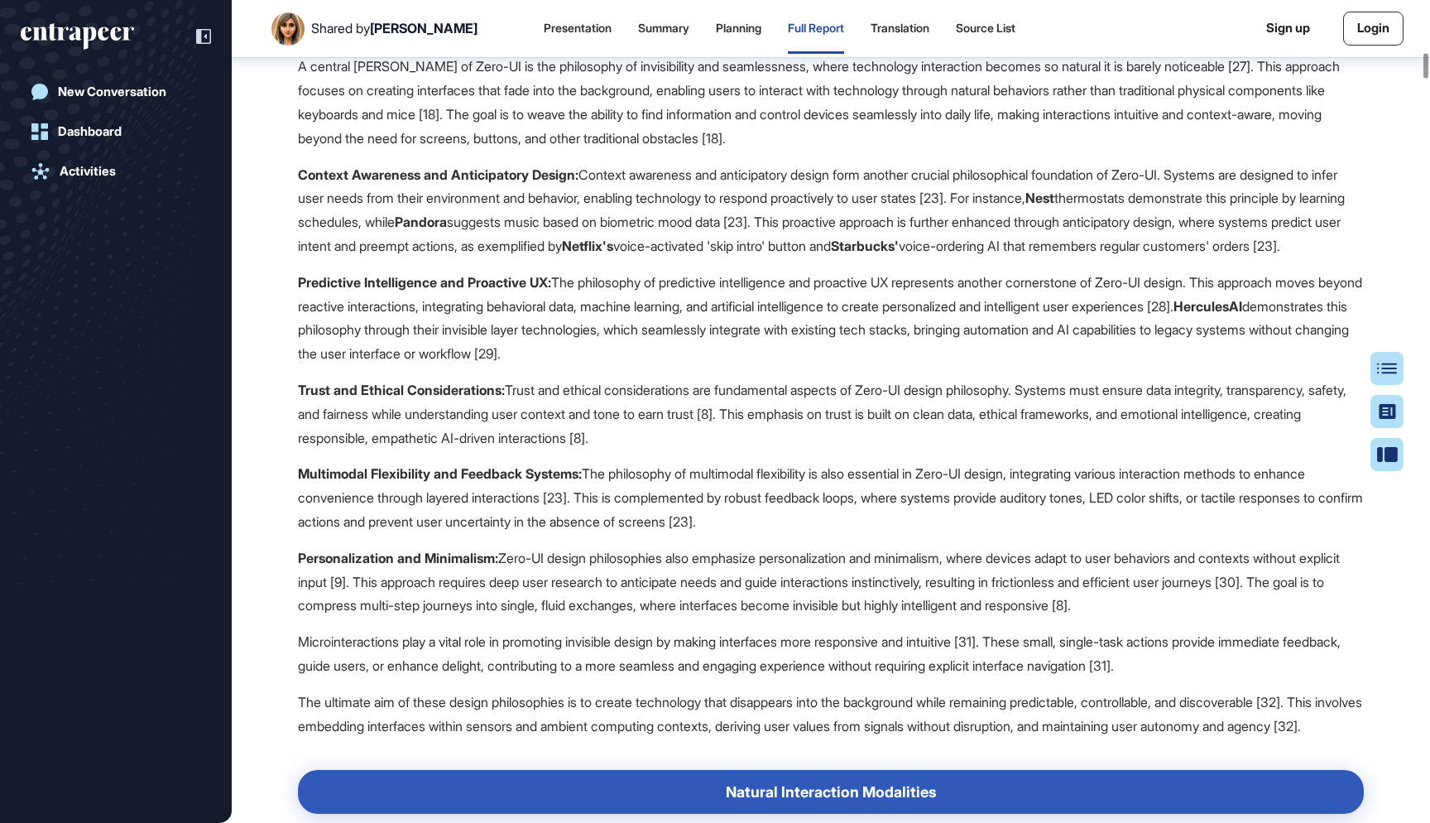
click at [478, 183] on strong "Context Awareness and Anticipatory Design:" at bounding box center [438, 174] width 281 height 17
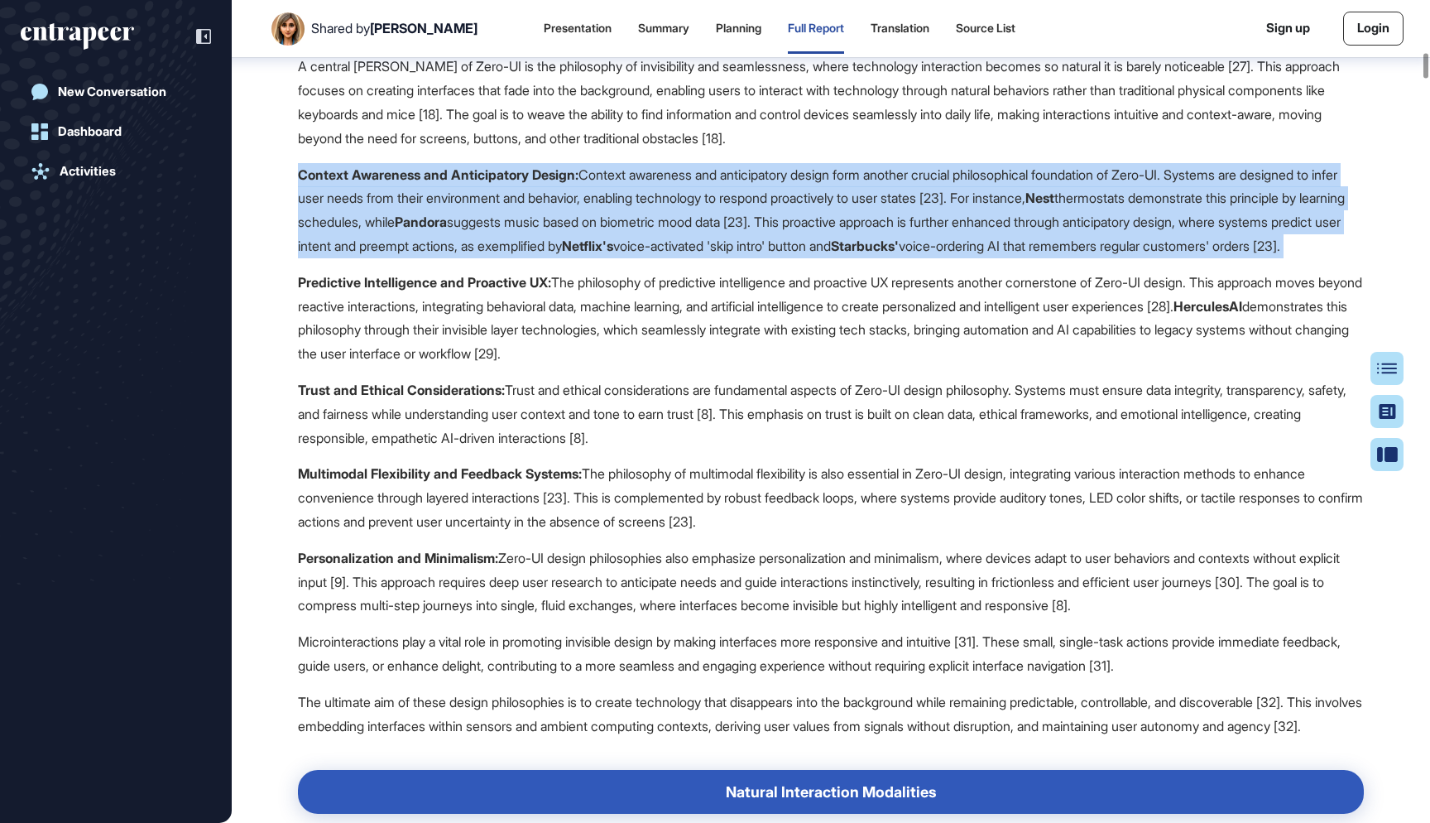
click at [531, 258] on p "Context Awareness and Anticipatory Design: Context awareness and anticipatory d…" at bounding box center [831, 210] width 1066 height 95
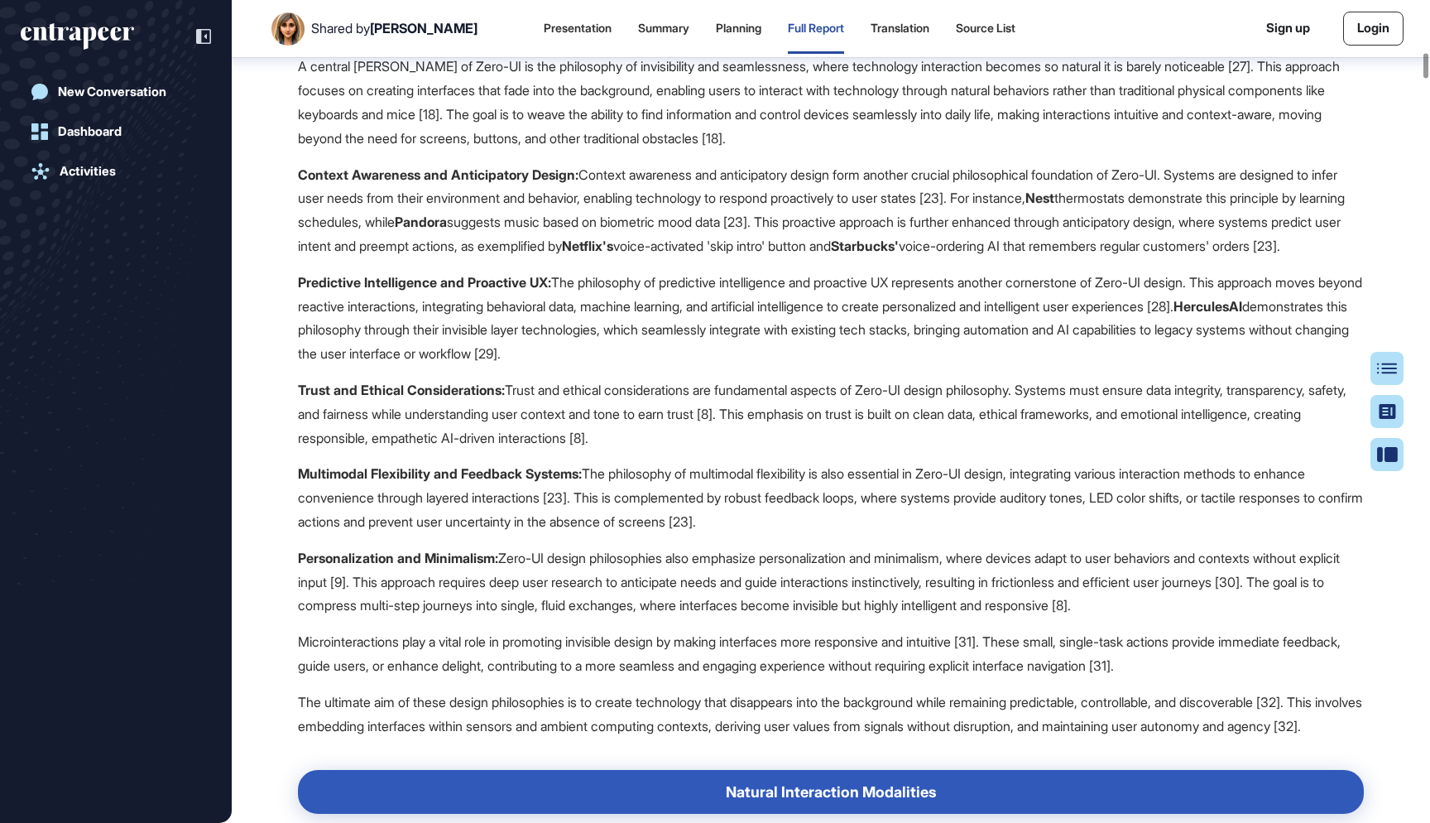
click at [397, 183] on strong "Context Awareness and Anticipatory Design:" at bounding box center [438, 174] width 281 height 17
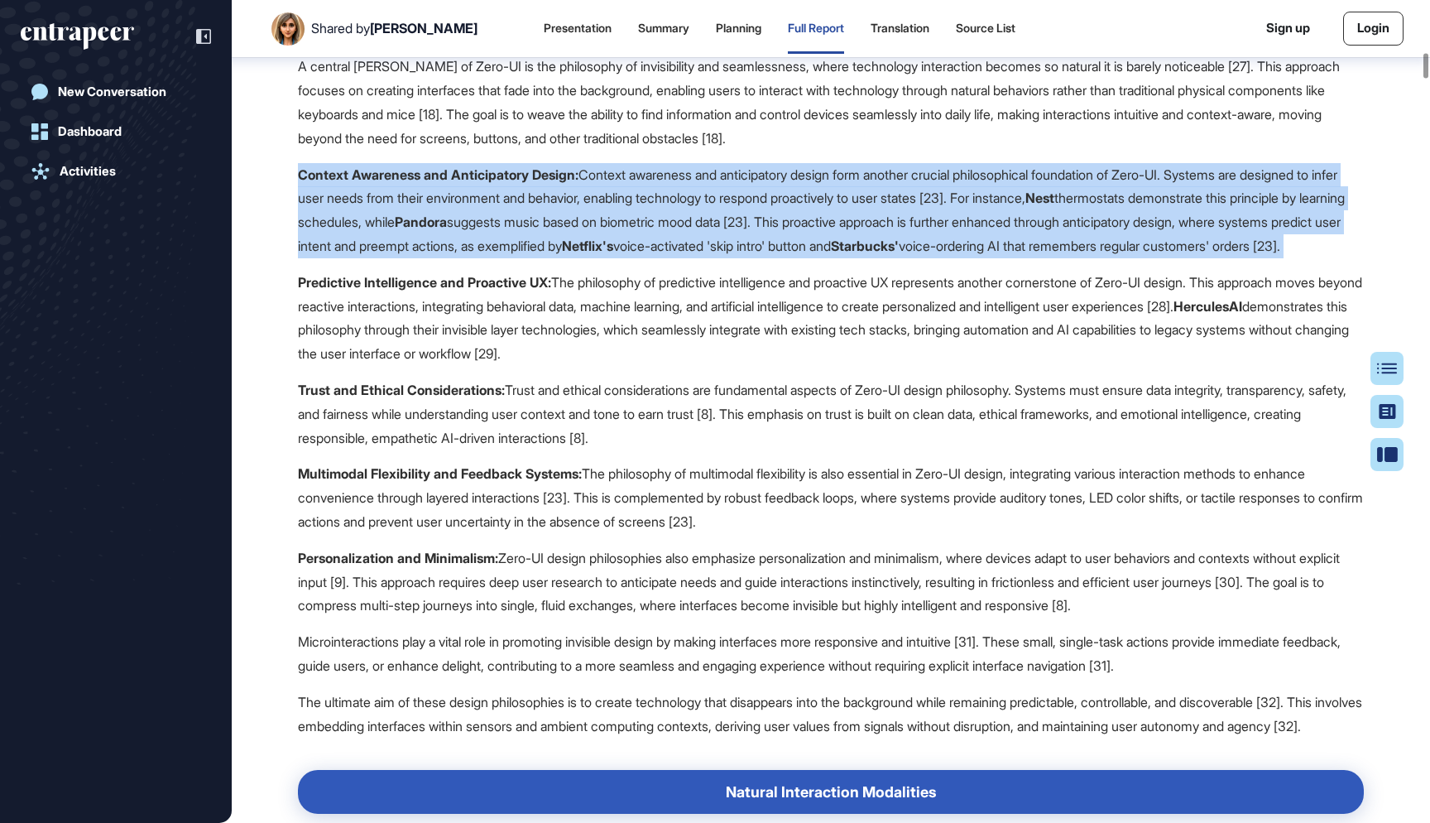
click at [397, 183] on strong "Context Awareness and Anticipatory Design:" at bounding box center [438, 174] width 281 height 17
click at [577, 365] on p "Predictive Intelligence and Proactive UX: The philosophy of predictive intellig…" at bounding box center [831, 318] width 1066 height 95
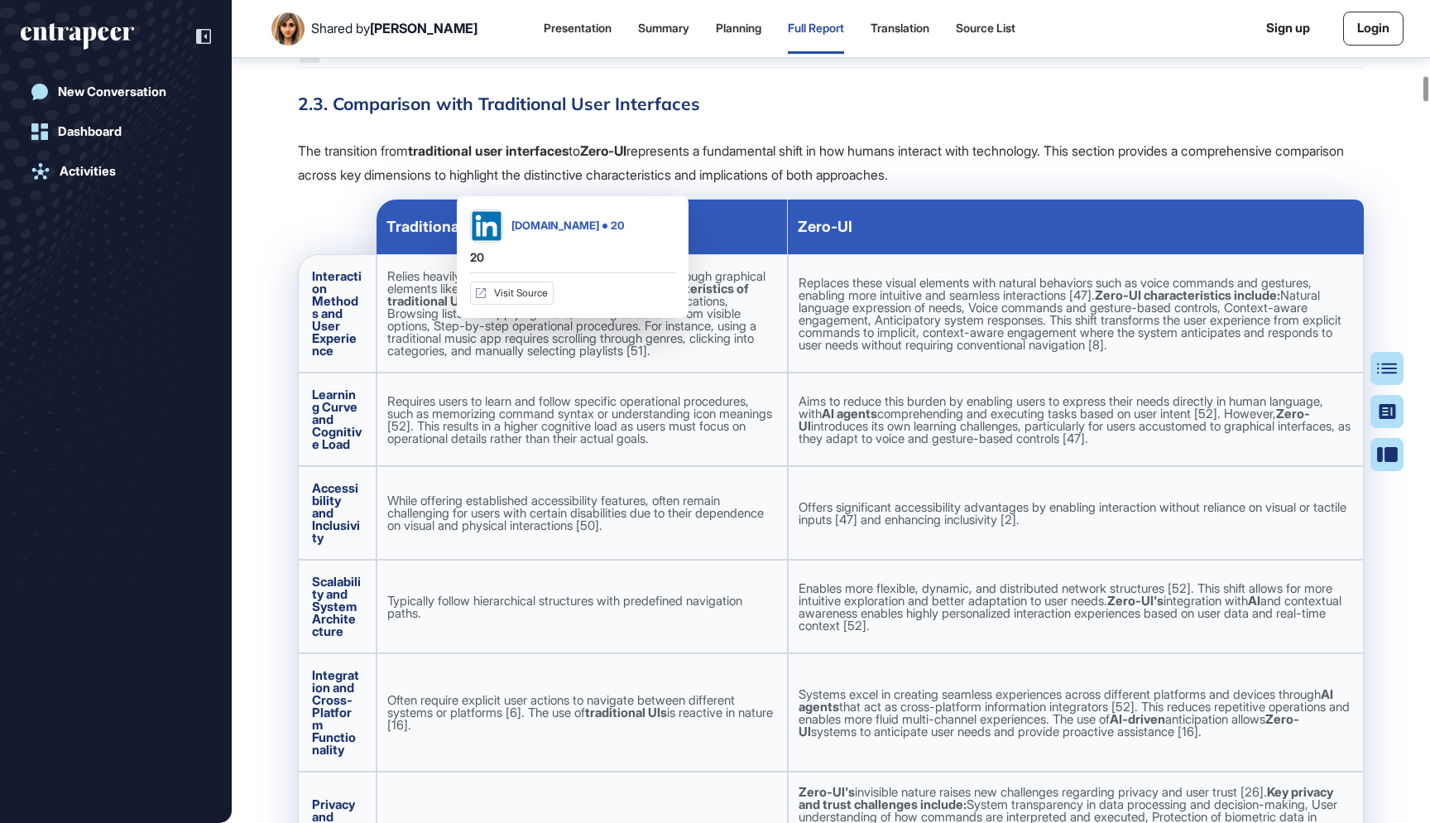
scroll to position [10421, 0]
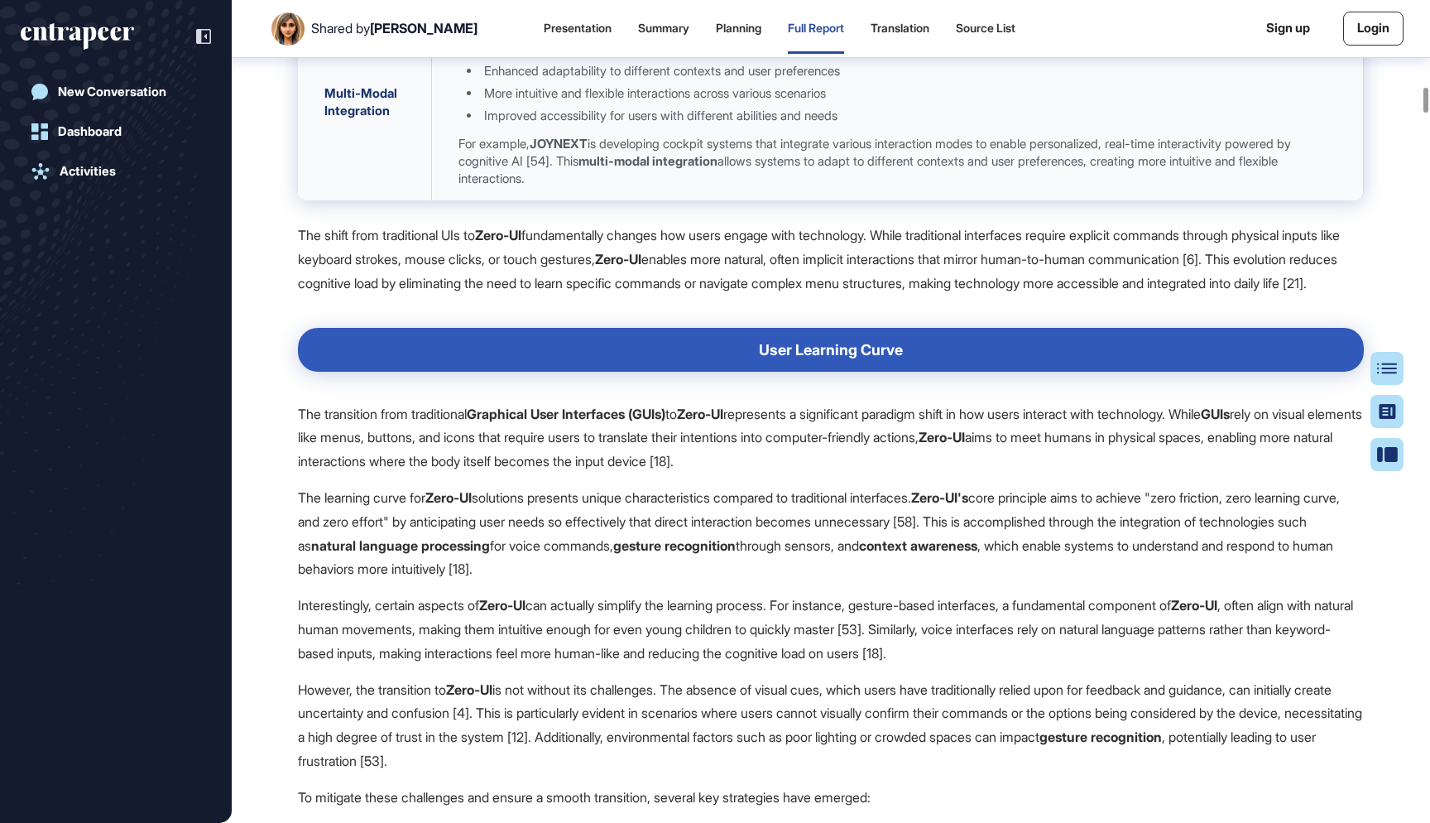
scroll to position [11982, 0]
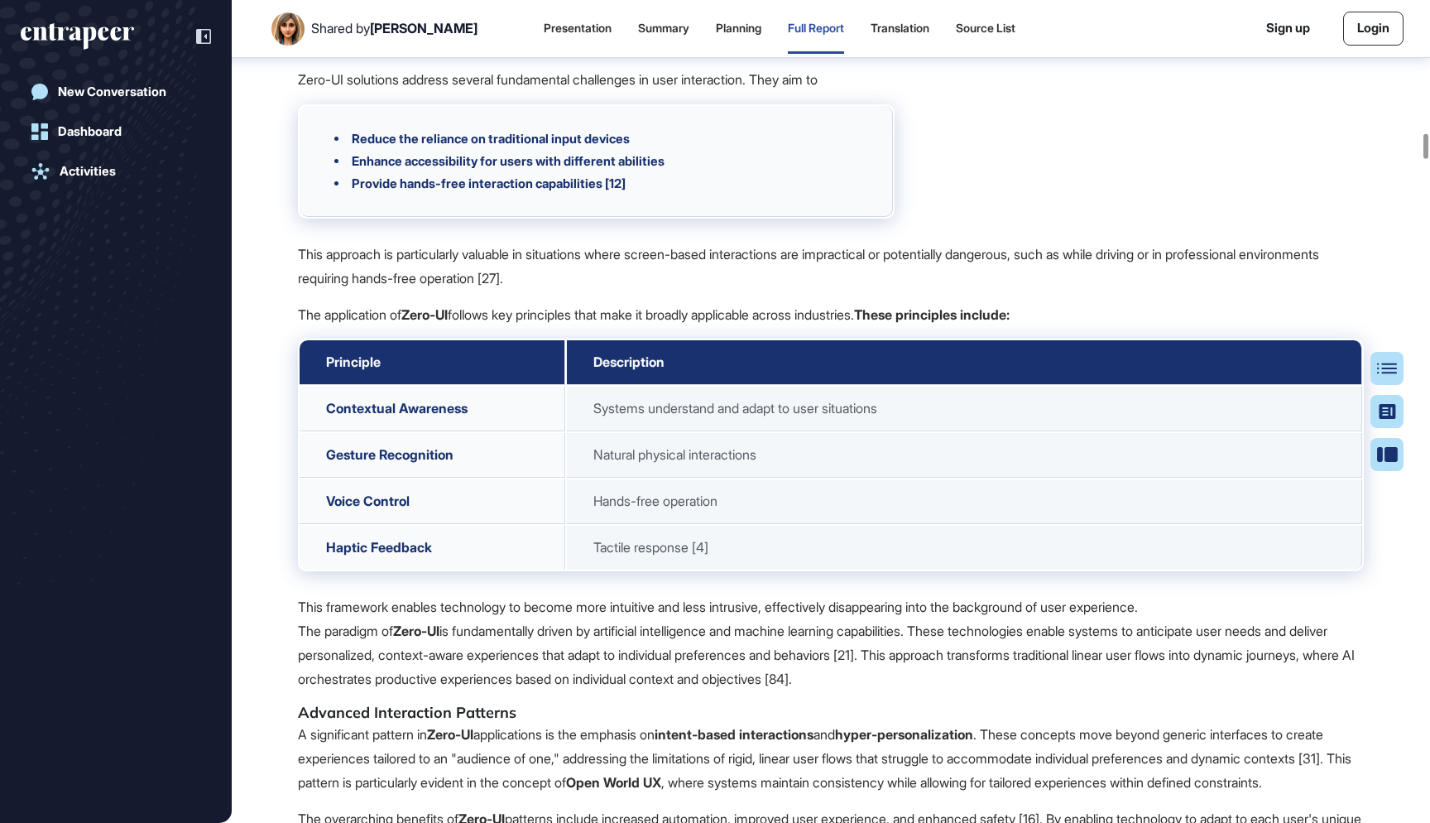
scroll to position [18384, 0]
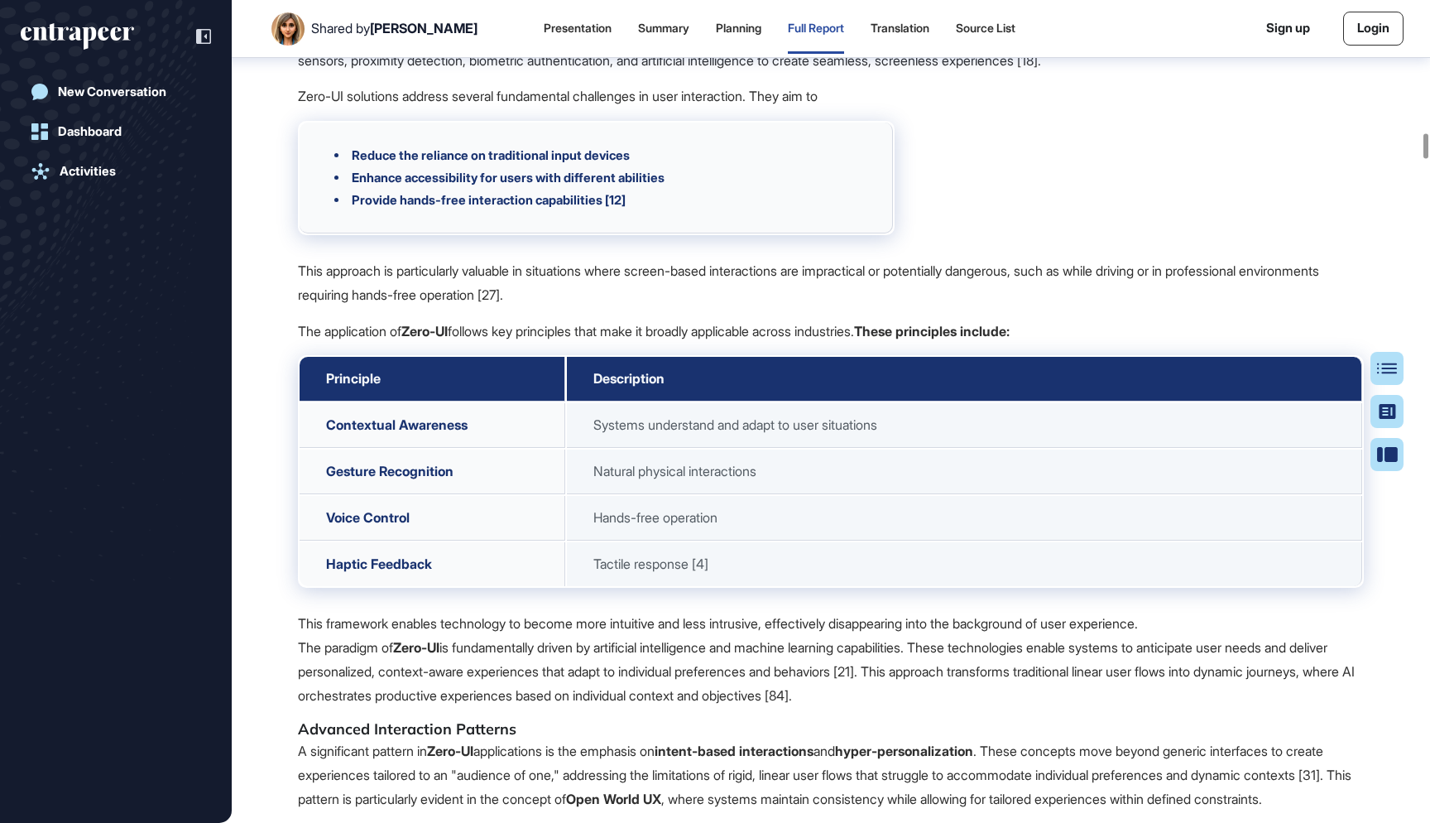
drag, startPoint x: 779, startPoint y: 336, endPoint x: 248, endPoint y: 271, distance: 534.6
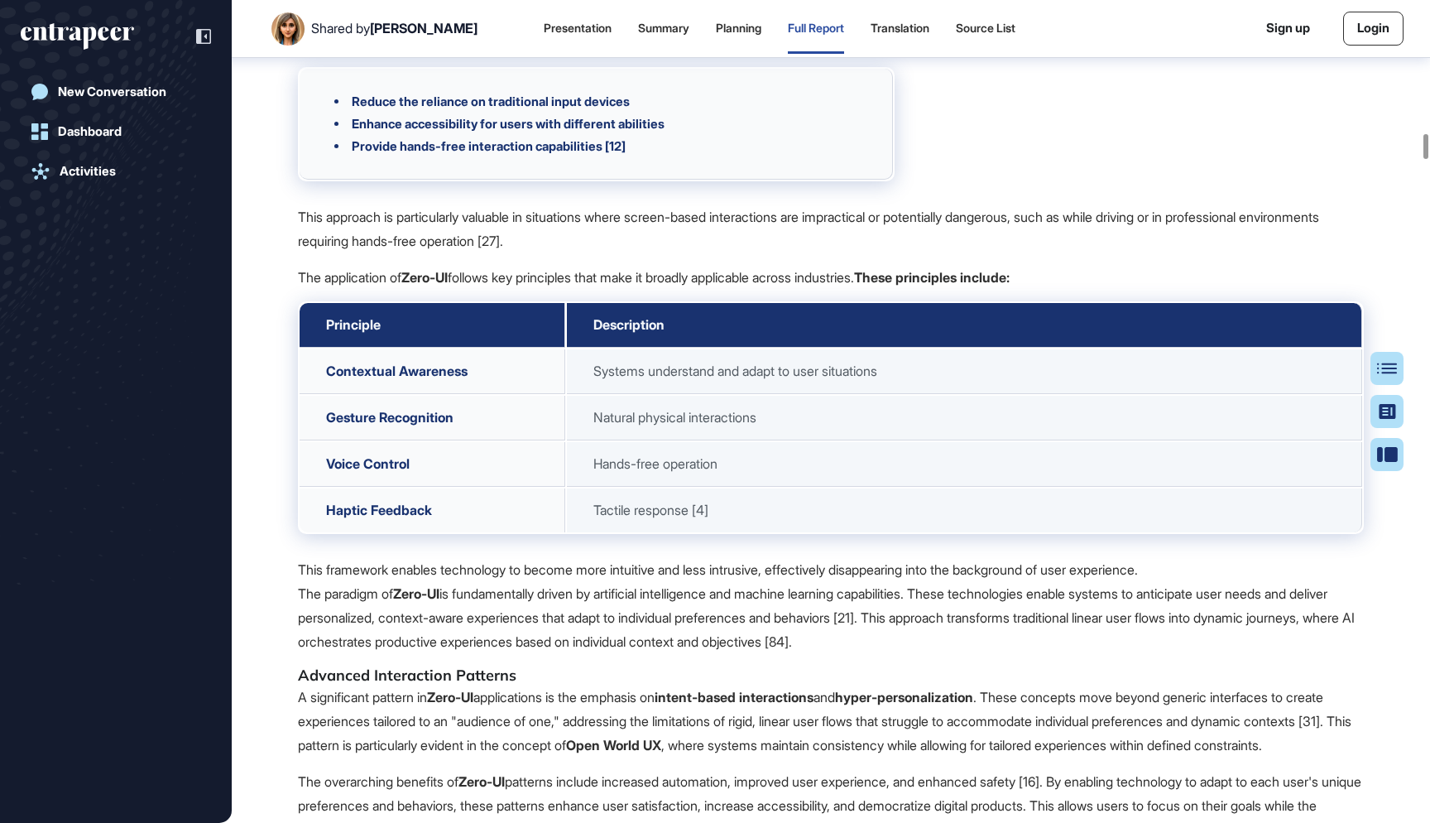
scroll to position [18436, 0]
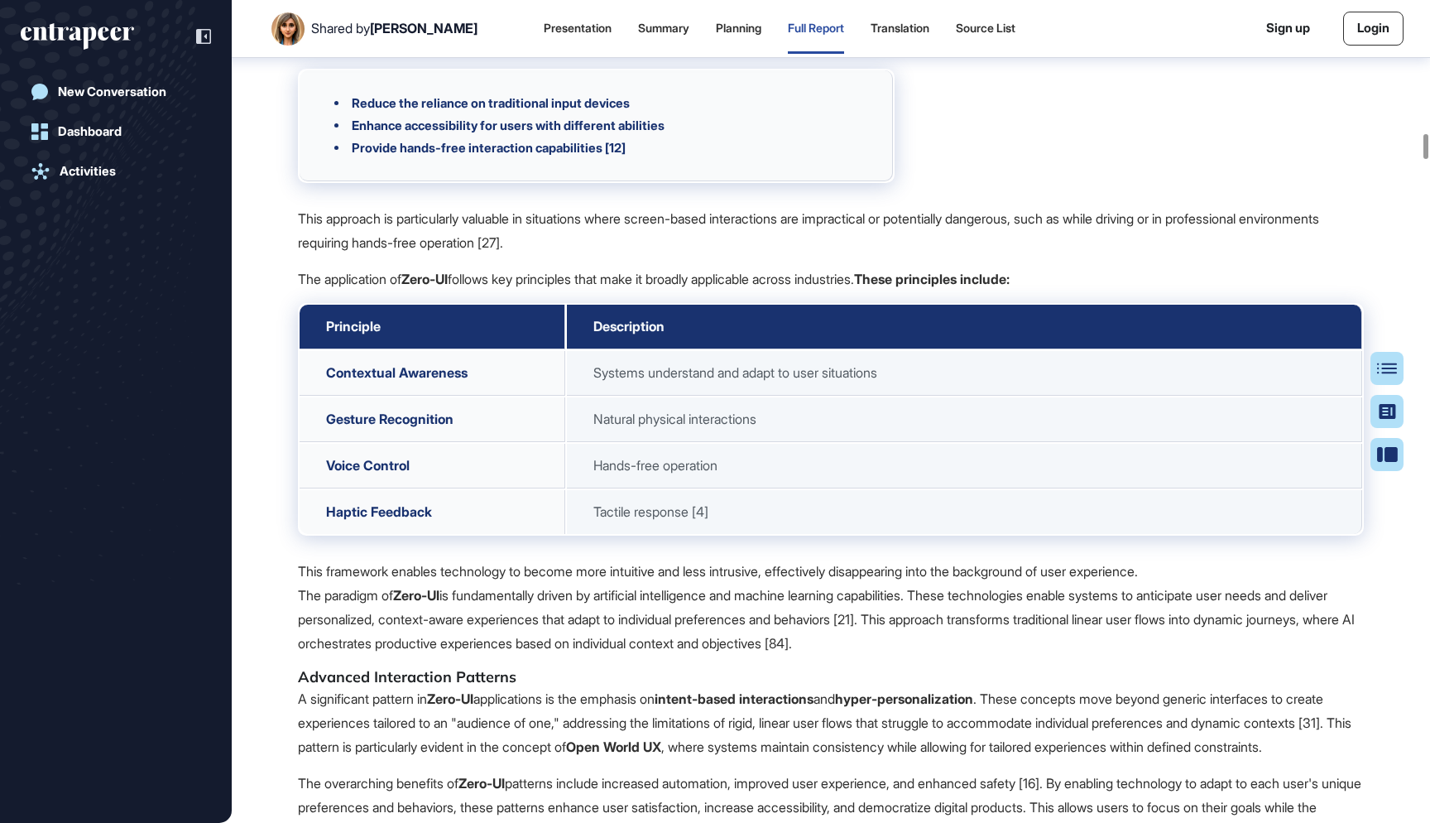
drag, startPoint x: 593, startPoint y: 728, endPoint x: 297, endPoint y: 214, distance: 593.0
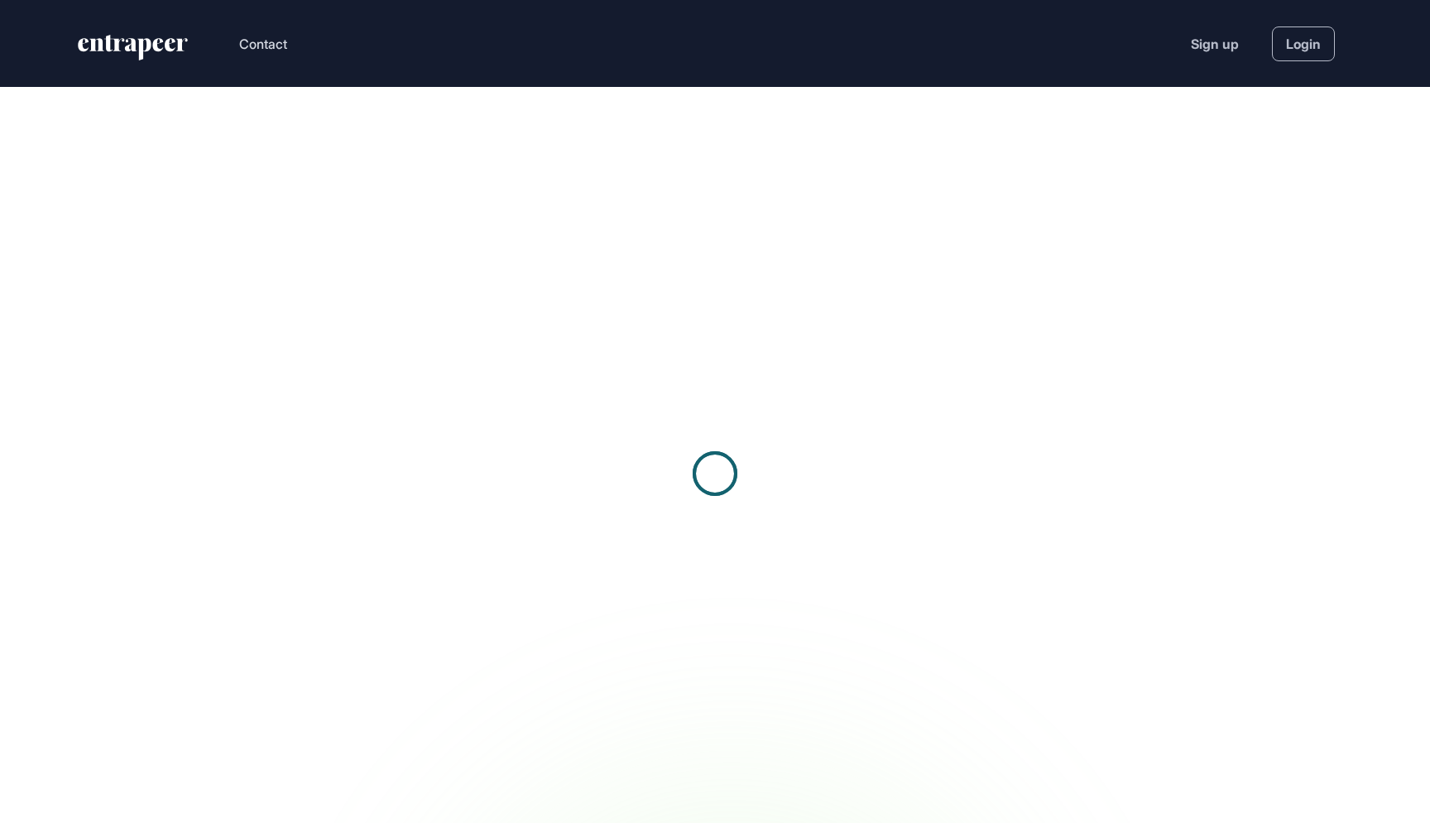
scroll to position [1, 1]
